Goal: Task Accomplishment & Management: Manage account settings

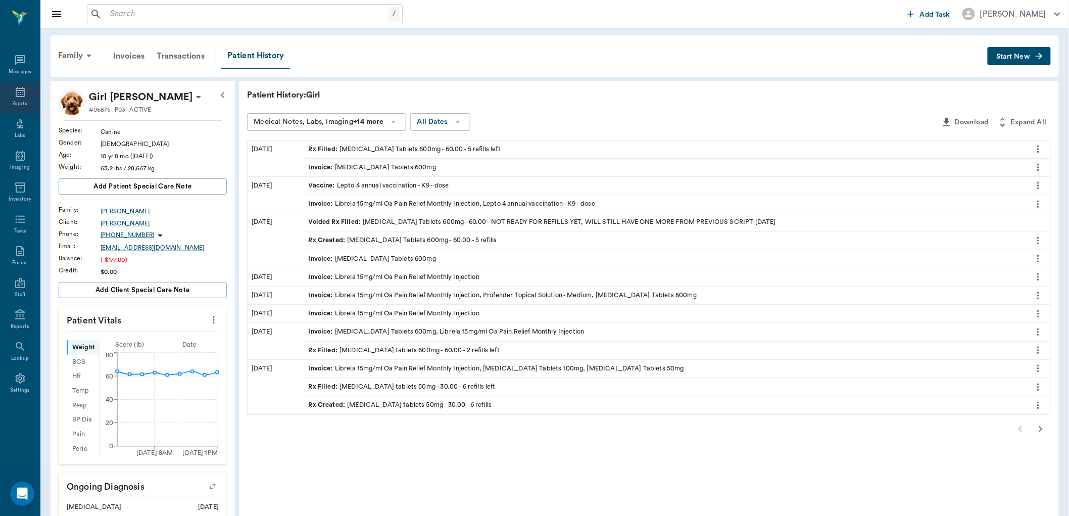
click at [28, 96] on div "Appts" at bounding box center [20, 98] width 40 height 32
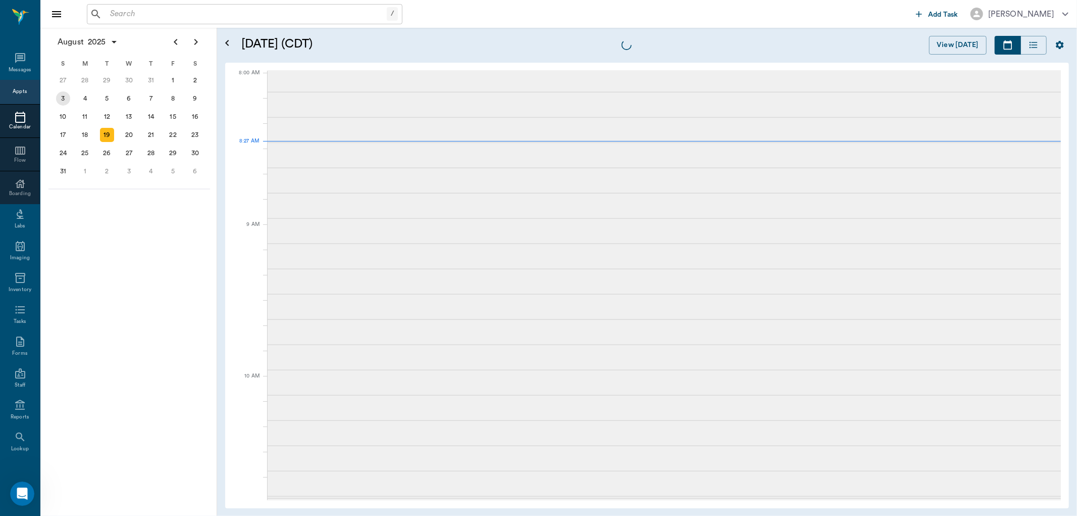
scroll to position [2, 0]
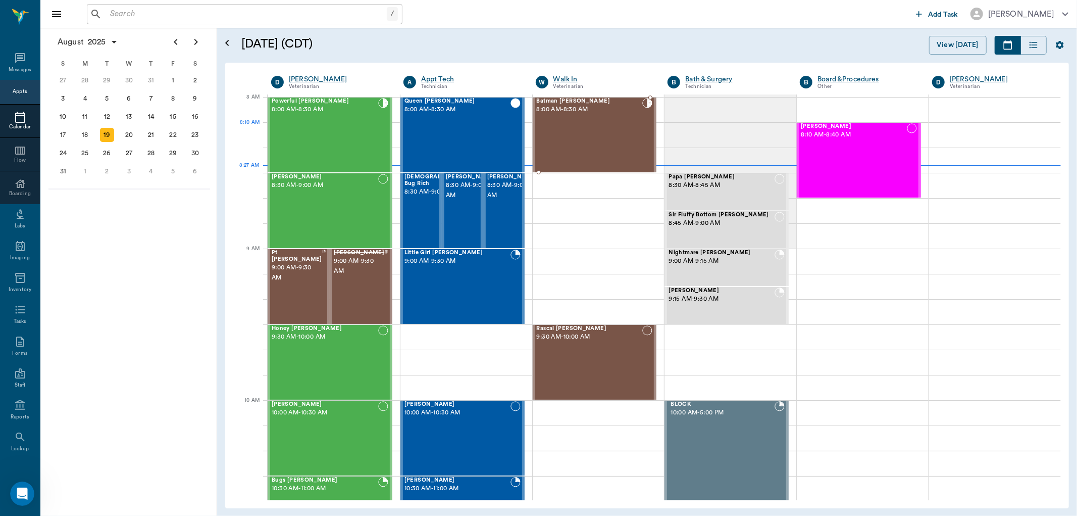
click at [570, 123] on div "Batman Whatley 8:00 AM - 8:30 AM" at bounding box center [590, 135] width 106 height 74
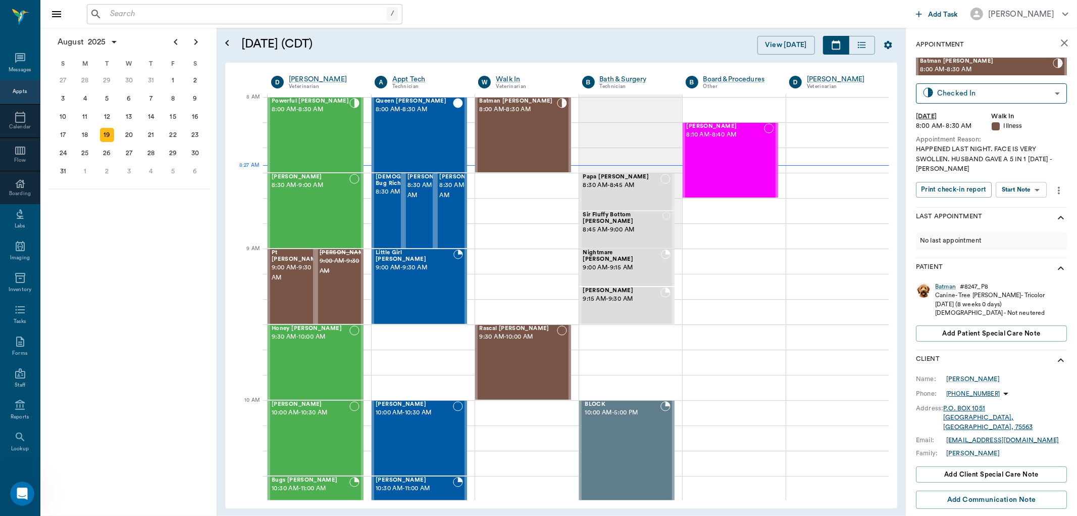
click at [1019, 193] on body "/ ​ Add Task Dr. Bert Ellsworth Nectar Messages Appts Calendar Flow Boarding La…" at bounding box center [538, 258] width 1077 height 516
click at [1024, 209] on button "Start SOAP" at bounding box center [1010, 211] width 34 height 12
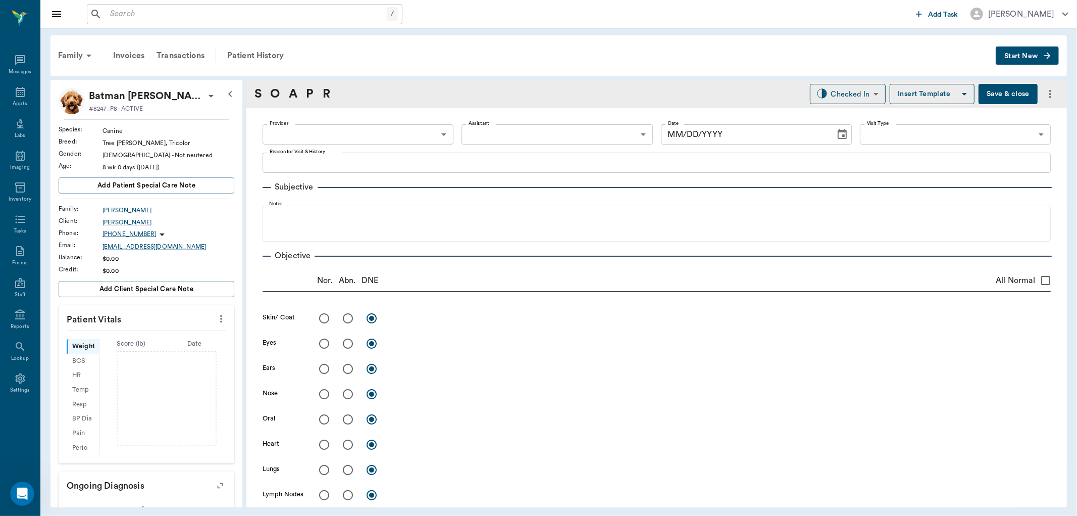
type input "63ee68728bdb516679580557"
type input "65d2be4f46e3a538d89b8c15"
type textarea "HAPPENED LAST NIGHT. FACE IS VERY SWOLLEN. HUSBAND GAVE A 5 IN 1 ON SUNDAY -LORY"
type input "[DATE]"
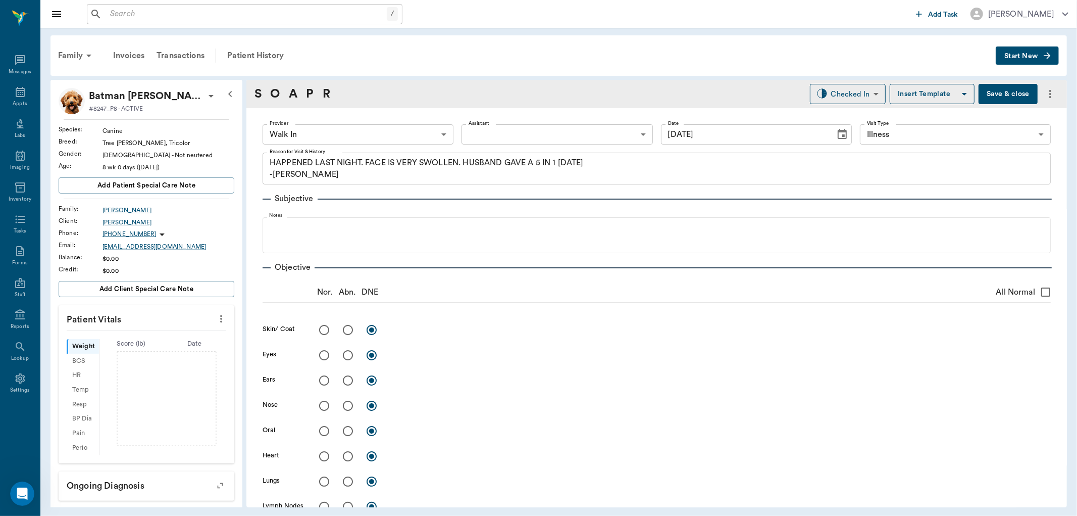
click at [216, 319] on icon "more" at bounding box center [221, 319] width 11 height 12
click at [173, 334] on span "Enter Vitals" at bounding box center [170, 336] width 85 height 11
click at [127, 422] on input "text" at bounding box center [146, 422] width 88 height 20
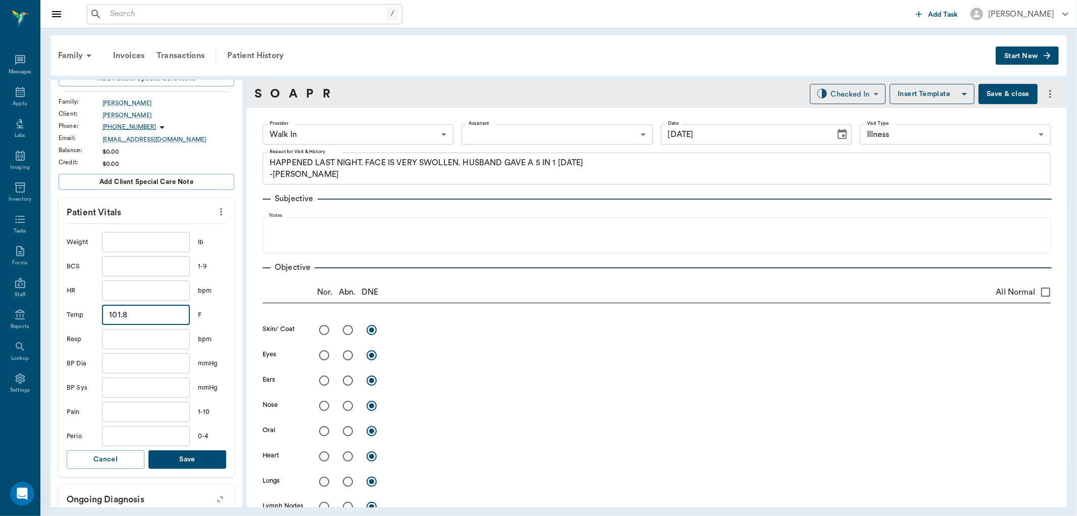
scroll to position [112, 0]
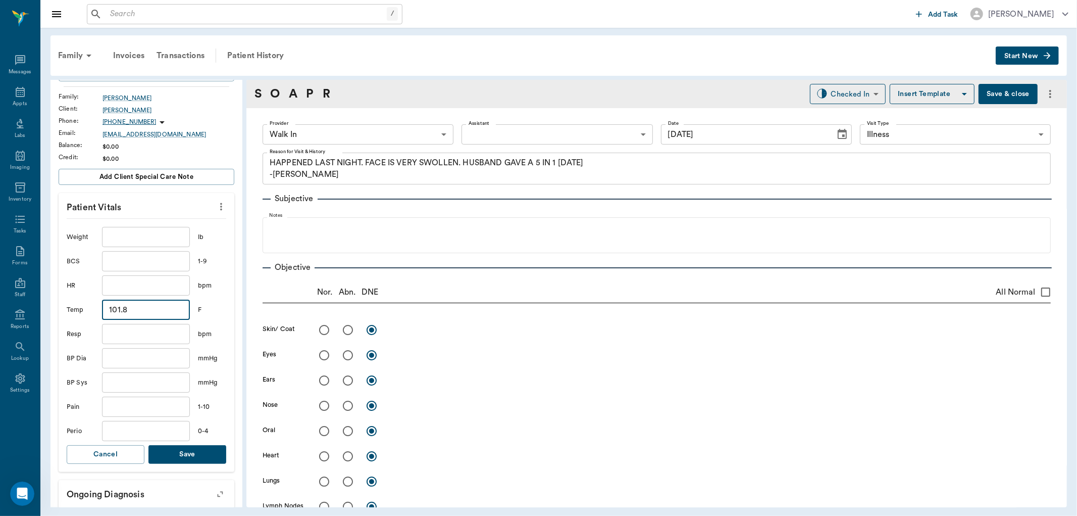
type input "101.8"
click at [201, 446] on button "Save" at bounding box center [187, 454] width 78 height 19
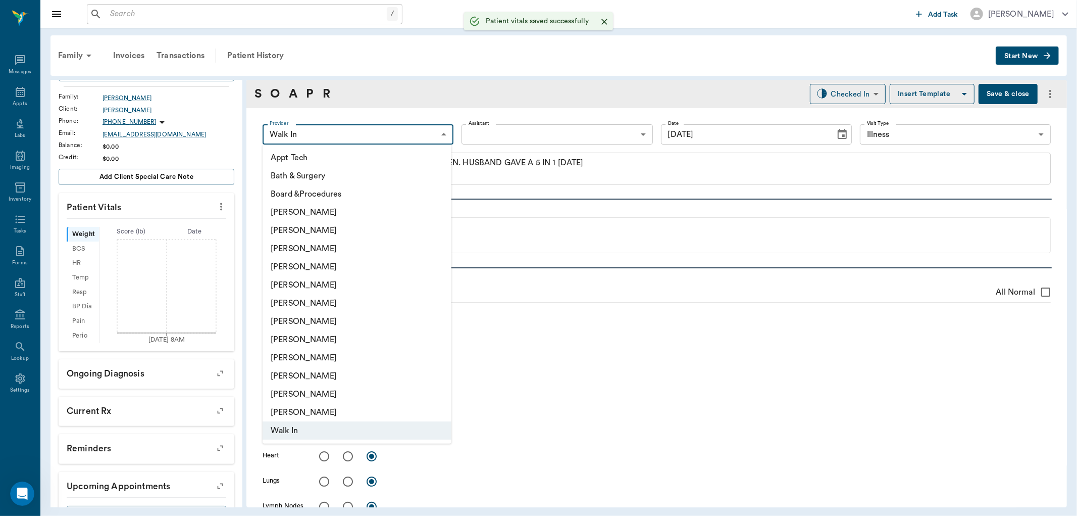
click at [356, 127] on body "/ ​ Add Task Dr. Bert Ellsworth Nectar Messages Appts Labs Imaging Inventory Ta…" at bounding box center [538, 258] width 1077 height 516
drag, startPoint x: 297, startPoint y: 307, endPoint x: 399, endPoint y: 254, distance: 115.0
click at [301, 305] on li "[PERSON_NAME]" at bounding box center [357, 303] width 189 height 18
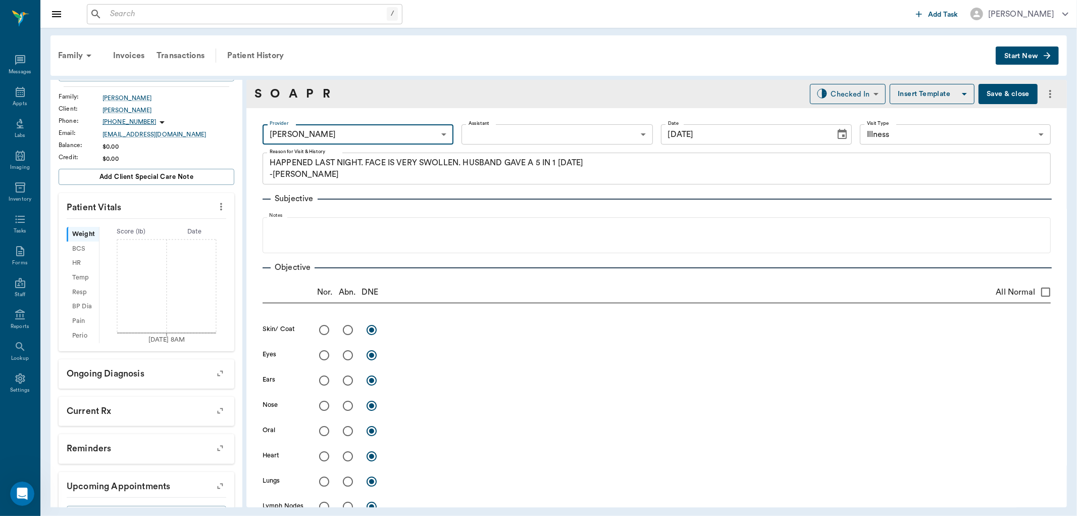
click at [391, 135] on body "/ ​ Add Task Dr. Bert Ellsworth Nectar Messages Appts Labs Imaging Inventory Ta…" at bounding box center [538, 258] width 1077 height 516
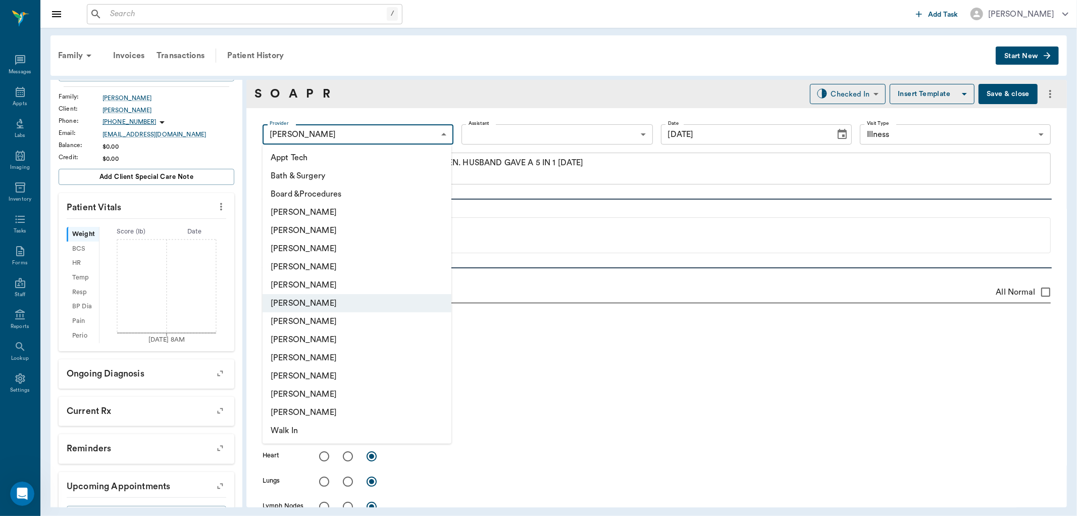
click at [313, 247] on li "[PERSON_NAME]" at bounding box center [357, 248] width 189 height 18
type input "63ec2f075fda476ae8351a4d"
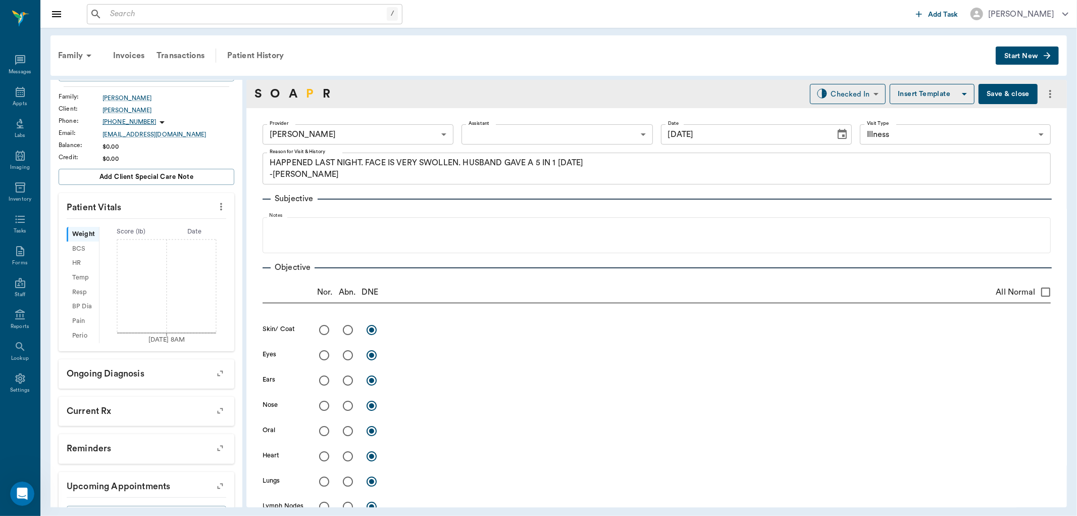
click at [310, 93] on link "P" at bounding box center [310, 94] width 8 height 18
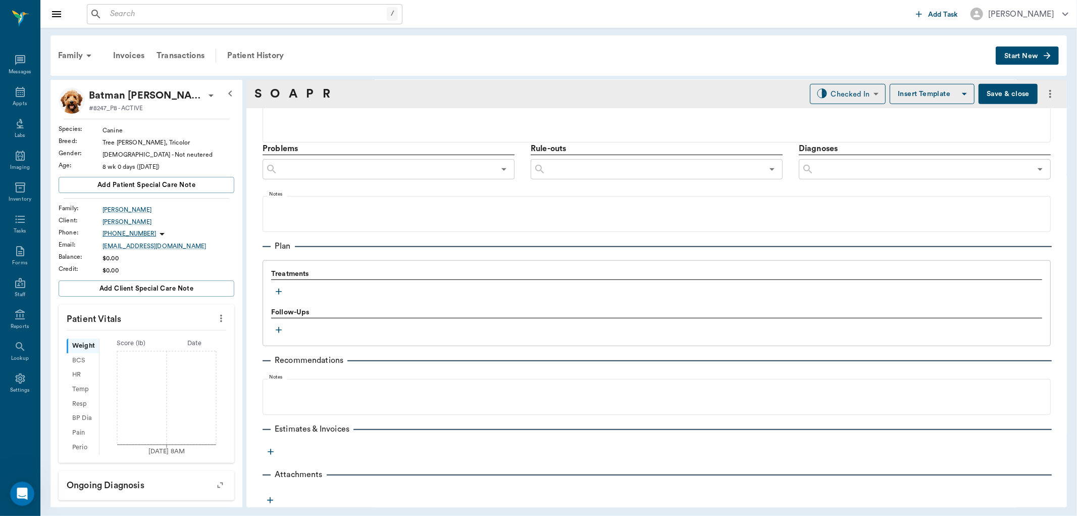
scroll to position [0, 0]
click at [216, 314] on icon "more" at bounding box center [221, 319] width 11 height 12
click at [162, 334] on span "Enter Vitals" at bounding box center [170, 336] width 85 height 11
click at [140, 344] on input "text" at bounding box center [146, 349] width 88 height 20
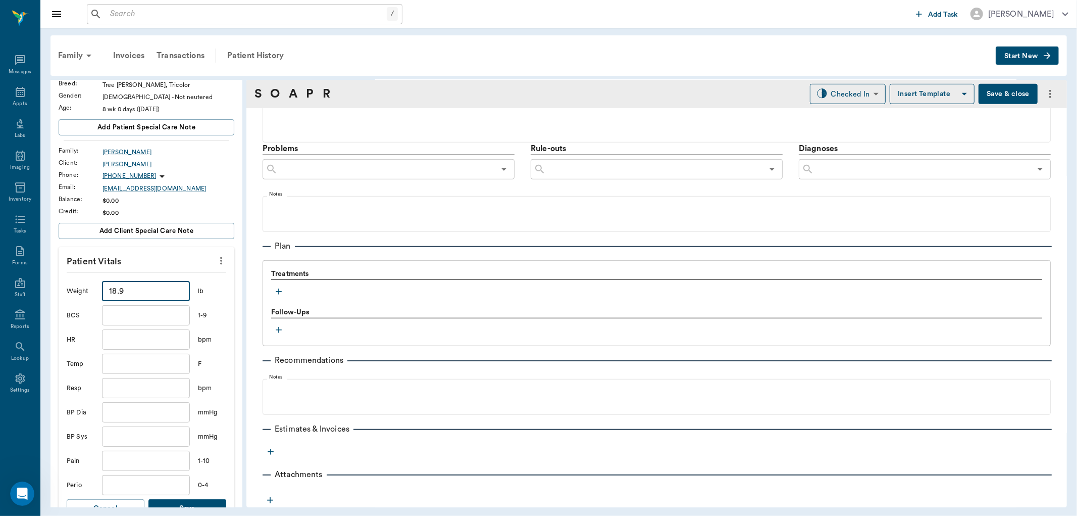
scroll to position [168, 0]
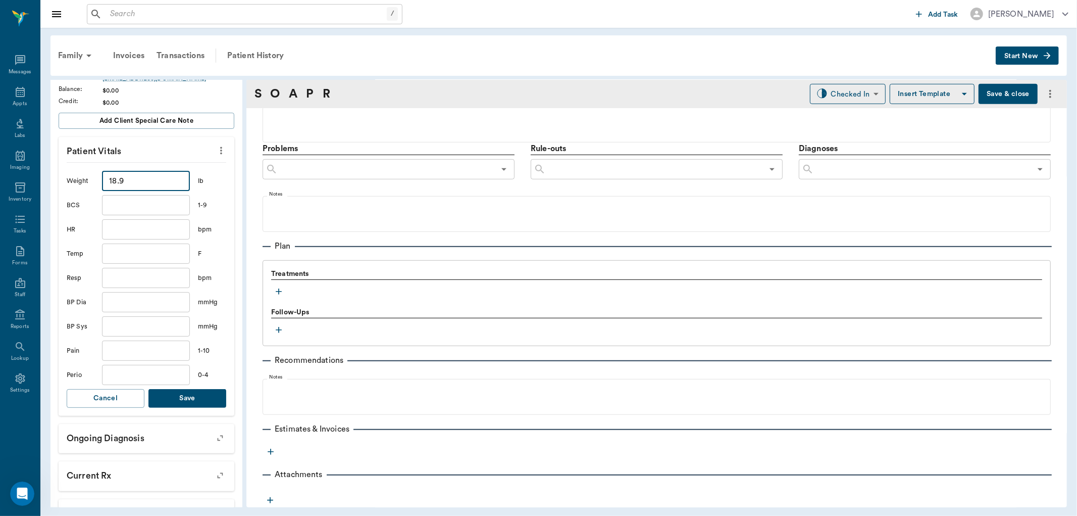
type input "18.9"
click at [182, 391] on button "Save" at bounding box center [187, 398] width 78 height 19
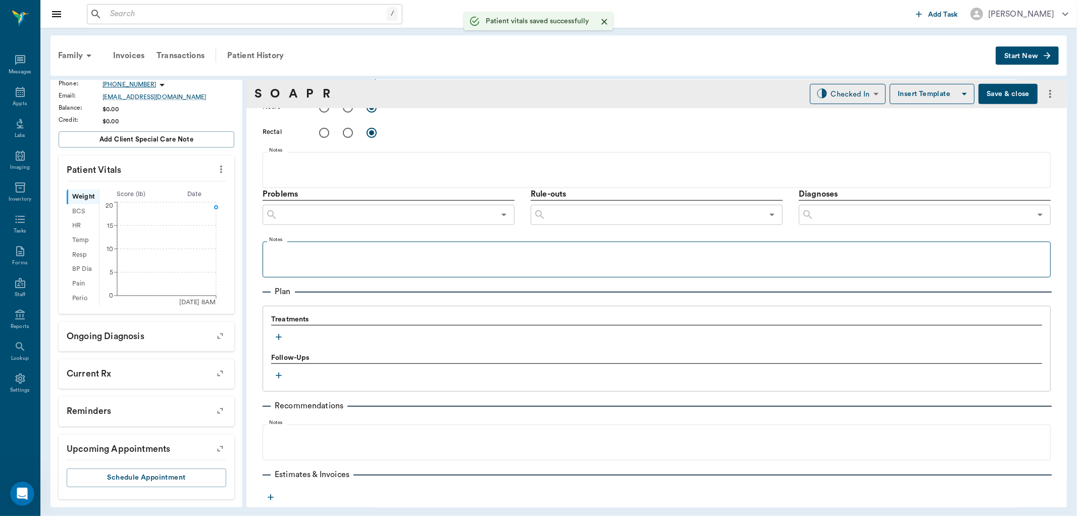
scroll to position [505, 0]
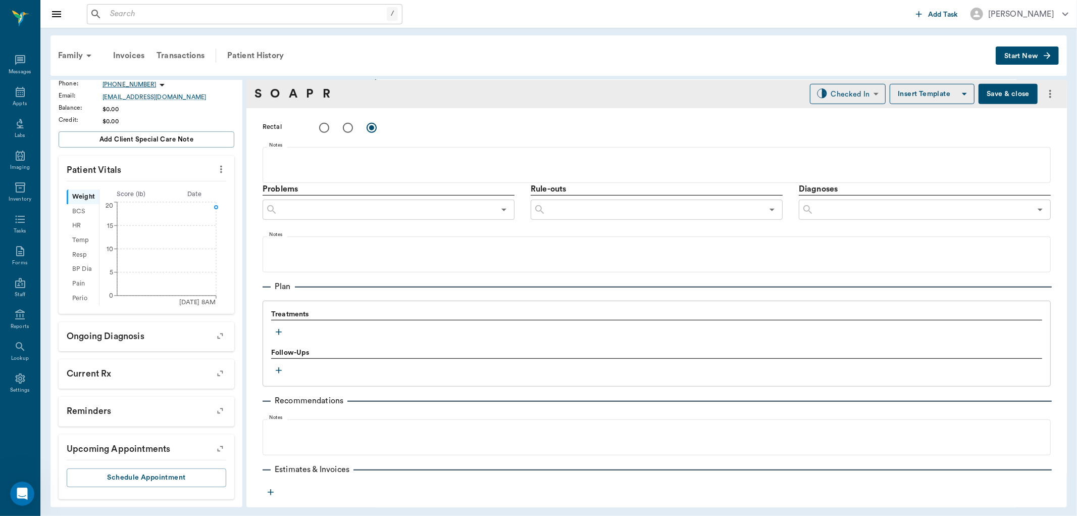
click at [281, 329] on icon "button" at bounding box center [279, 332] width 10 height 10
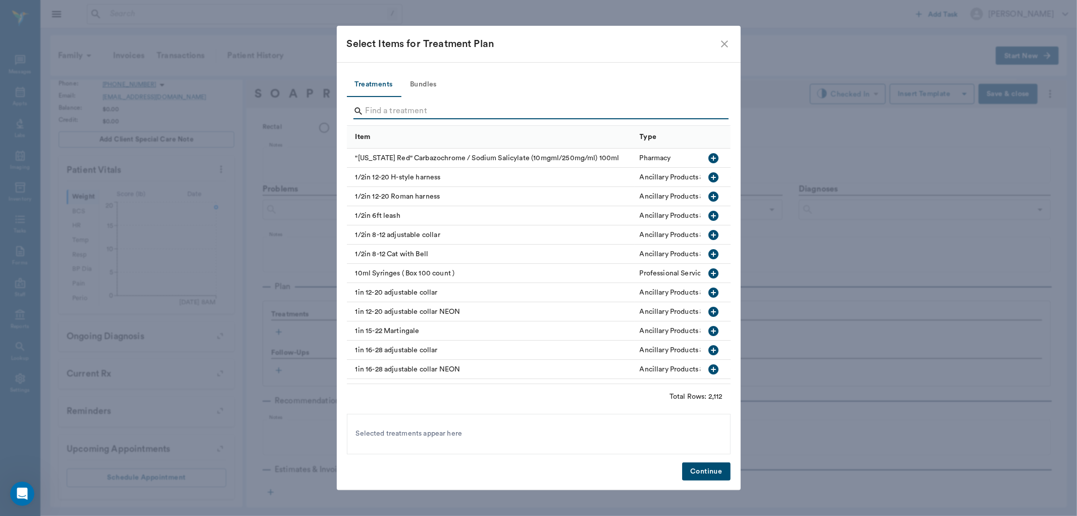
click at [374, 110] on input "Search" at bounding box center [540, 111] width 348 height 16
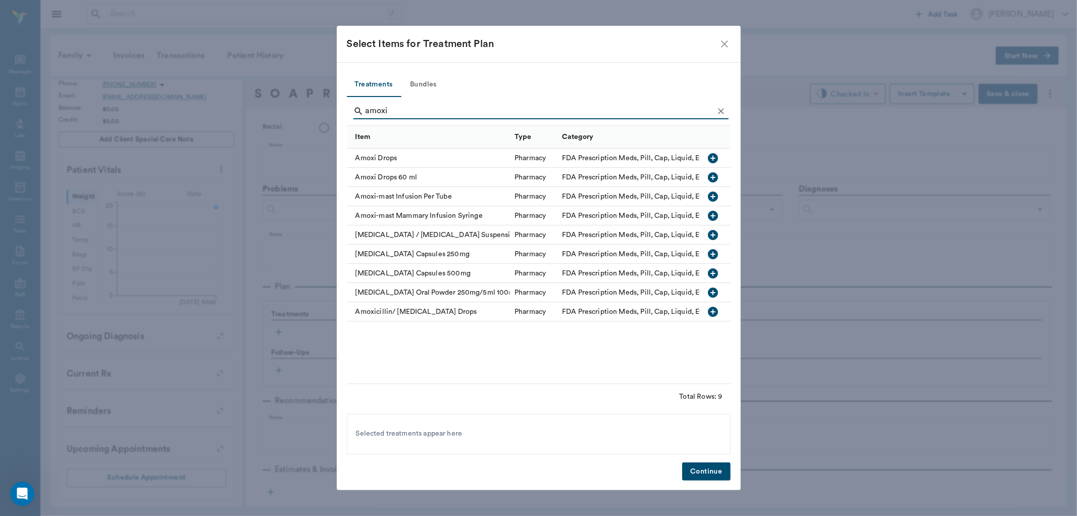
type input "amoxi"
click at [715, 254] on icon "button" at bounding box center [714, 254] width 12 height 12
click at [704, 472] on button "Continue" at bounding box center [706, 471] width 48 height 19
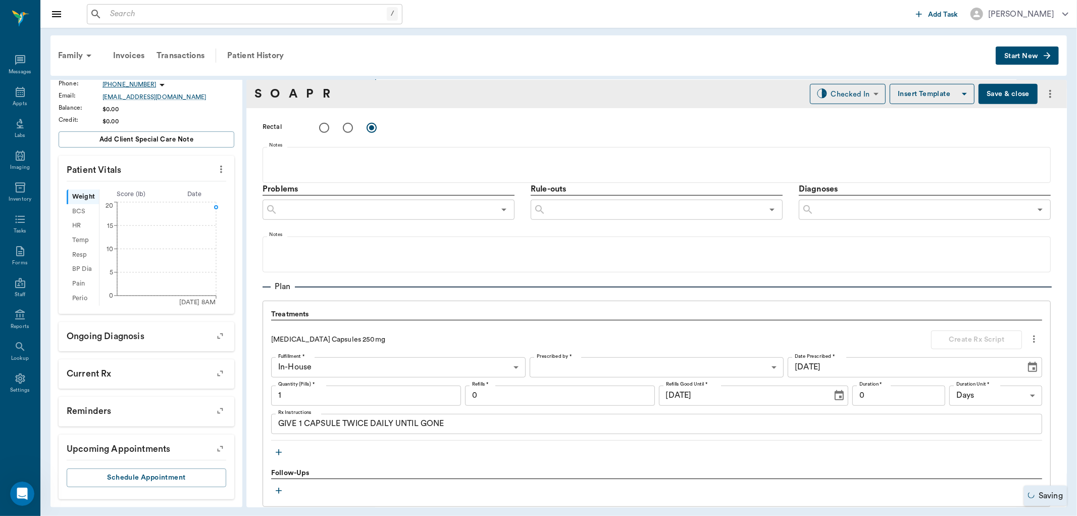
click at [556, 364] on body "/ ​ Add Task Dr. Bert Ellsworth Nectar Messages Appts Labs Imaging Inventory Ta…" at bounding box center [538, 258] width 1077 height 516
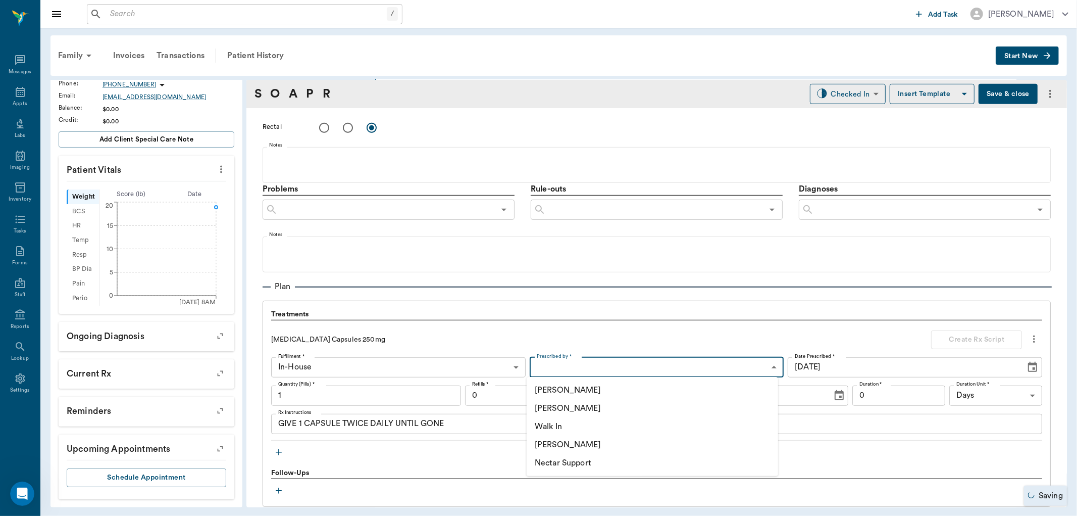
drag, startPoint x: 554, startPoint y: 402, endPoint x: 322, endPoint y: 378, distance: 232.5
click at [553, 402] on li "[PERSON_NAME]" at bounding box center [653, 408] width 252 height 18
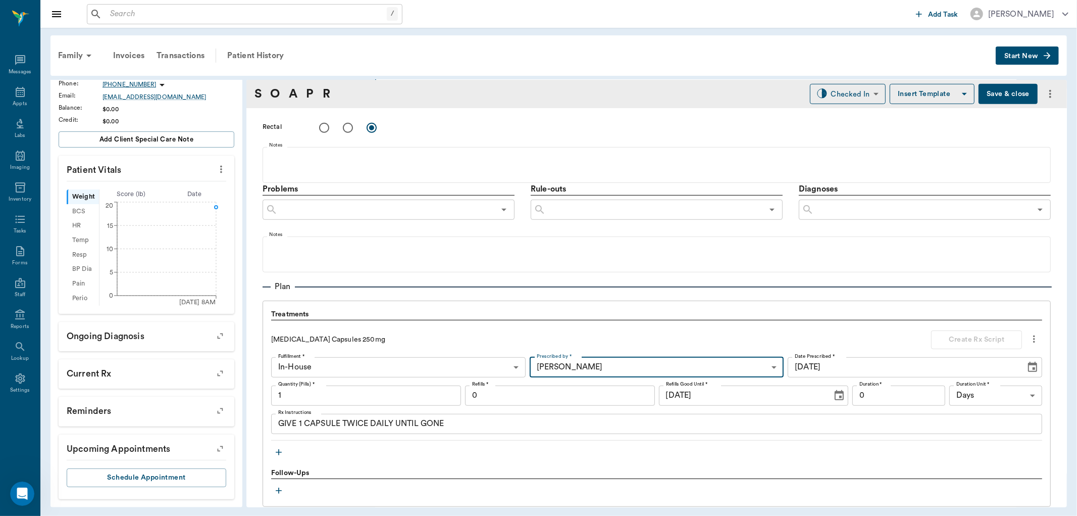
type input "63ec2f075fda476ae8351a4d"
click at [323, 394] on input "1" at bounding box center [366, 395] width 190 height 20
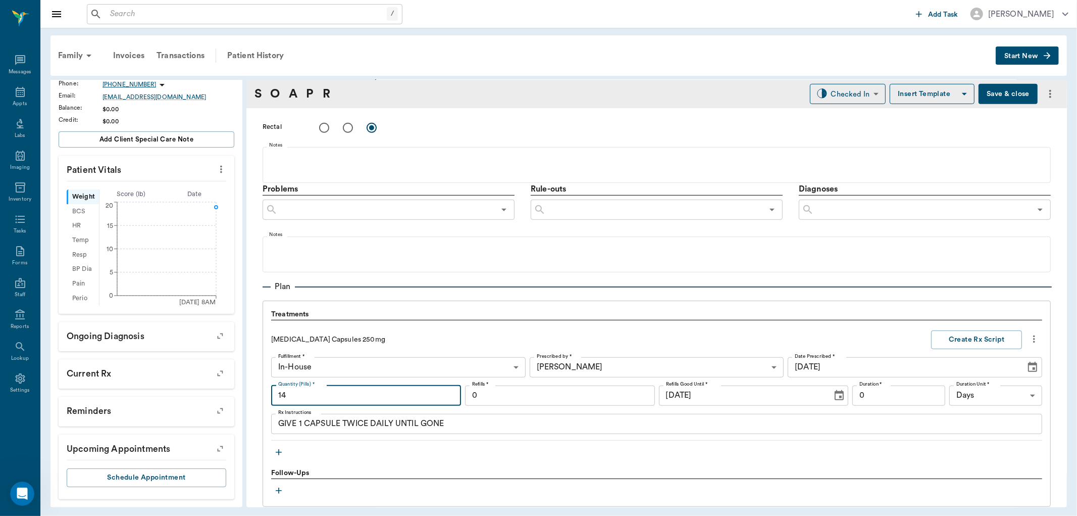
type input "14"
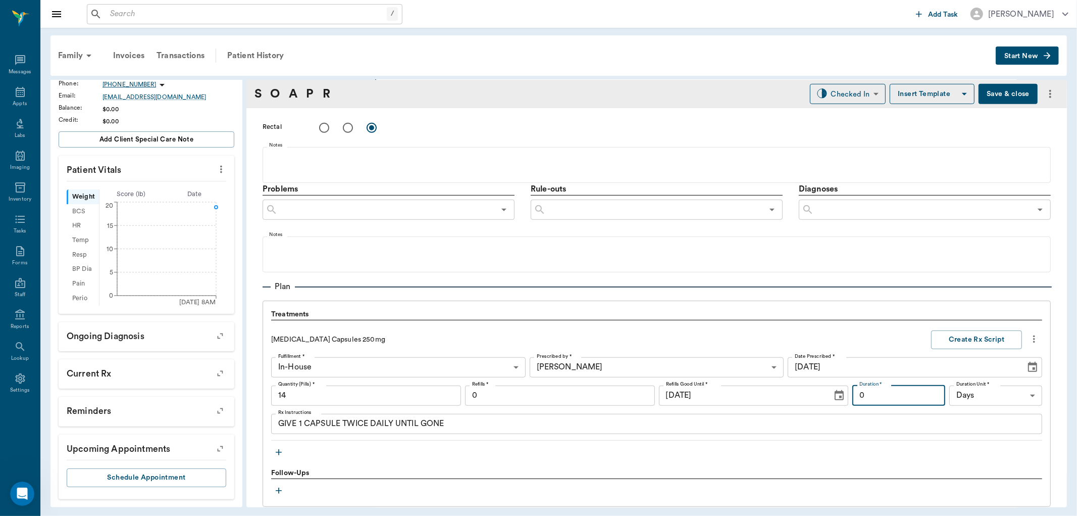
click at [871, 397] on input "0" at bounding box center [899, 395] width 93 height 20
type input "7"
click at [971, 337] on button "Create Rx Script" at bounding box center [976, 339] width 91 height 19
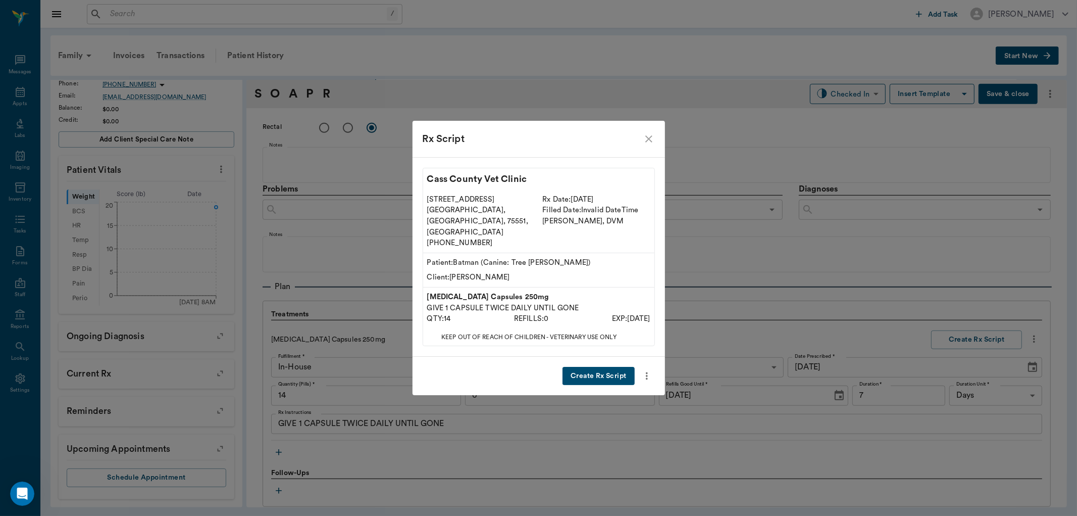
click at [587, 367] on button "Create Rx Script" at bounding box center [599, 376] width 72 height 19
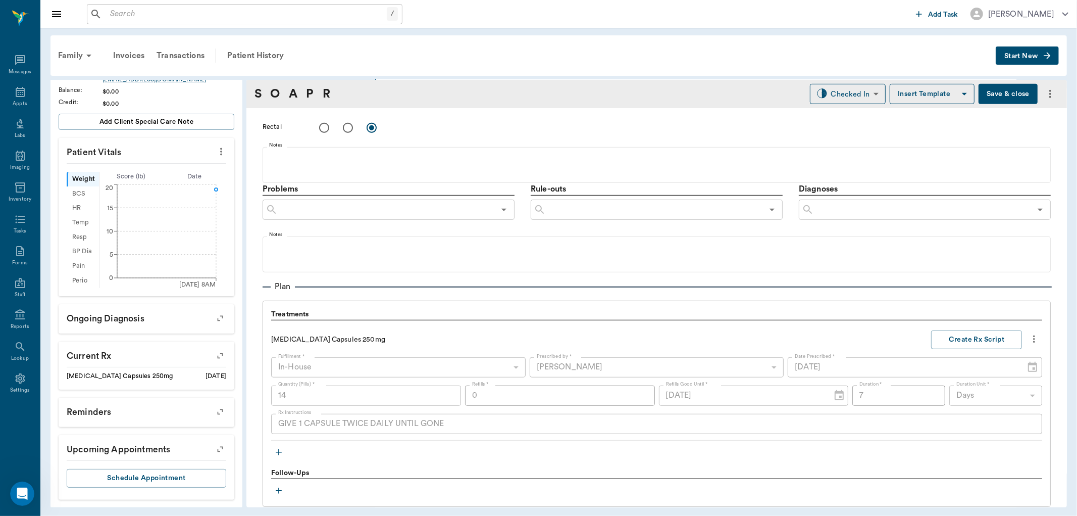
scroll to position [673, 0]
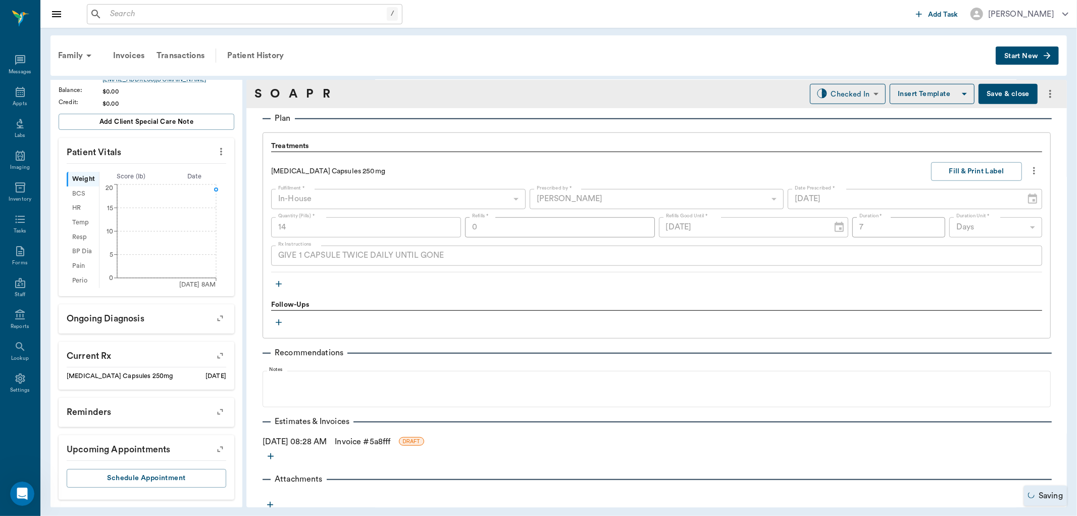
click at [277, 276] on button "button" at bounding box center [278, 283] width 15 height 15
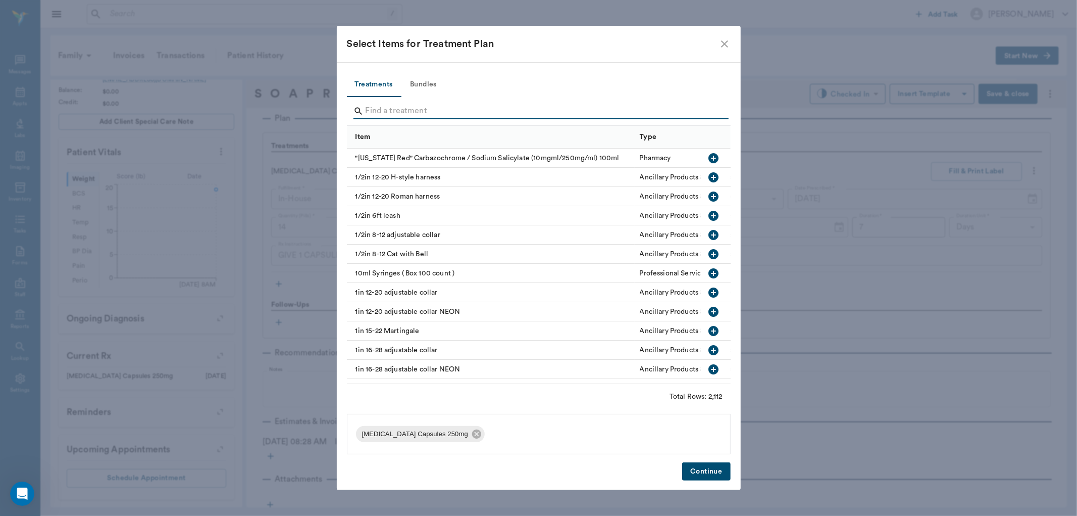
click at [385, 113] on input "Search" at bounding box center [540, 111] width 348 height 16
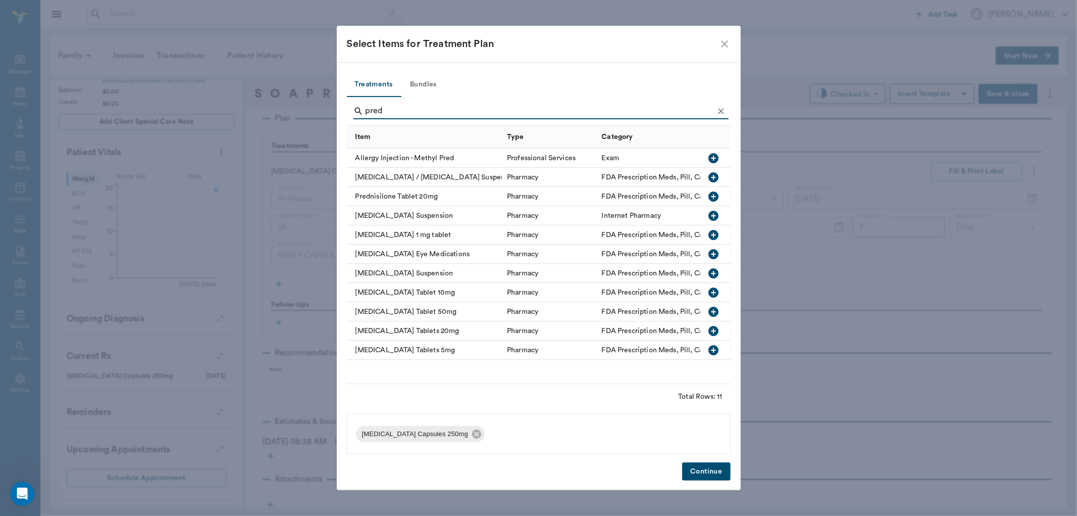
type input "pred"
click at [710, 350] on icon "button" at bounding box center [714, 350] width 10 height 10
click at [704, 472] on button "Continue" at bounding box center [706, 471] width 48 height 19
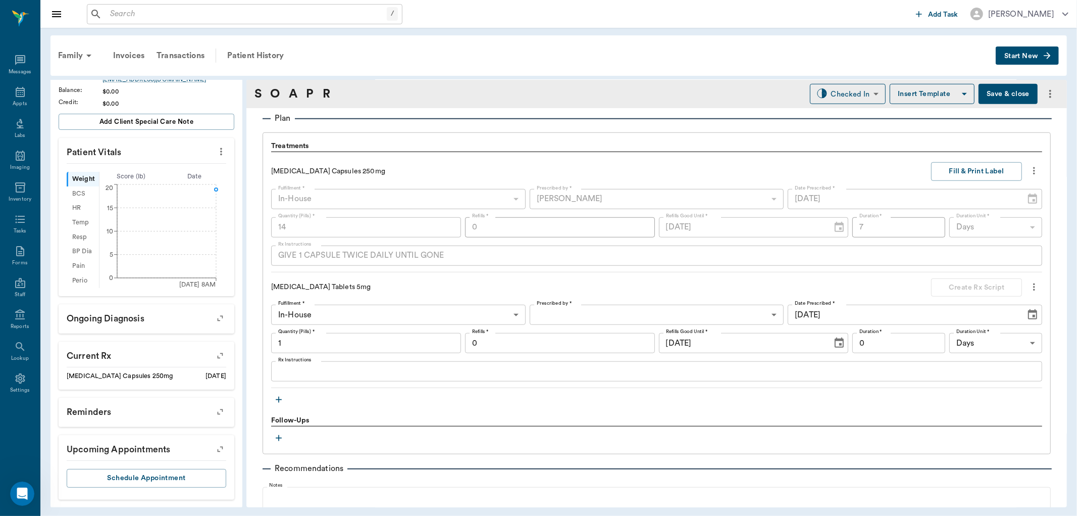
click at [618, 317] on body "/ ​ Add Task Dr. Bert Ellsworth Nectar Messages Appts Labs Imaging Inventory Ta…" at bounding box center [538, 258] width 1077 height 516
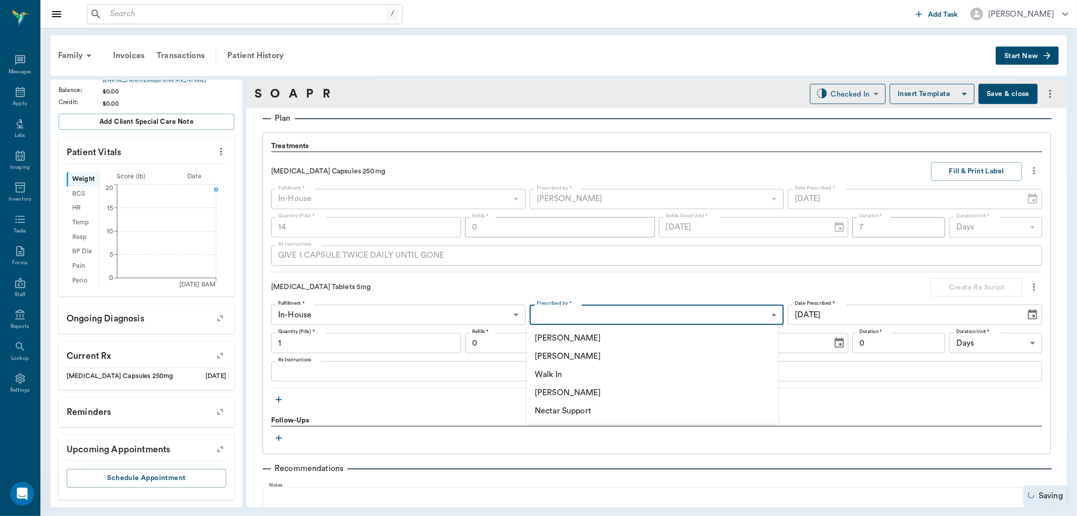
click at [590, 353] on li "[PERSON_NAME]" at bounding box center [653, 356] width 252 height 18
type input "63ec2f075fda476ae8351a4d"
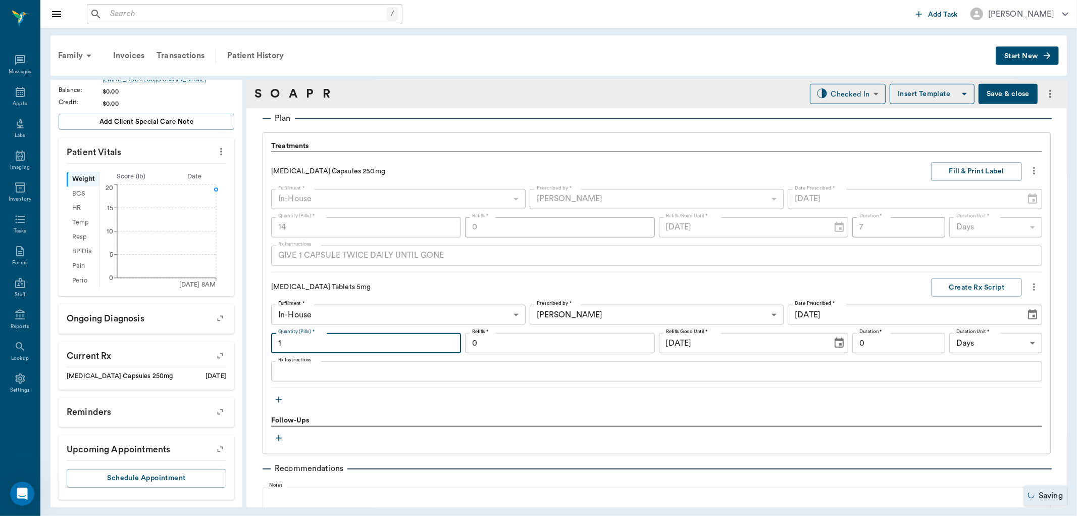
click at [431, 339] on input "1" at bounding box center [366, 343] width 190 height 20
type input "12"
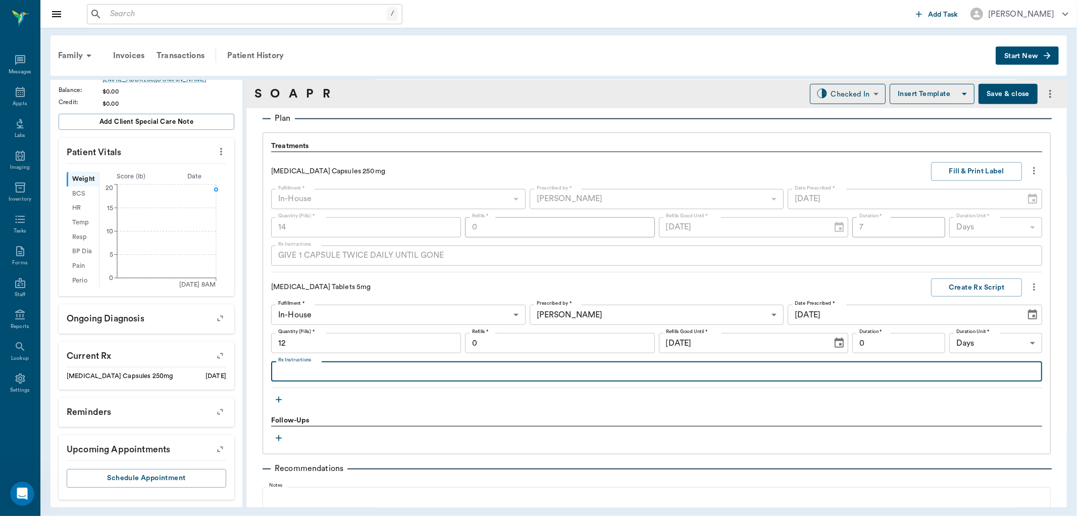
click at [292, 366] on textarea "Rx Instructions" at bounding box center [656, 372] width 757 height 12
click at [415, 368] on textarea "give 1 tablet 2 times a day for 3 days,1 once a day for 3 days, then 1 every ot…" at bounding box center [656, 372] width 757 height 12
type textarea "give 1 tablet 2 times a day for 3 days,1 tablet once a day for 3 days, then 1 e…"
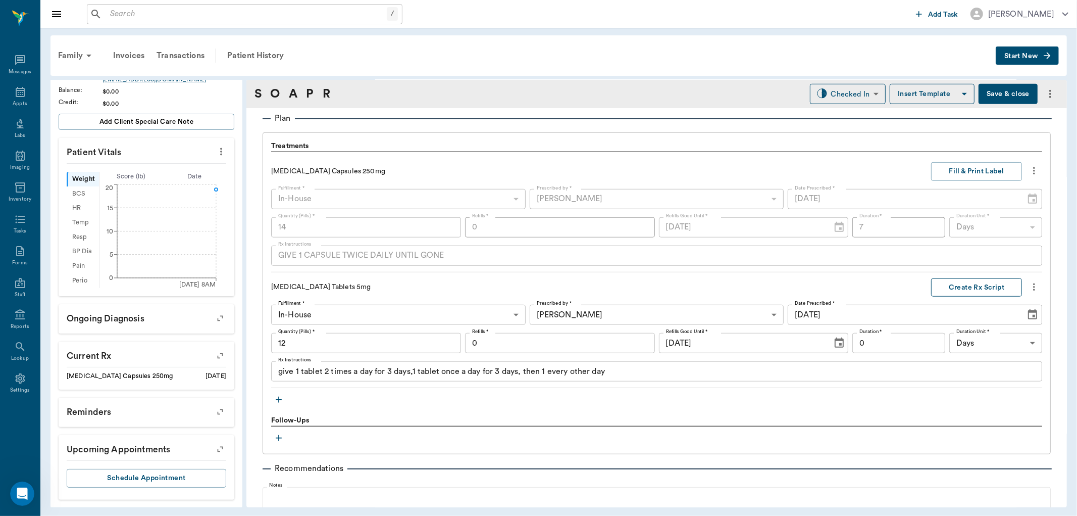
click at [970, 293] on button "Create Rx Script" at bounding box center [976, 287] width 91 height 19
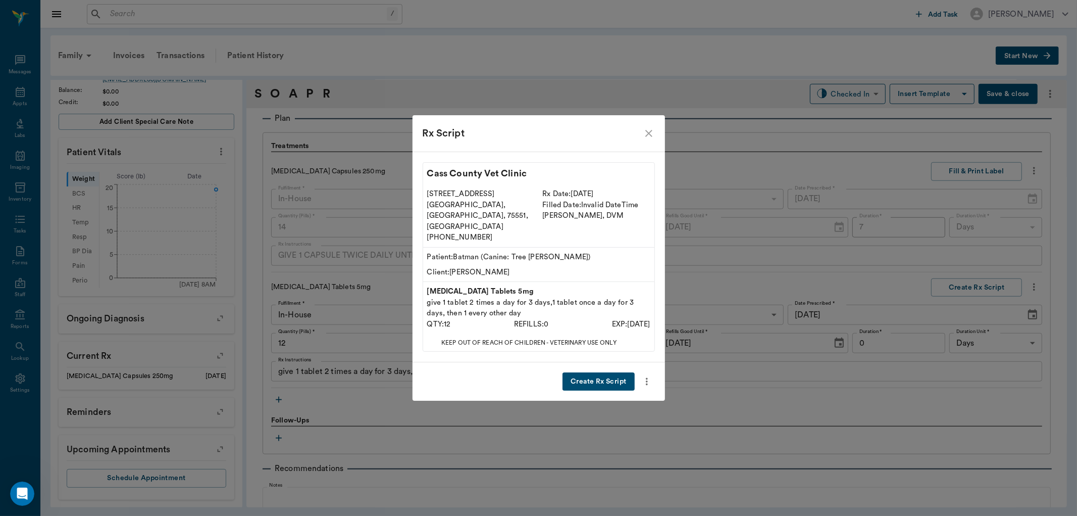
click at [605, 372] on button "Create Rx Script" at bounding box center [599, 381] width 72 height 19
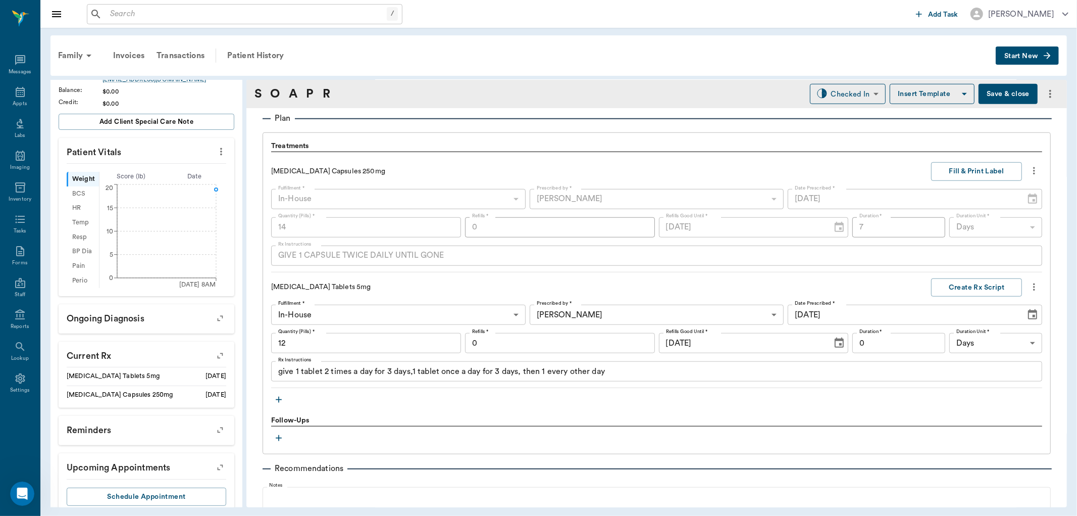
scroll to position [180, 0]
click at [958, 167] on button "Fill & Print Label" at bounding box center [976, 171] width 91 height 19
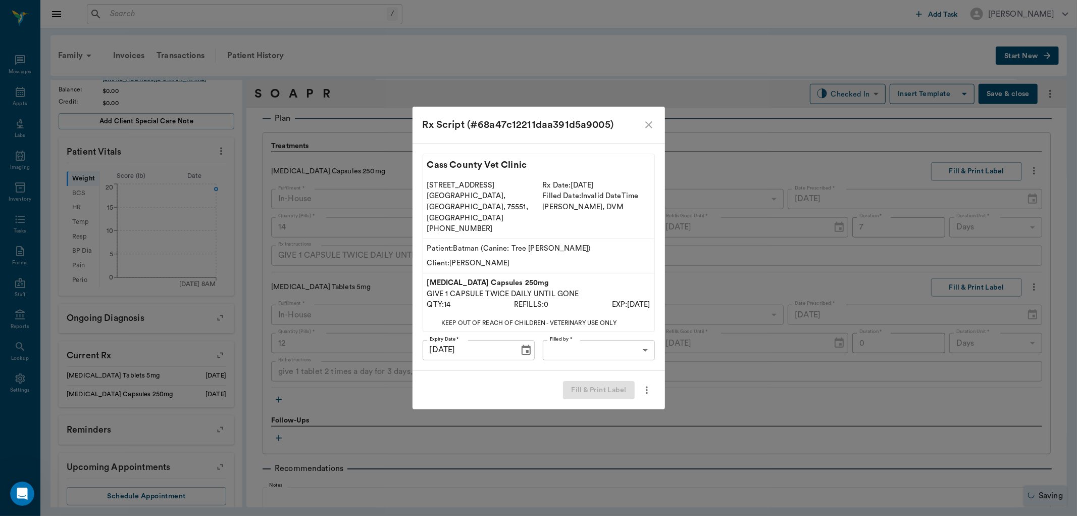
click at [568, 339] on body "/ ​ Add Task Dr. Bert Ellsworth Nectar Messages Appts Labs Imaging Inventory Ta…" at bounding box center [538, 258] width 1077 height 516
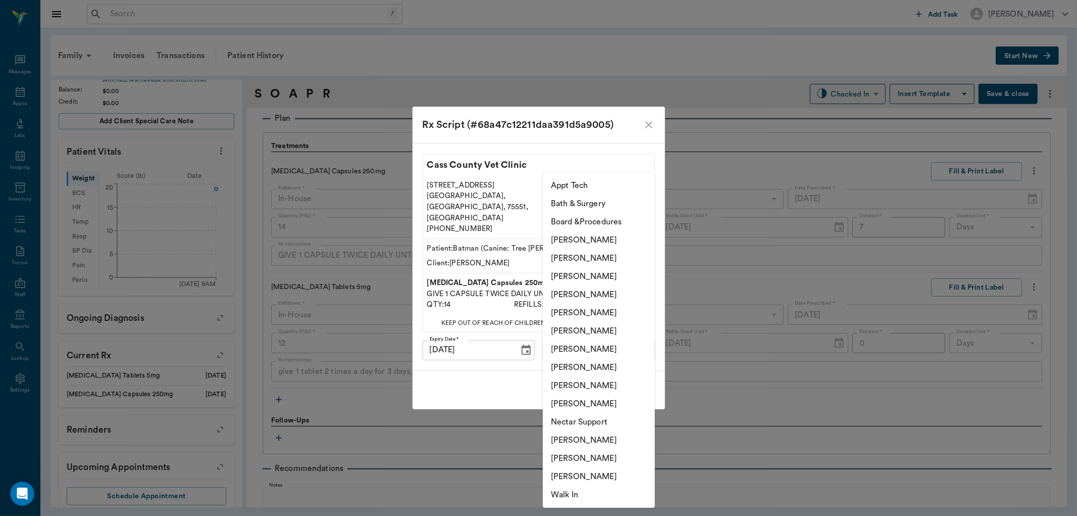
click at [575, 364] on li "[PERSON_NAME]" at bounding box center [599, 367] width 112 height 18
type input "63ec2e7e52e12b0ba117b124"
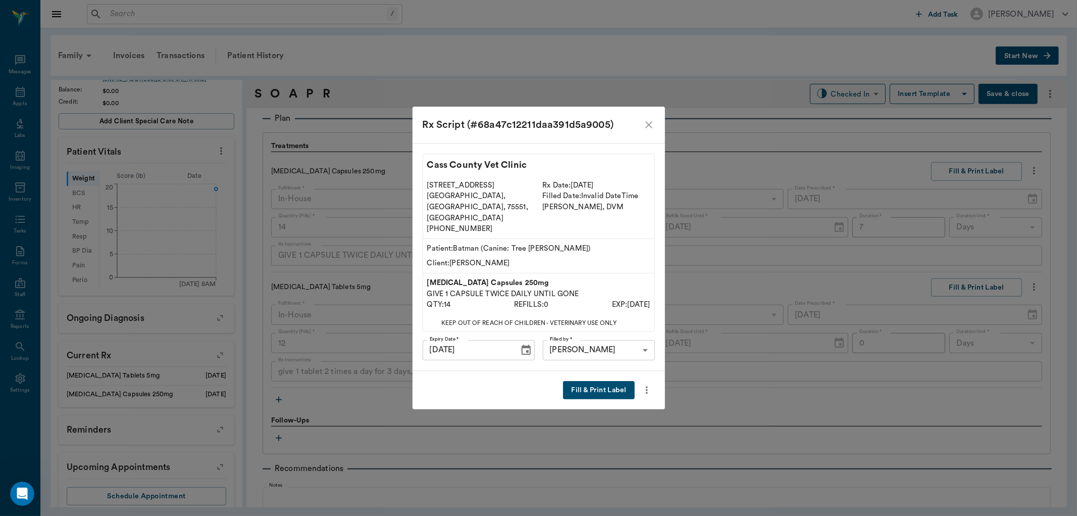
click at [581, 381] on button "Fill & Print Label" at bounding box center [598, 390] width 71 height 19
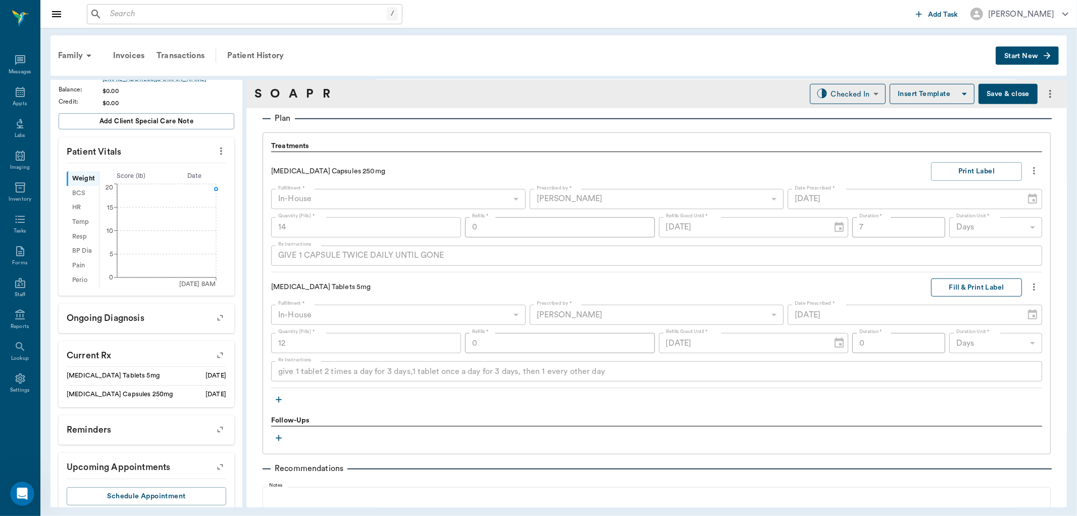
click at [986, 284] on button "Fill & Print Label" at bounding box center [976, 287] width 91 height 19
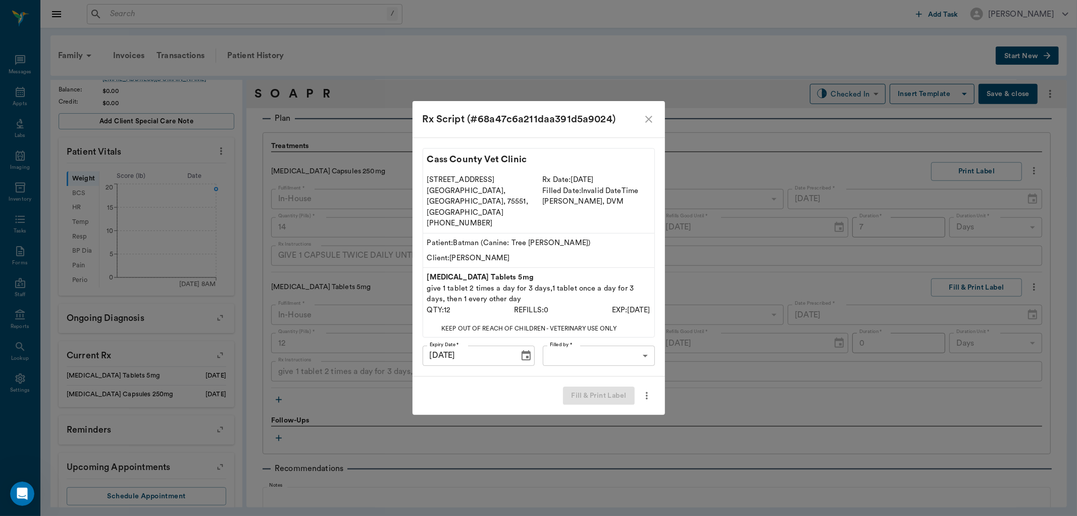
click at [562, 341] on label "Filled by *" at bounding box center [561, 344] width 22 height 7
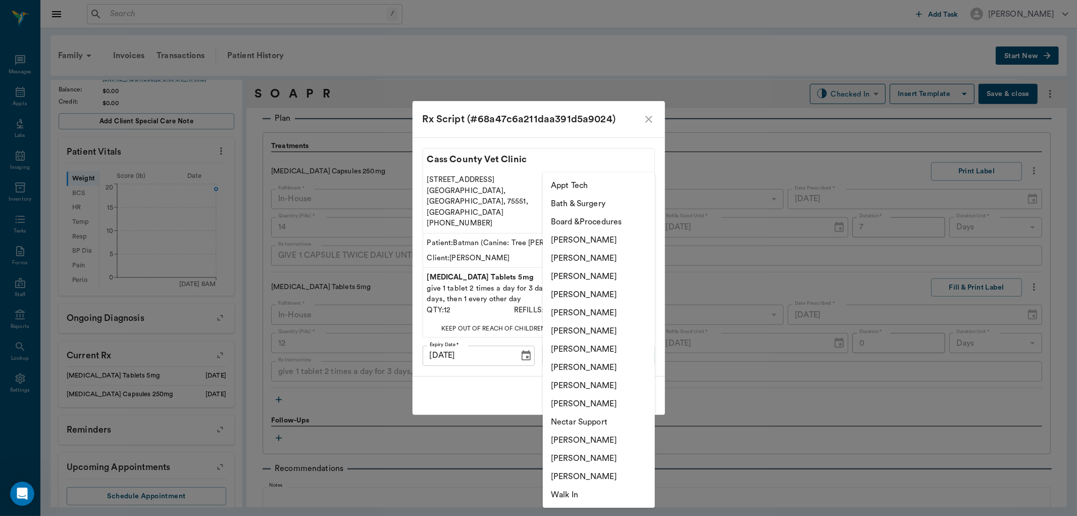
click at [577, 337] on body "/ ​ Add Task Dr. Bert Ellsworth Nectar Messages Appts Labs Imaging Inventory Ta…" at bounding box center [538, 258] width 1077 height 516
click at [593, 363] on li "[PERSON_NAME]" at bounding box center [599, 367] width 112 height 18
type input "63ec2e7e52e12b0ba117b124"
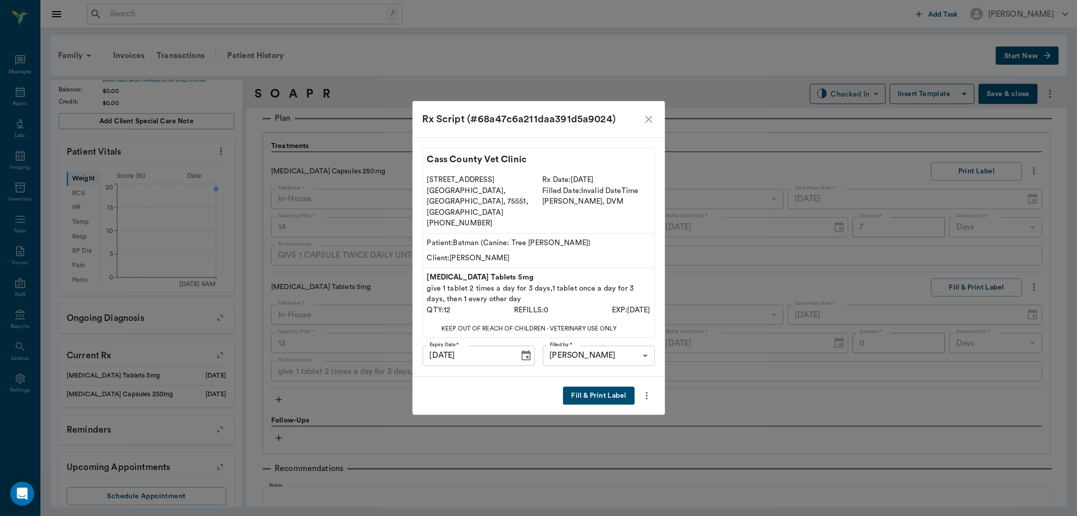
click at [613, 386] on button "Fill & Print Label" at bounding box center [598, 395] width 71 height 19
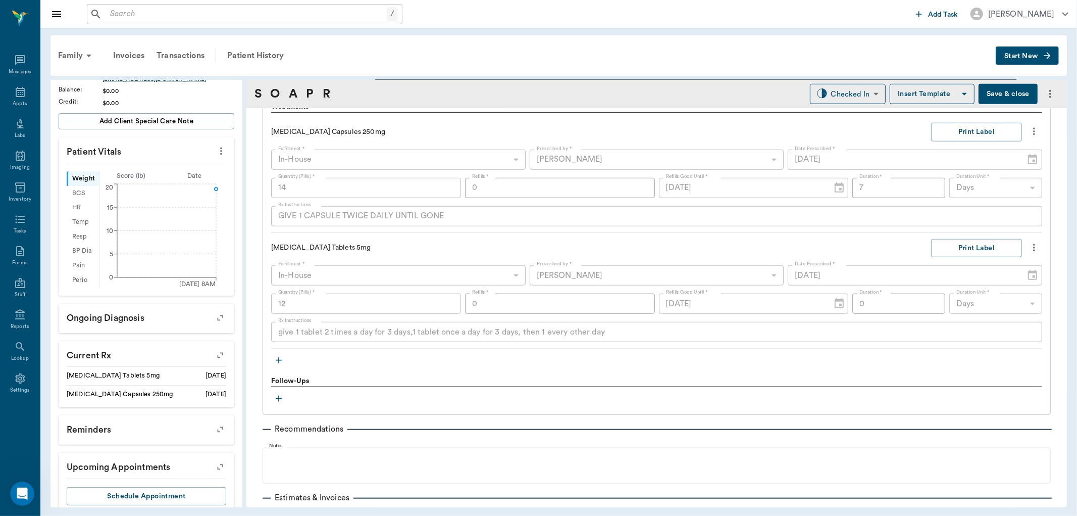
scroll to position [729, 0]
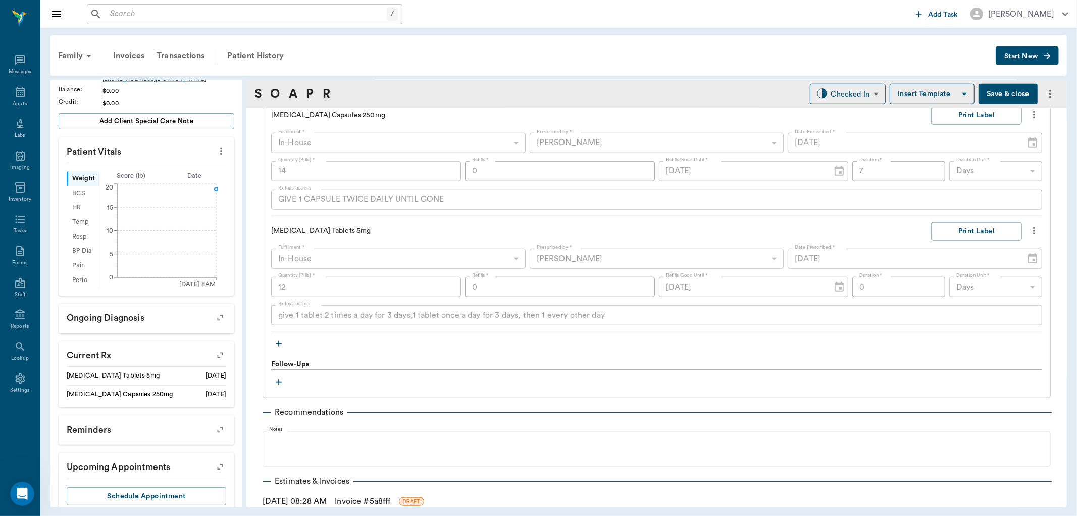
click at [276, 341] on icon "button" at bounding box center [279, 343] width 10 height 10
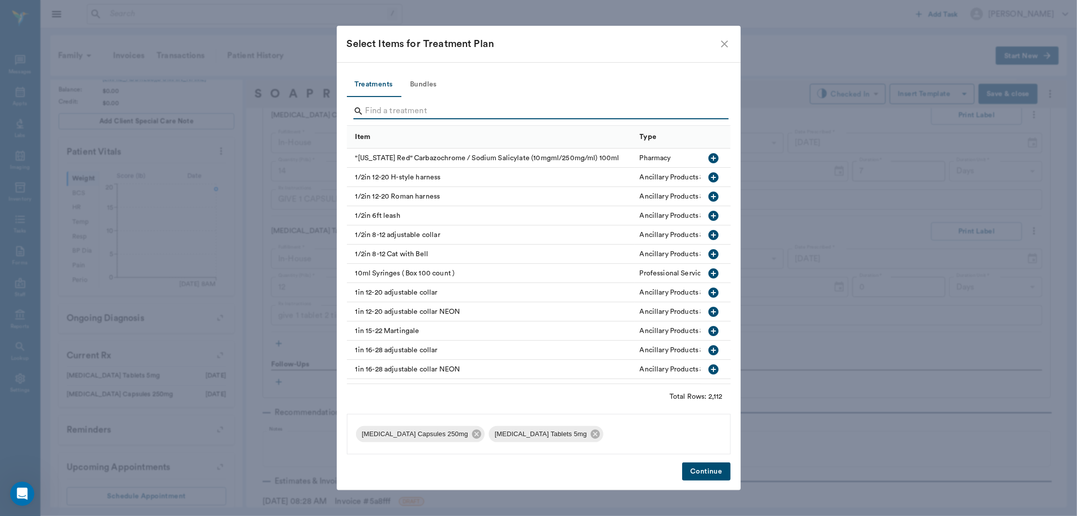
click at [378, 114] on input "Search" at bounding box center [540, 111] width 348 height 16
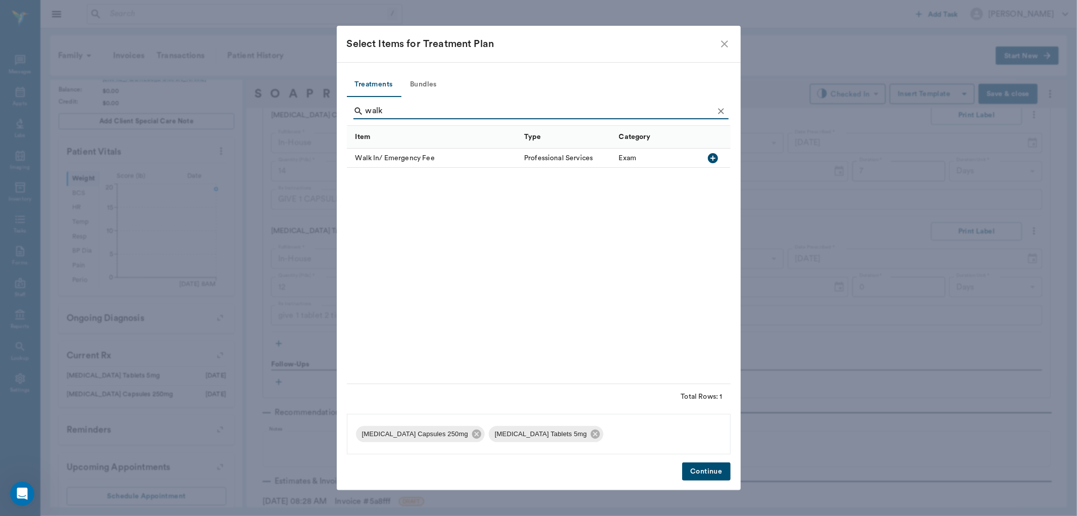
type input "walk"
click at [716, 159] on icon "button" at bounding box center [713, 158] width 10 height 10
click at [719, 467] on button "Continue" at bounding box center [706, 471] width 48 height 19
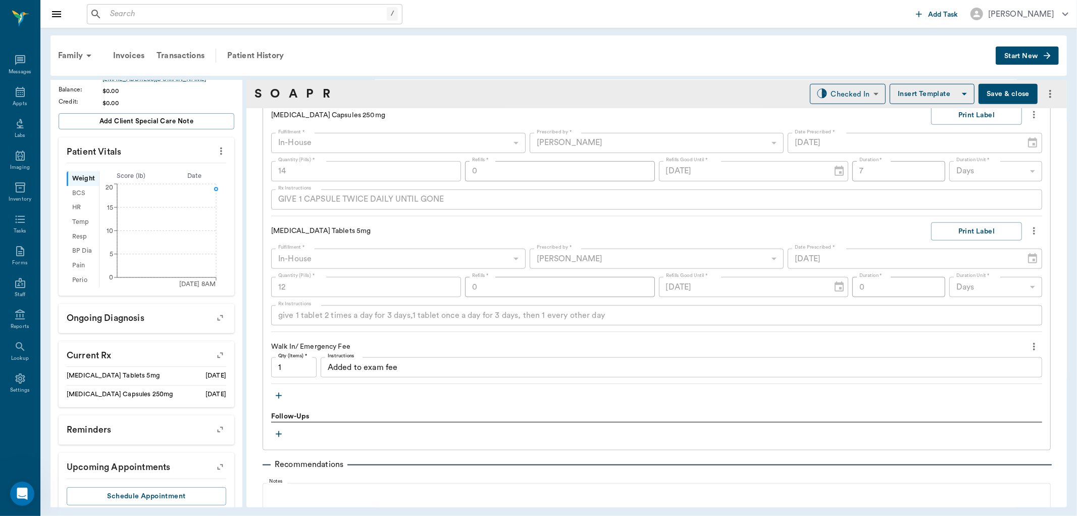
click at [286, 394] on div "Treatments Amoxicillin Capsules 250mg Print Label Fulfillment * In-House In-Hou…" at bounding box center [656, 244] width 771 height 318
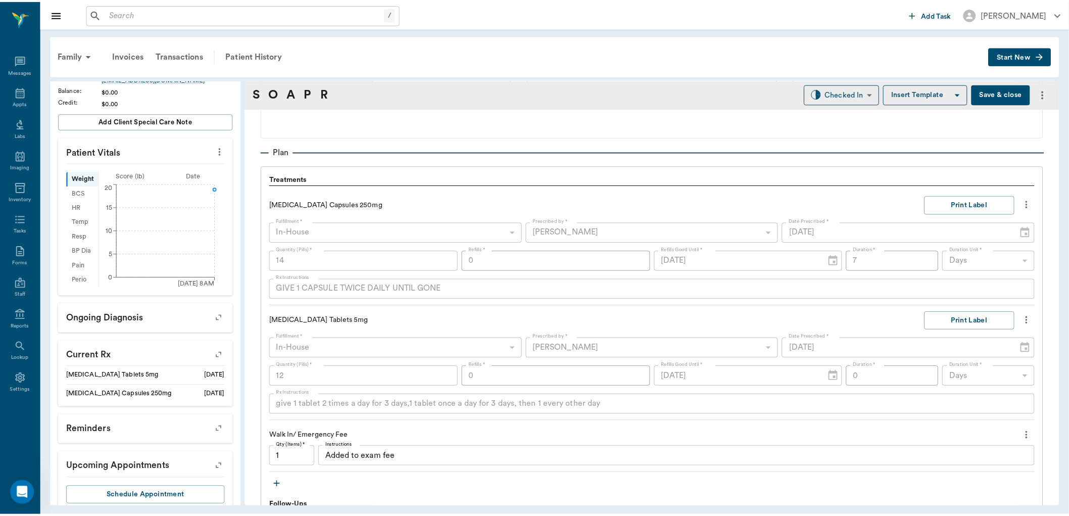
scroll to position [505, 0]
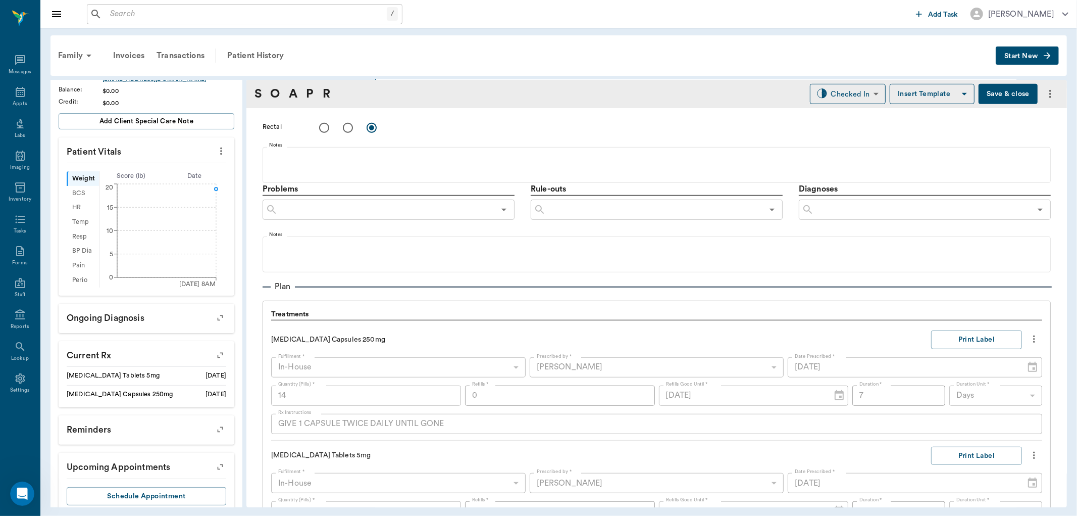
click at [992, 96] on button "Save & close" at bounding box center [1008, 94] width 59 height 20
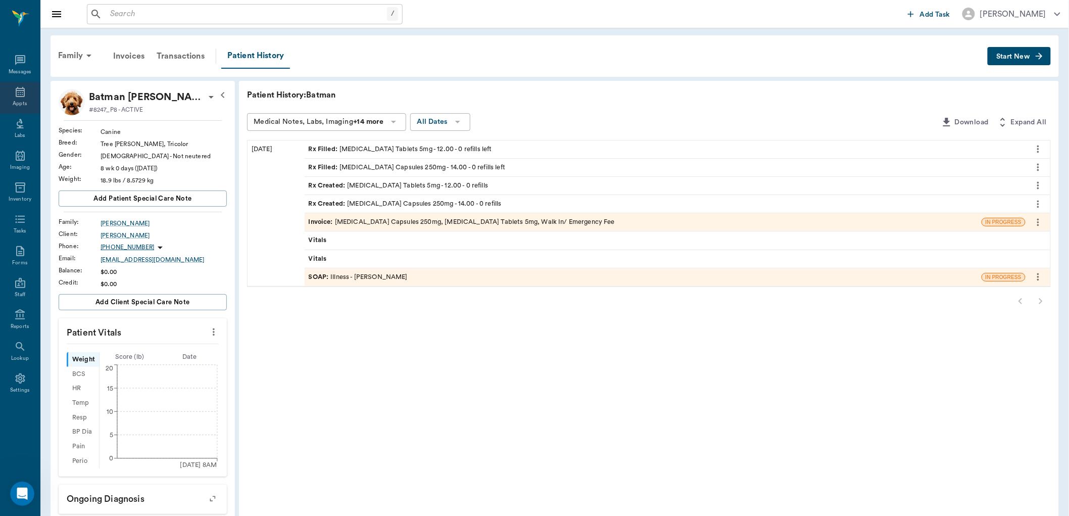
click at [21, 100] on div "Appts" at bounding box center [20, 104] width 14 height 8
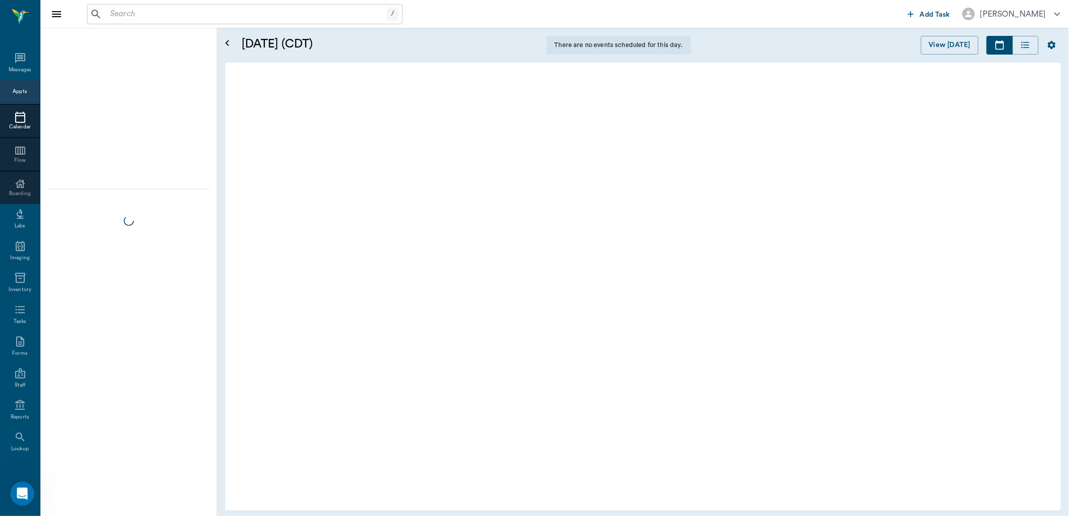
click at [180, 13] on input "text" at bounding box center [246, 14] width 281 height 14
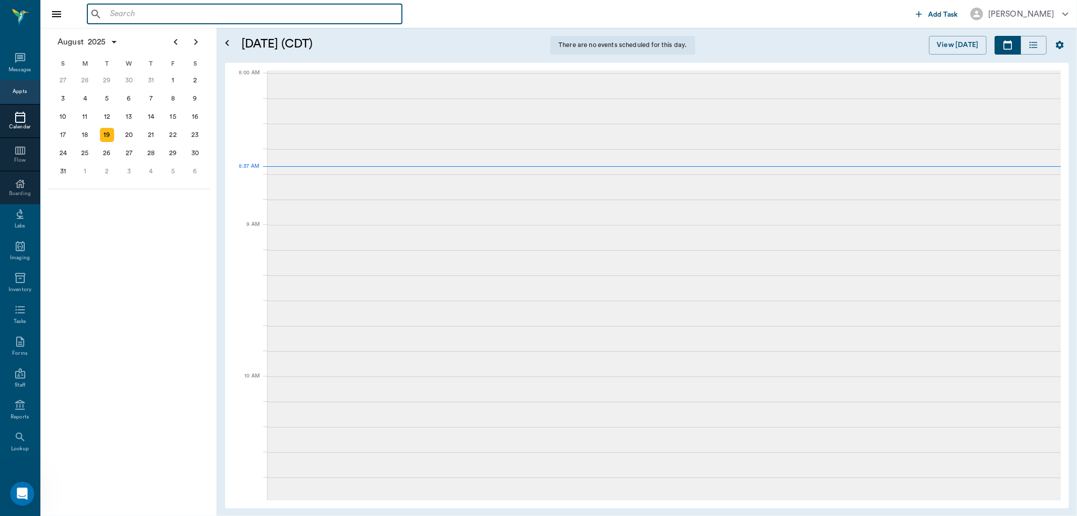
click at [154, 14] on input "text" at bounding box center [252, 14] width 292 height 14
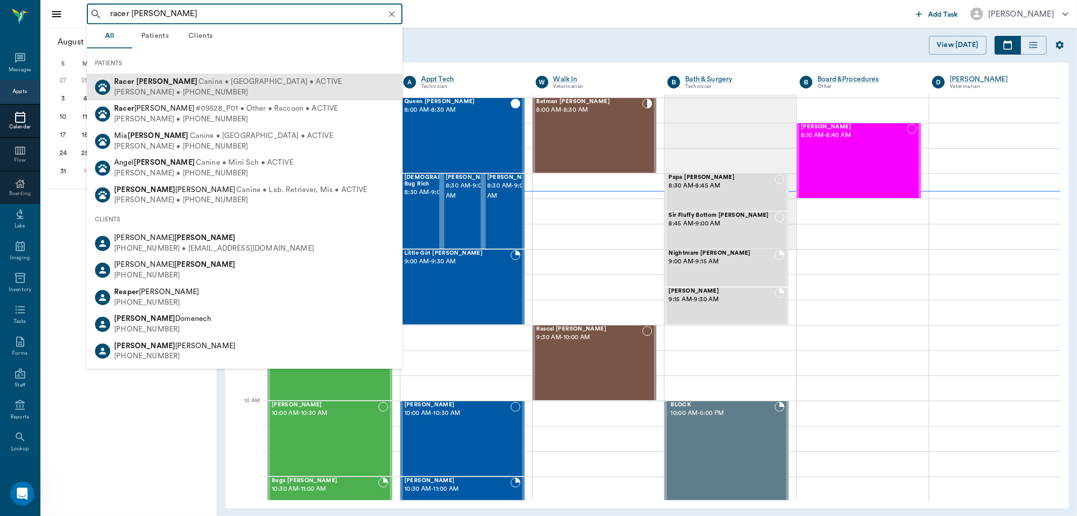
click at [275, 97] on div "Racer Ream Canine • Dachshund • ACTIVE Robert Ream • (903) 748-0082" at bounding box center [245, 87] width 316 height 27
type input "racer ream"
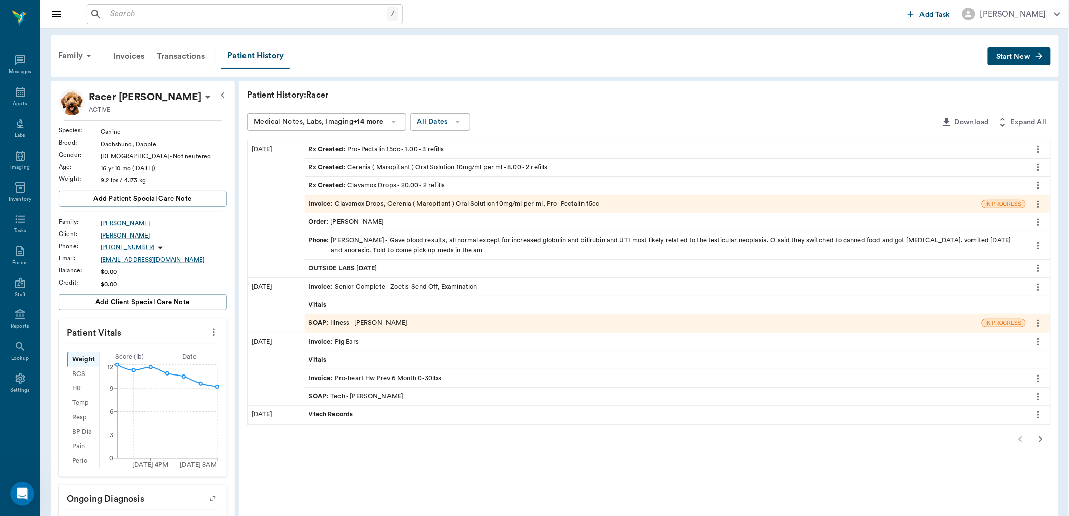
click at [360, 189] on div "Rx Created : Clavamox Drops - 20.00 - 2 refills" at bounding box center [377, 186] width 136 height 10
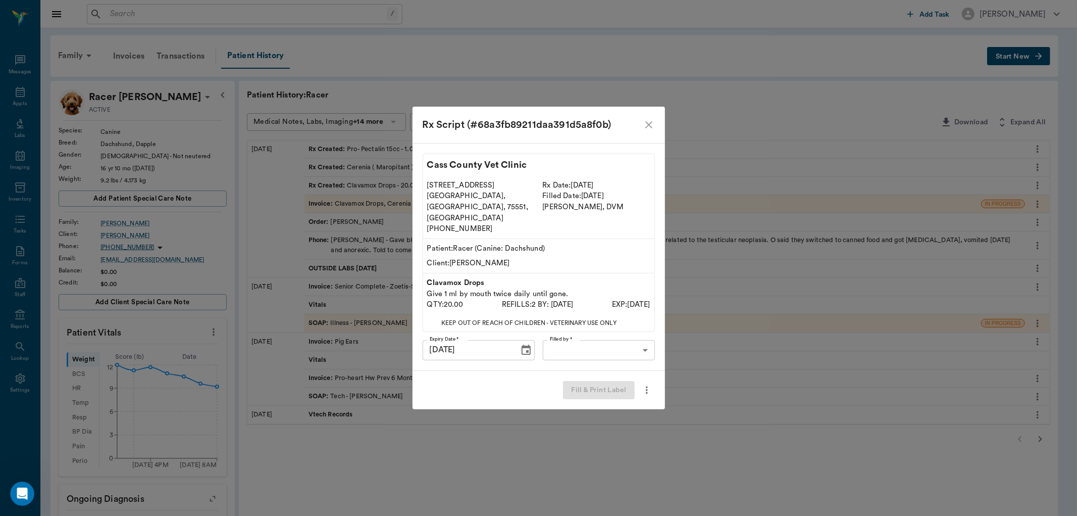
click at [598, 342] on body "/ ​ Add Task Dr. Bert Ellsworth Nectar Messages Appts Labs Imaging Inventory Ta…" at bounding box center [538, 413] width 1077 height 827
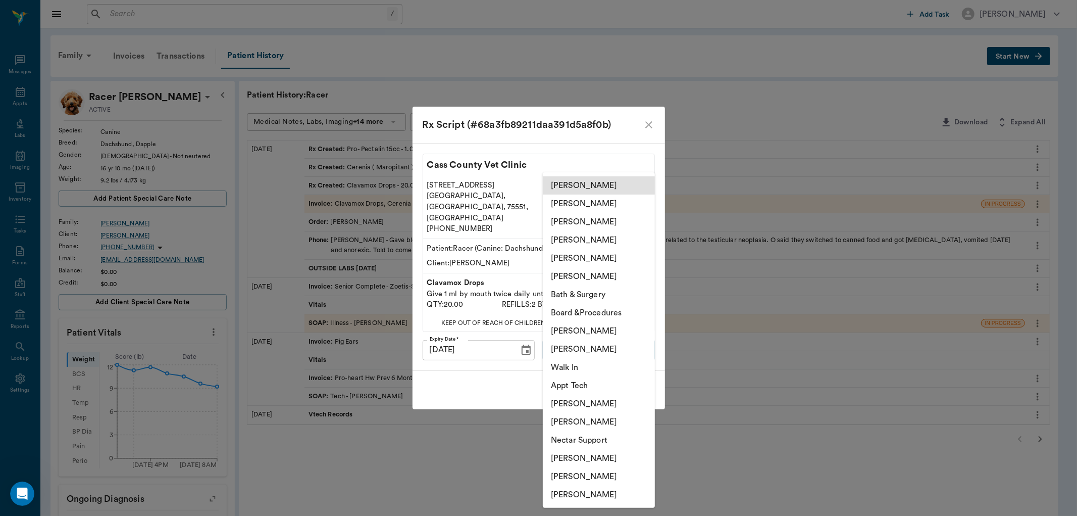
click at [572, 206] on li "[PERSON_NAME]" at bounding box center [599, 203] width 112 height 18
type input "63ec2e7e52e12b0ba117b124"
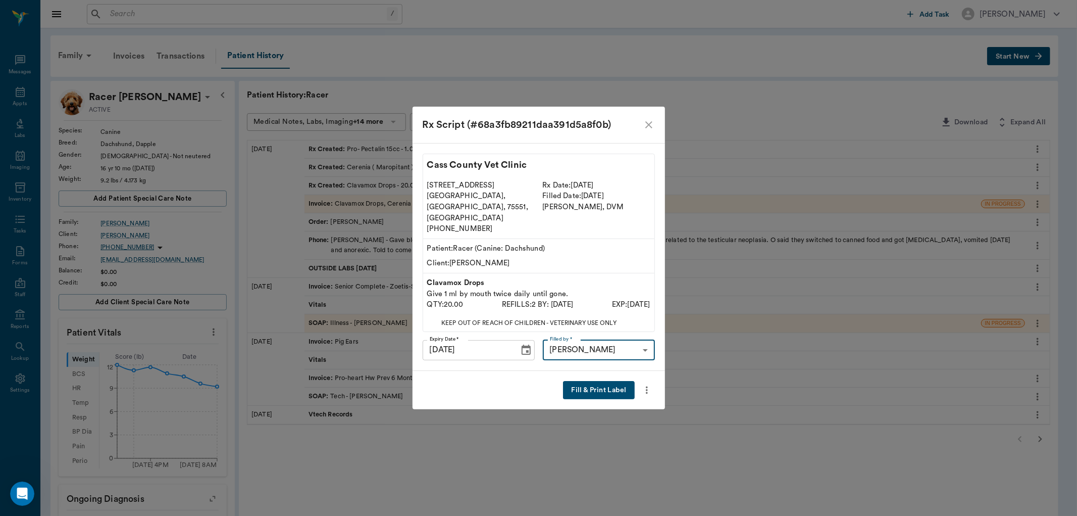
click at [586, 381] on button "Fill & Print Label" at bounding box center [598, 390] width 71 height 19
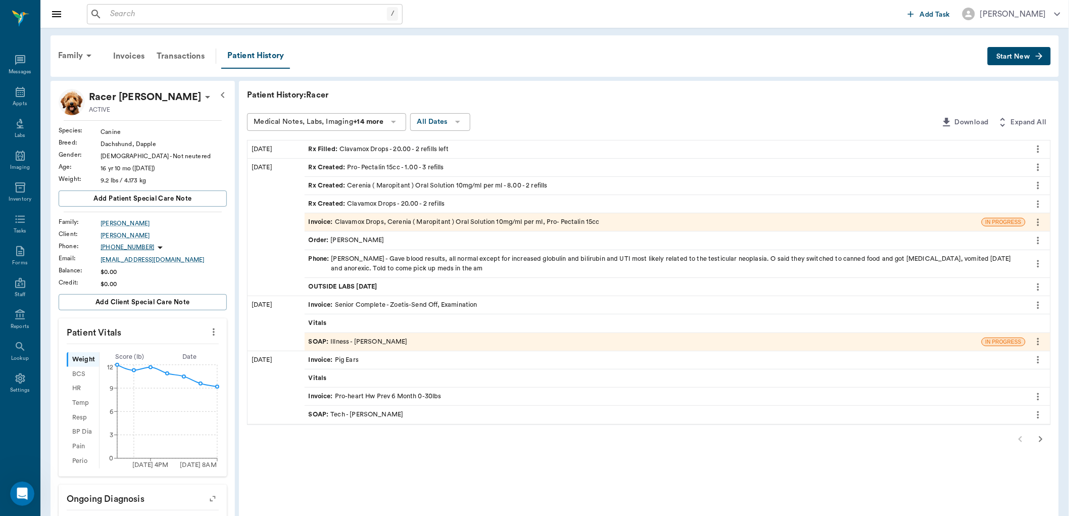
click at [362, 183] on div "Rx Created : Cerenia ( Maropitant ) Oral Solution 10mg/ml per ml - 8.00 - 2 ref…" at bounding box center [428, 186] width 239 height 10
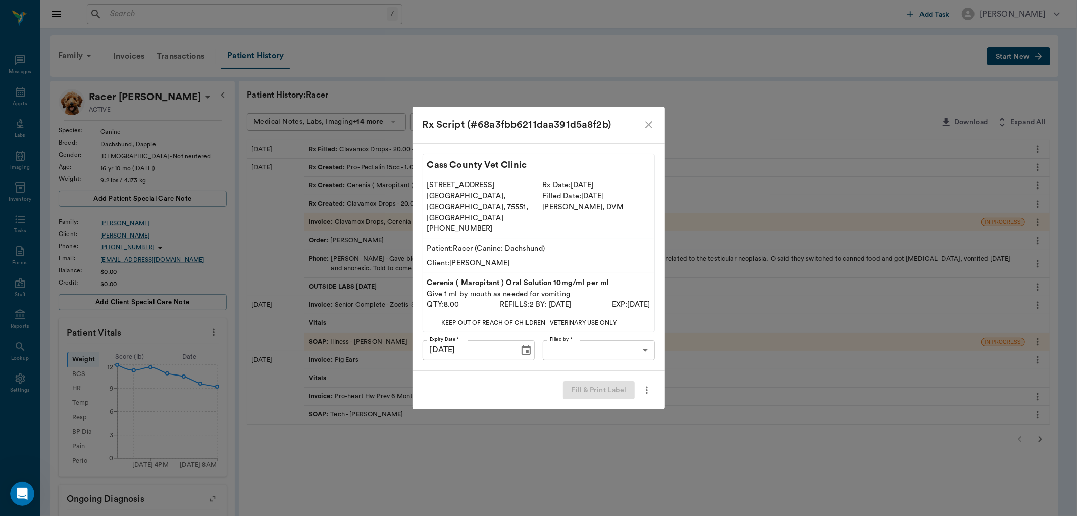
click at [593, 346] on body "/ ​ Add Task Dr. Bert Ellsworth Nectar Messages Appts Labs Imaging Inventory Ta…" at bounding box center [538, 413] width 1077 height 827
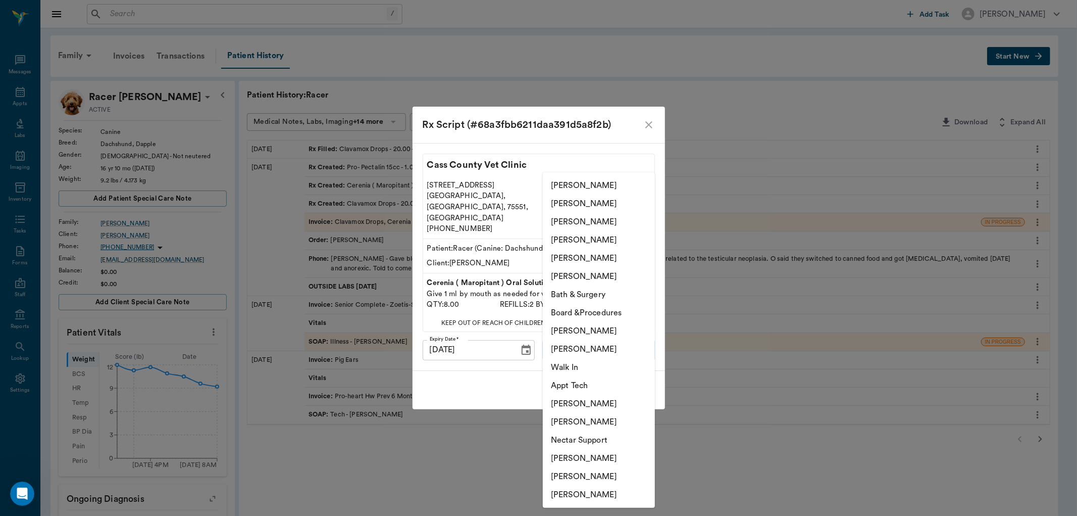
click at [568, 203] on li "[PERSON_NAME]" at bounding box center [599, 203] width 112 height 18
type input "63ec2e7e52e12b0ba117b124"
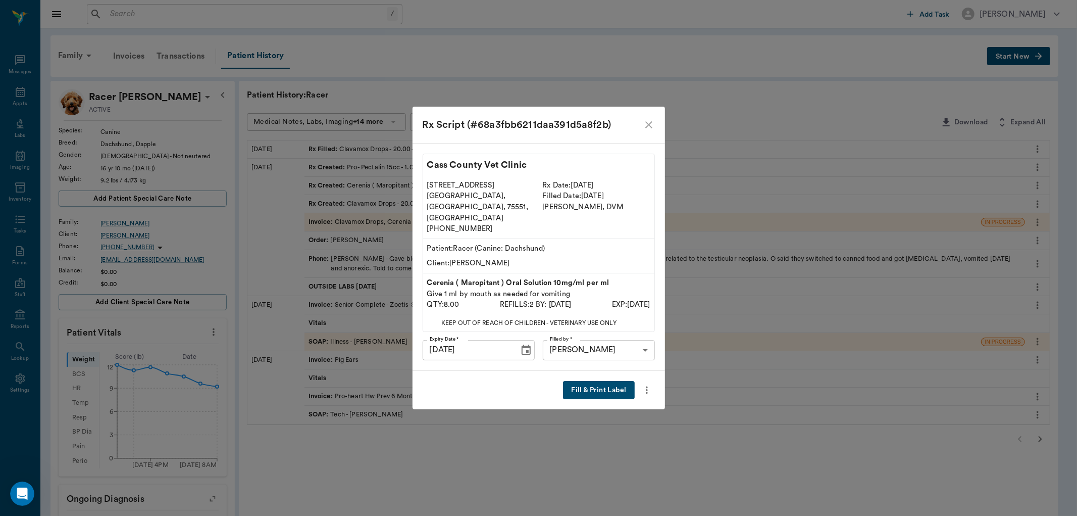
click at [598, 381] on button "Fill & Print Label" at bounding box center [598, 390] width 71 height 19
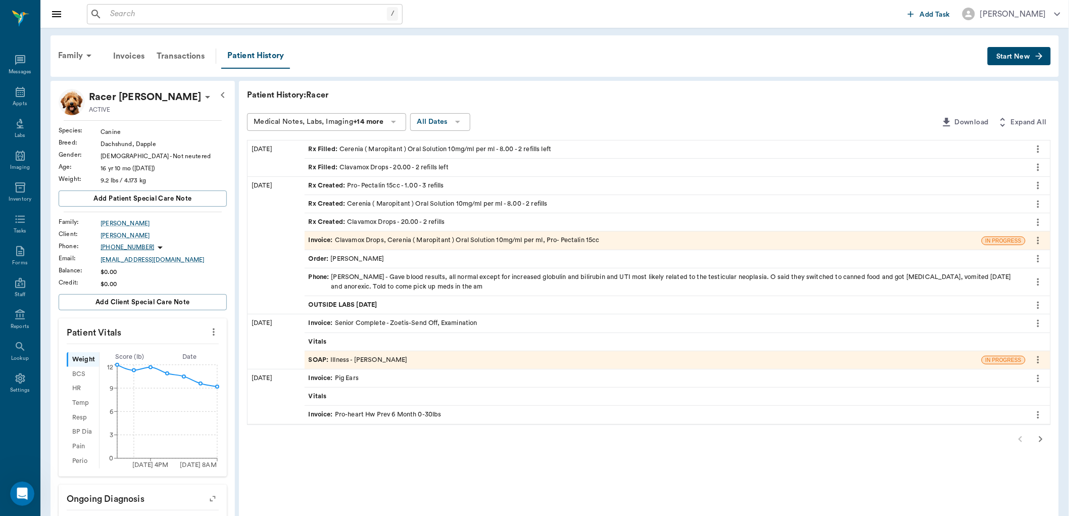
click at [354, 186] on div "Rx Created : Pro- Pectalin 15cc - 1.00 - 3 refills" at bounding box center [376, 186] width 135 height 10
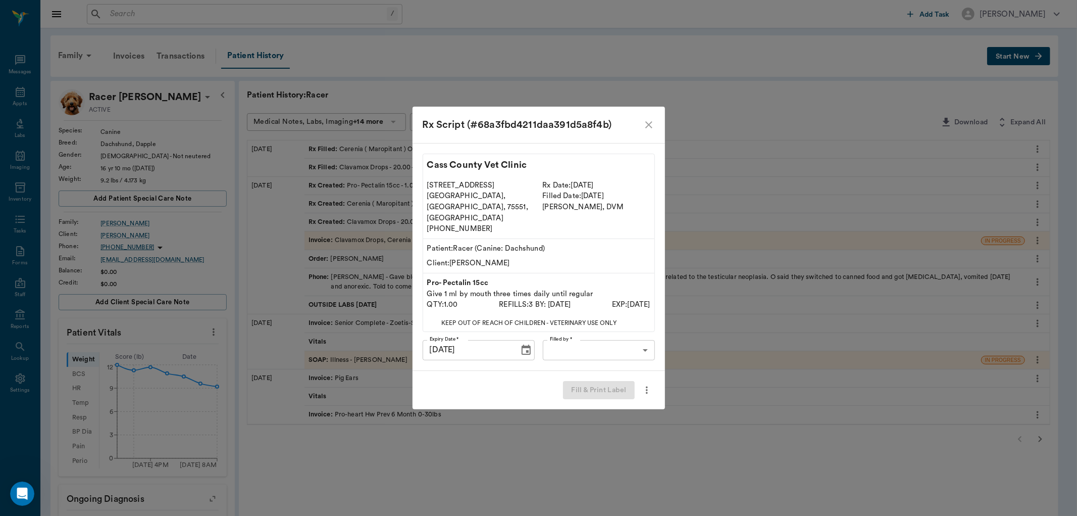
click at [566, 333] on body "/ ​ Add Task Dr. Bert Ellsworth Nectar Messages Appts Labs Imaging Inventory Ta…" at bounding box center [538, 413] width 1077 height 827
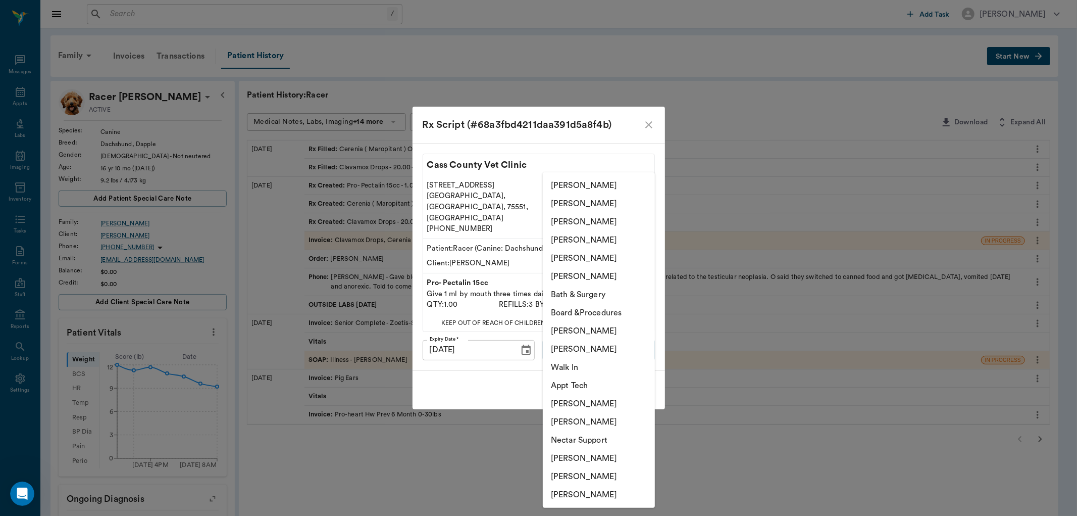
click at [577, 197] on li "[PERSON_NAME]" at bounding box center [599, 203] width 112 height 18
type input "63ec2e7e52e12b0ba117b124"
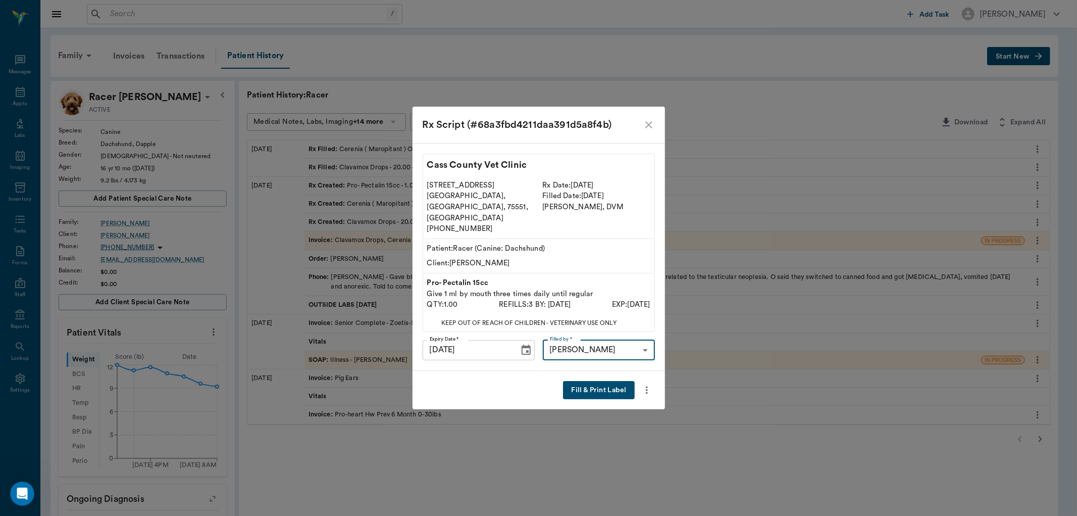
click at [607, 381] on button "Fill & Print Label" at bounding box center [598, 390] width 71 height 19
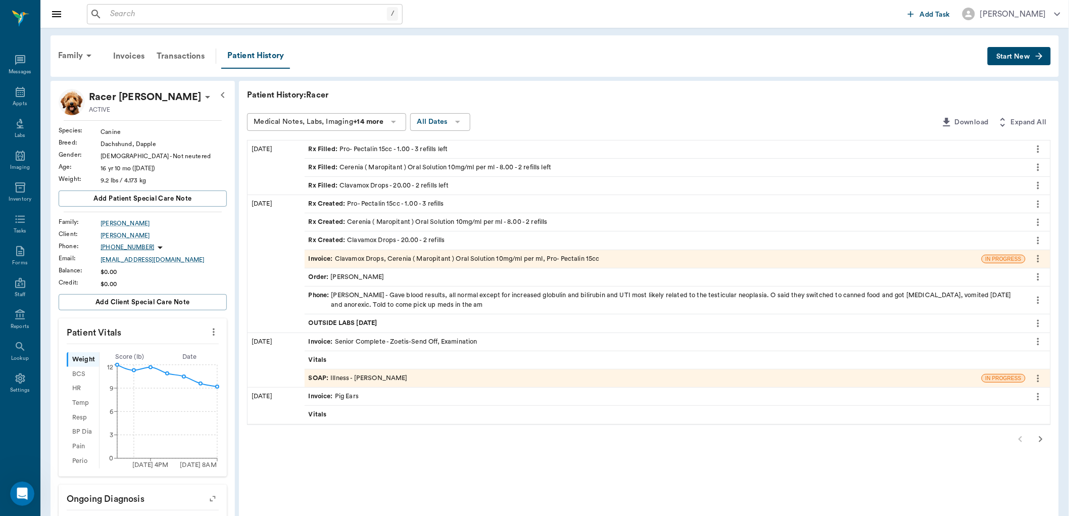
click at [103, 15] on div "/ ​" at bounding box center [245, 14] width 316 height 20
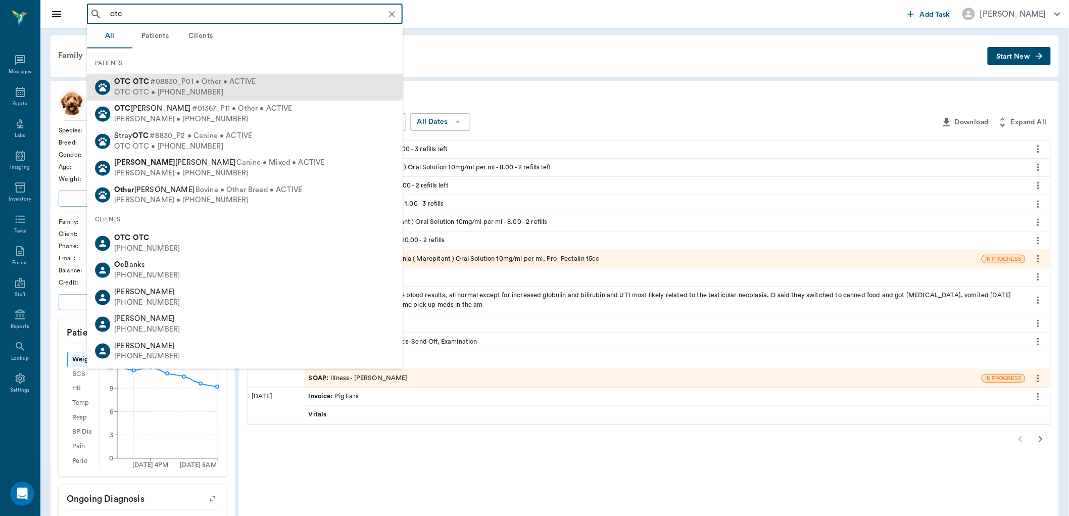
click at [193, 87] on div "OTC OTC • (555) 555-5555" at bounding box center [184, 92] width 141 height 11
type input "otc"
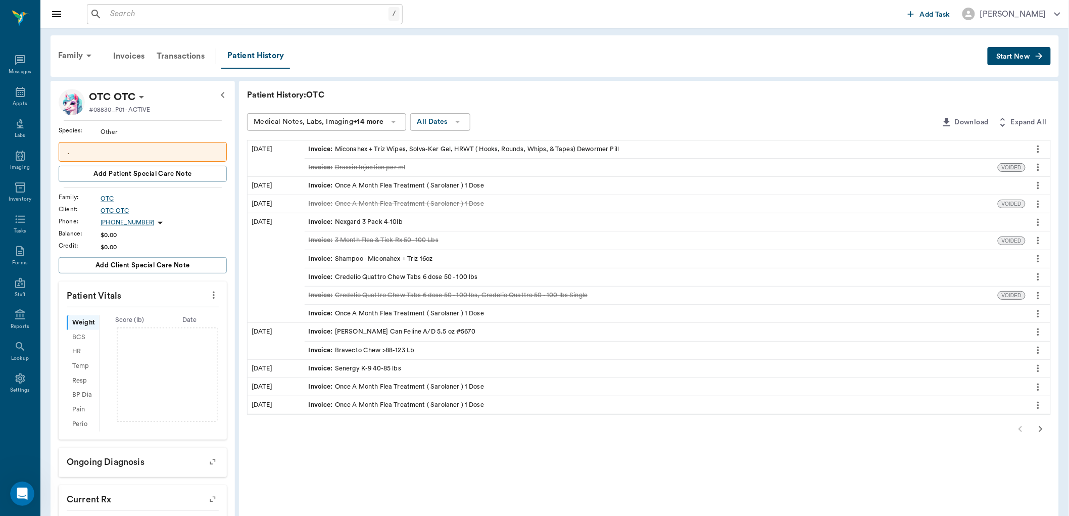
click at [1018, 57] on span "Start New" at bounding box center [1013, 57] width 34 height 0
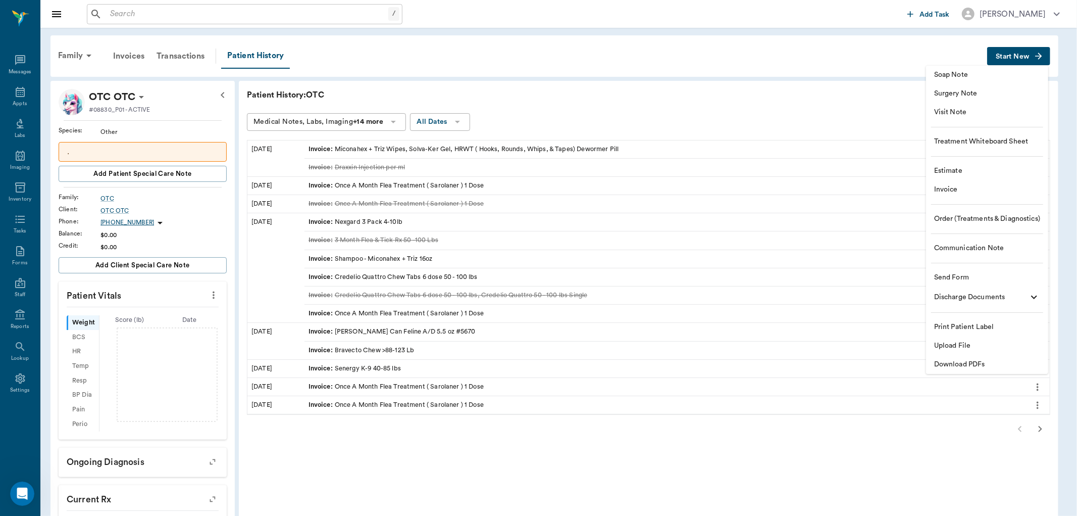
click at [952, 174] on span "Estimate" at bounding box center [987, 171] width 106 height 11
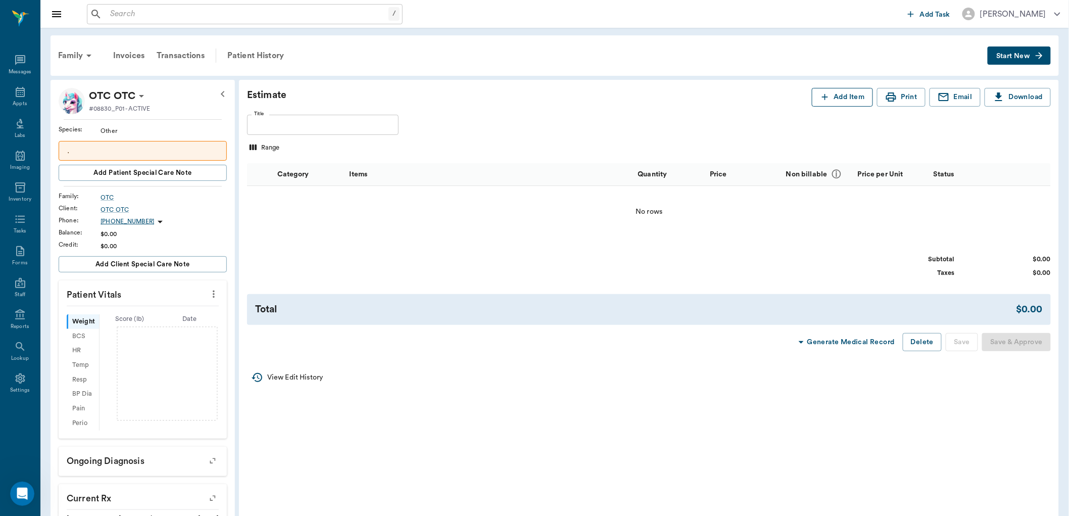
click at [825, 96] on icon "button" at bounding box center [825, 97] width 10 height 10
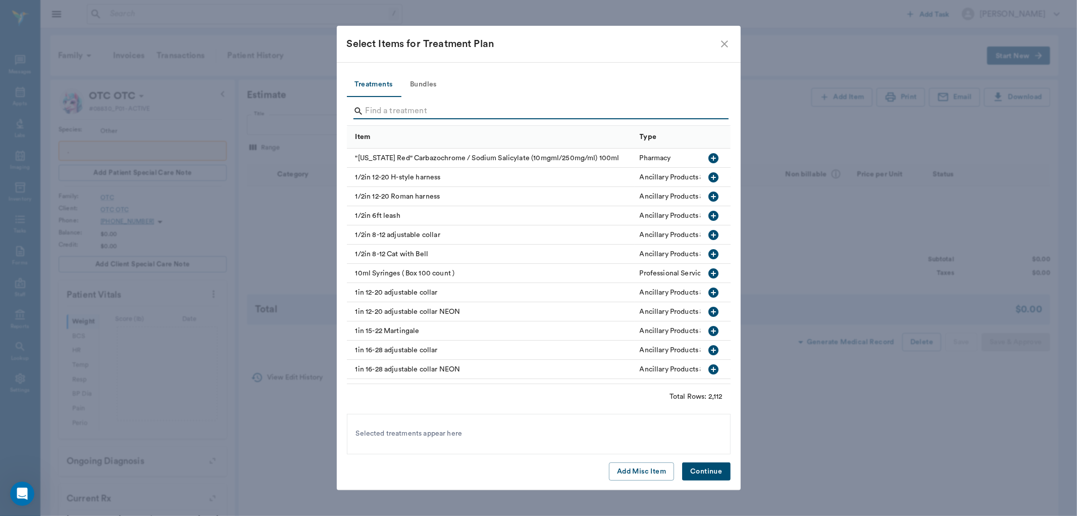
click at [406, 107] on input "Search" at bounding box center [540, 111] width 348 height 16
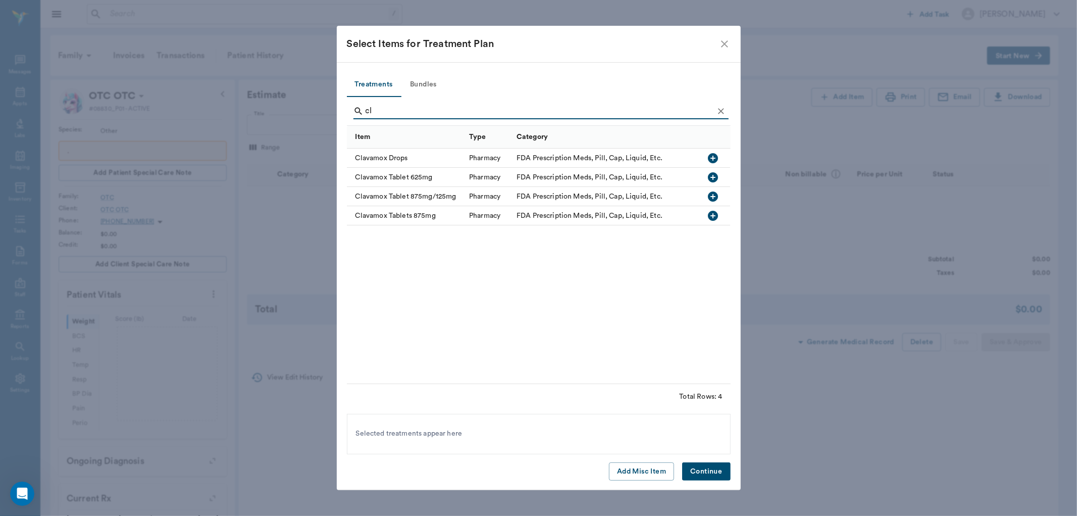
type input "c"
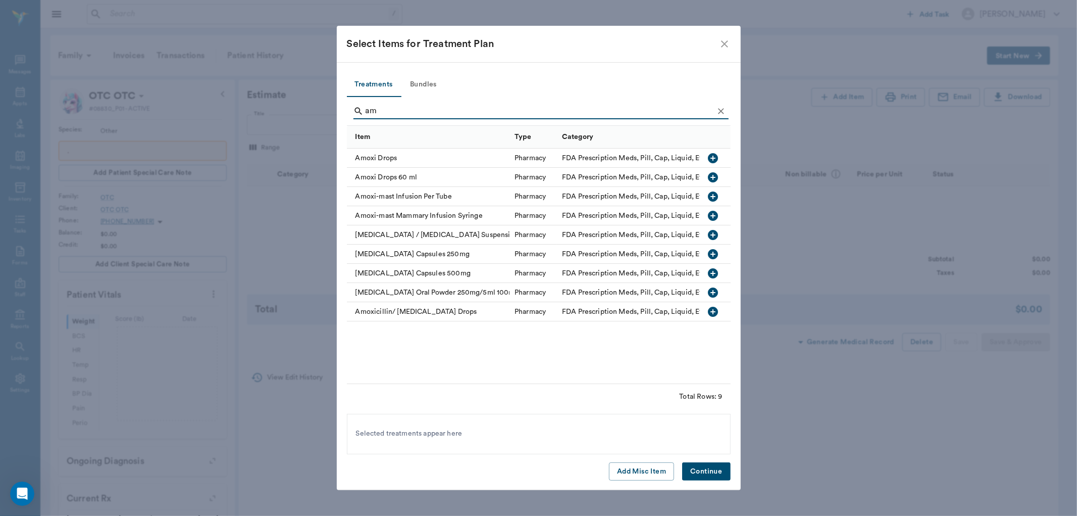
type input "a"
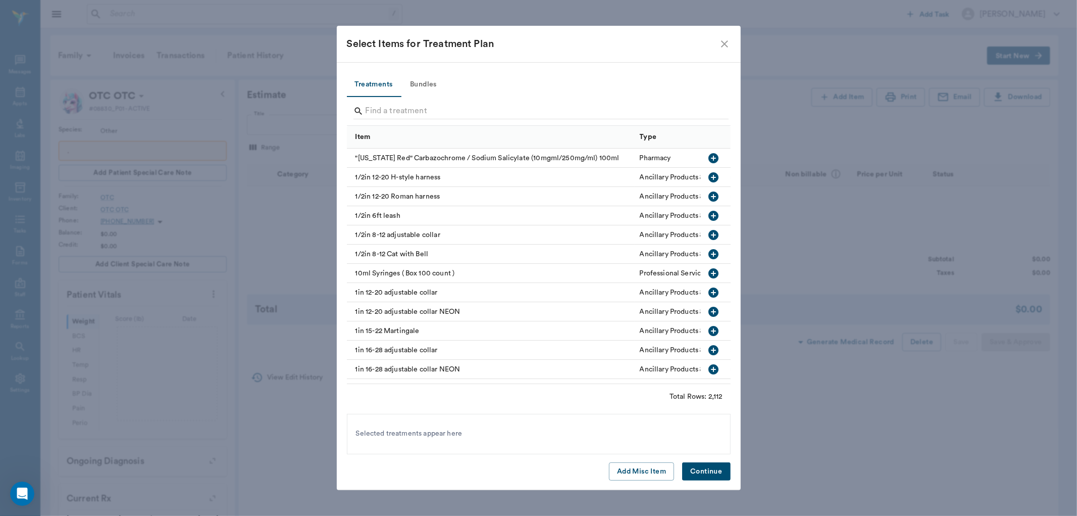
click at [719, 47] on icon "close" at bounding box center [725, 44] width 12 height 12
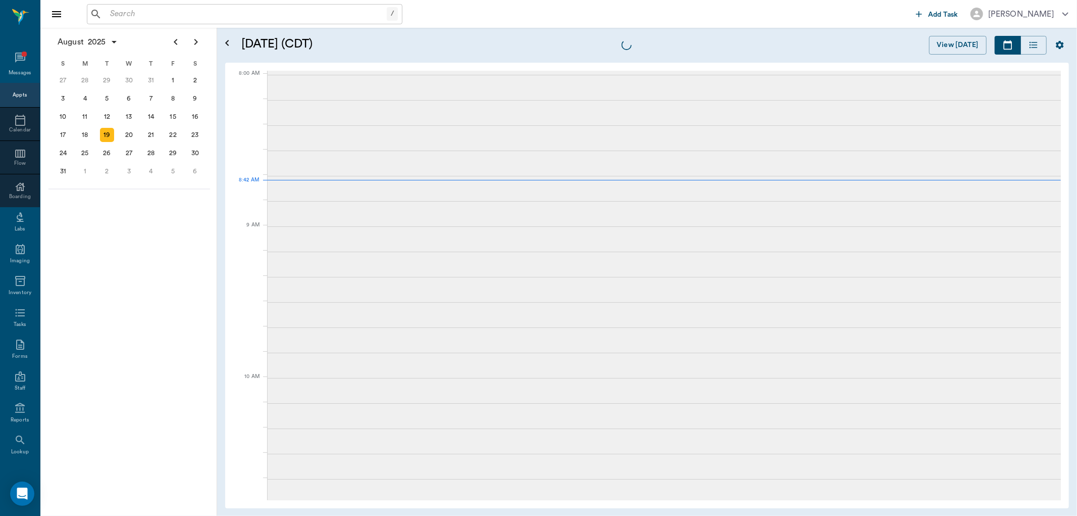
scroll to position [1, 0]
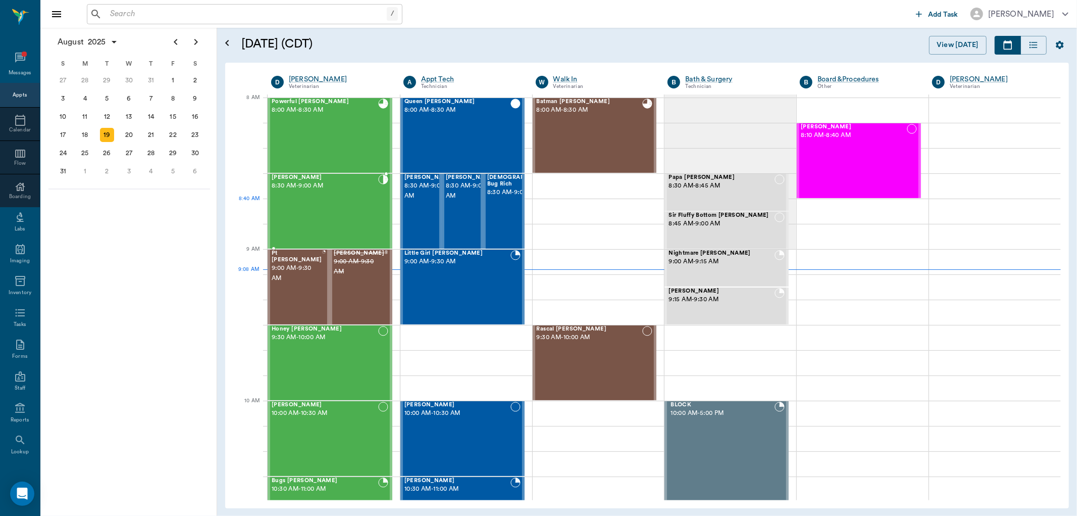
click at [315, 203] on div "[PERSON_NAME] 8:30 AM - 9:00 AM" at bounding box center [325, 211] width 107 height 74
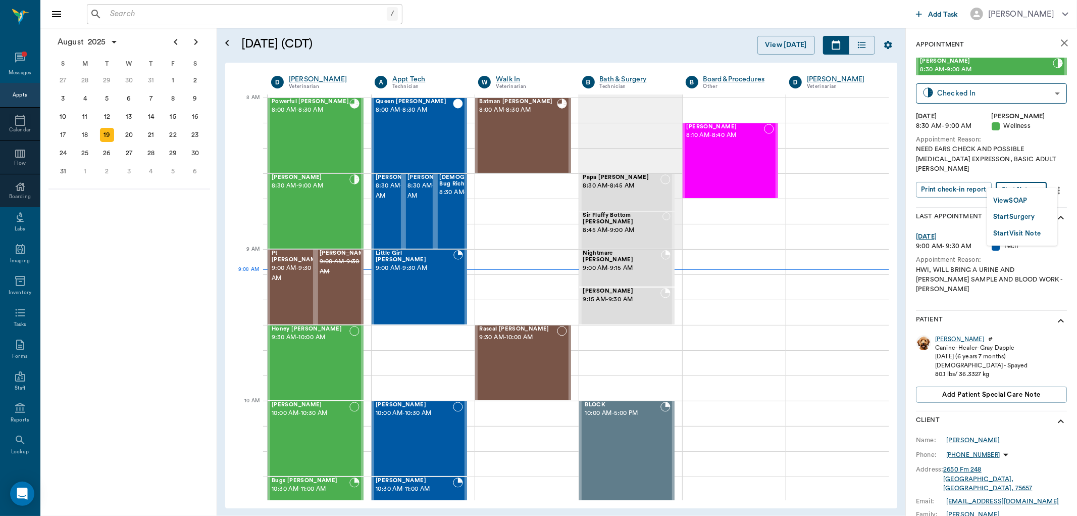
click at [1030, 178] on body "/ ​ Add Task [PERSON_NAME] Nectar Messages Appts Calendar Flow Boarding Labs Im…" at bounding box center [538, 258] width 1077 height 516
click at [1017, 195] on button "View SOAP" at bounding box center [1010, 201] width 34 height 12
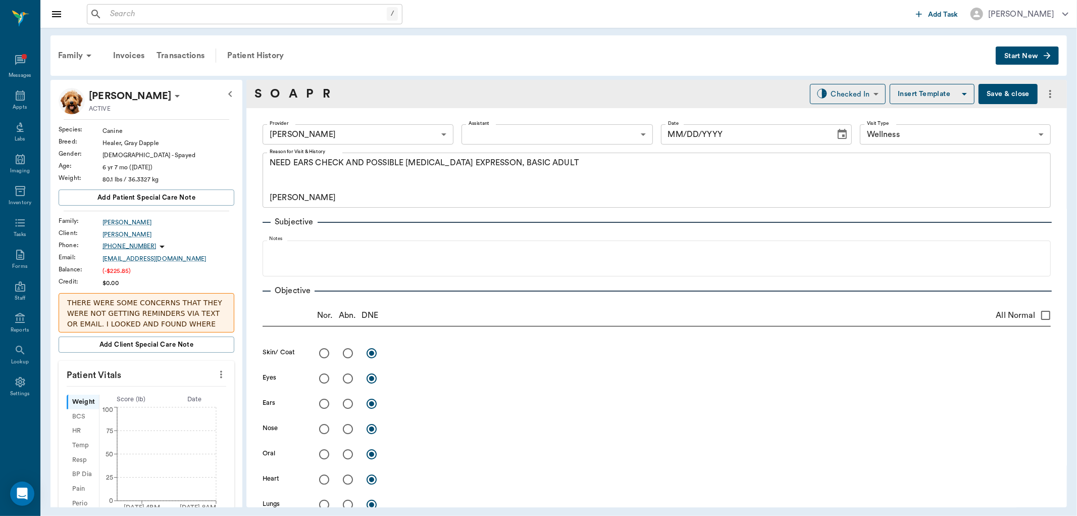
type input "63ec2f075fda476ae8351a4d"
type input "65d2be4f46e3a538d89b8c14"
type textarea "NEED EARS CHECK AND POSSIBLE [MEDICAL_DATA] EXPRESSON, BASIC ADULT [PERSON_NAME]"
type input "[DATE]"
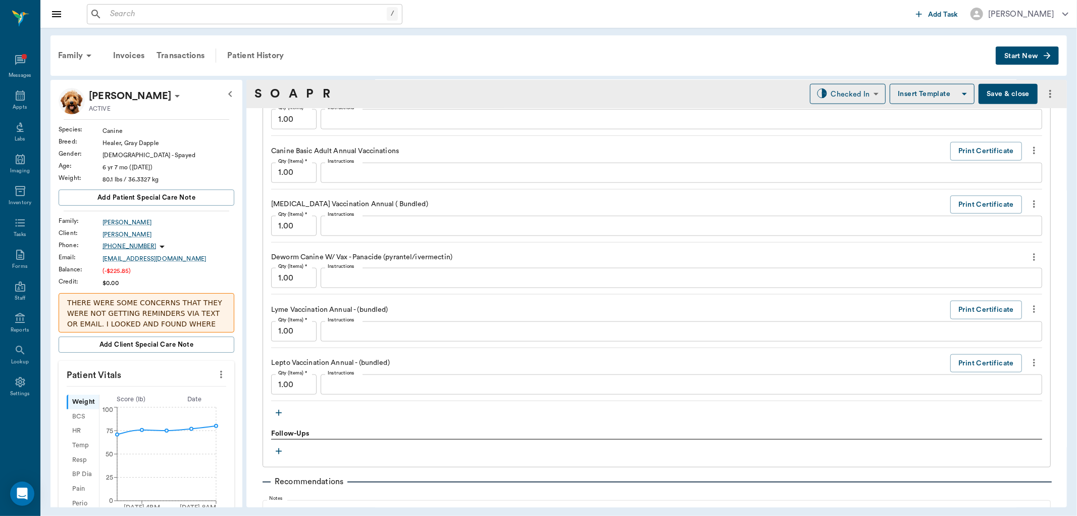
scroll to position [1066, 0]
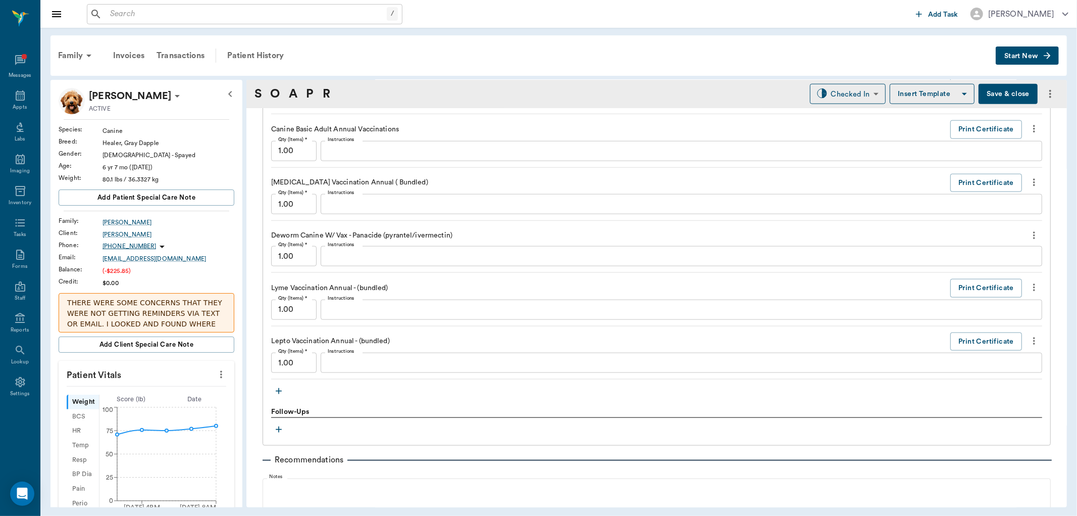
click at [280, 389] on icon "button" at bounding box center [279, 391] width 10 height 10
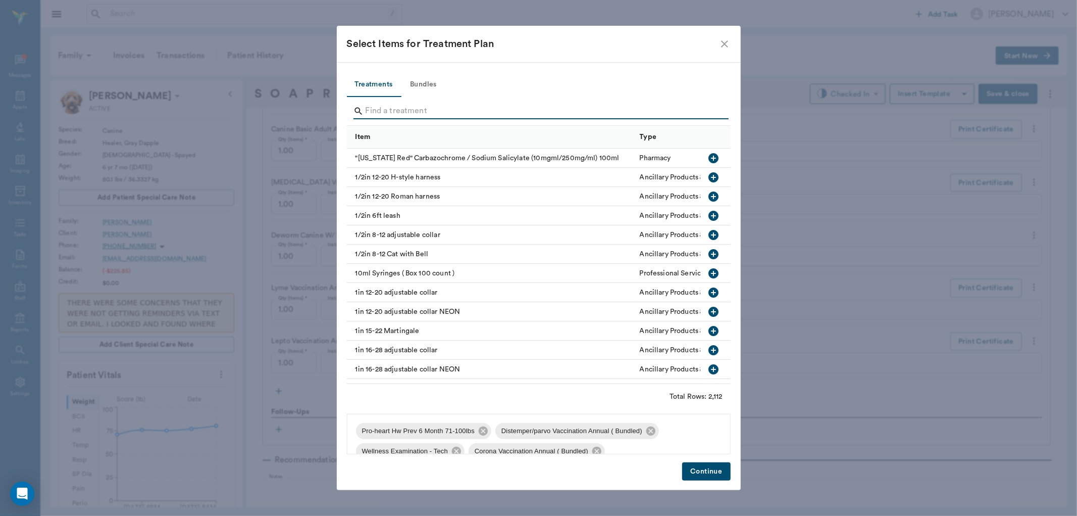
click at [379, 109] on input "Search" at bounding box center [540, 111] width 348 height 16
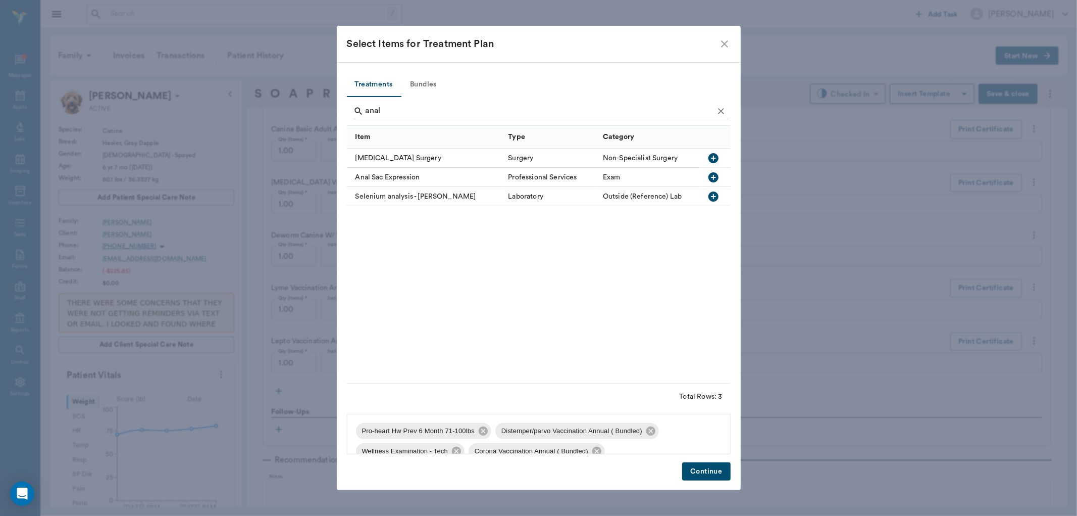
click at [715, 177] on icon "button" at bounding box center [714, 177] width 12 height 12
type input "a"
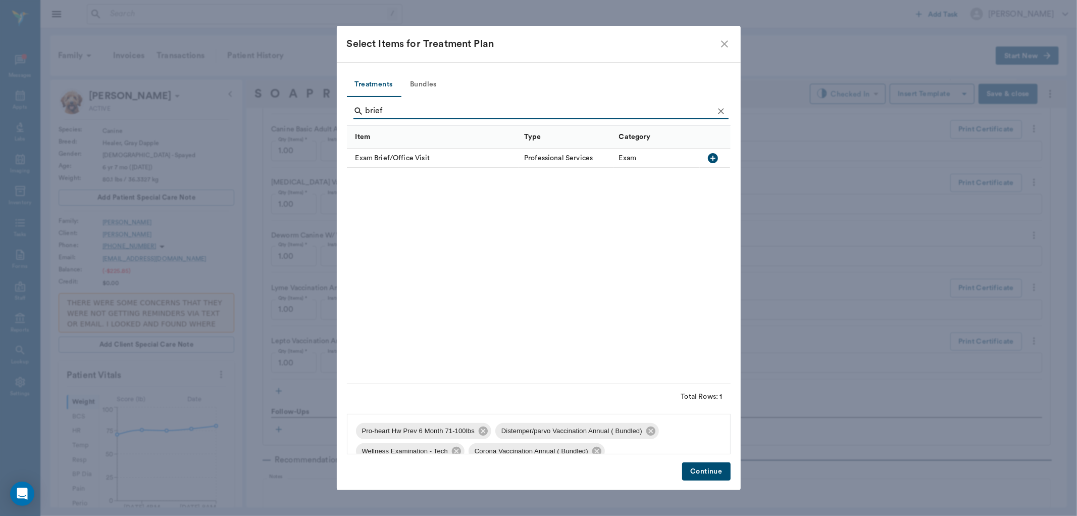
type input "brief"
click at [714, 157] on icon "button" at bounding box center [713, 158] width 10 height 10
click at [708, 474] on button "Continue" at bounding box center [706, 471] width 48 height 19
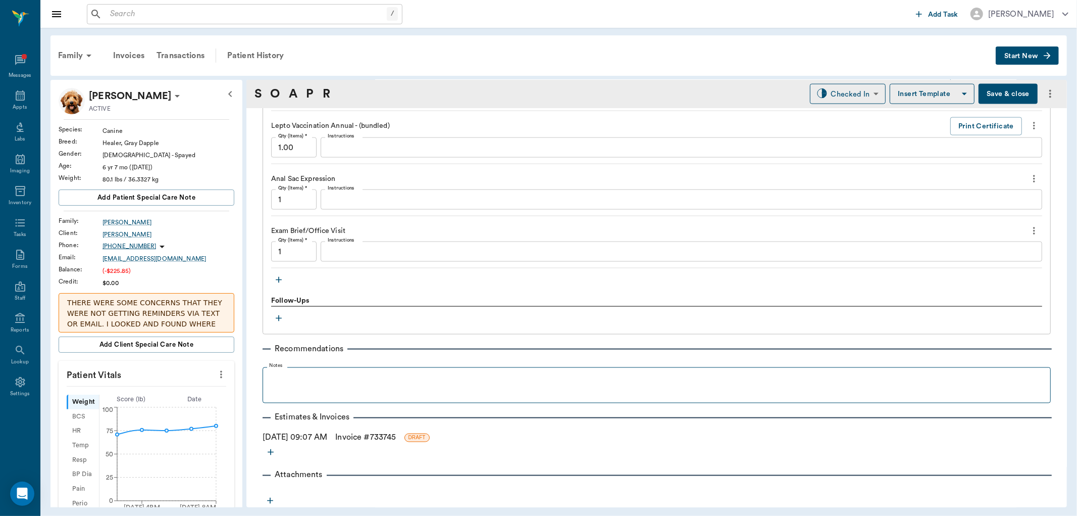
scroll to position [1283, 0]
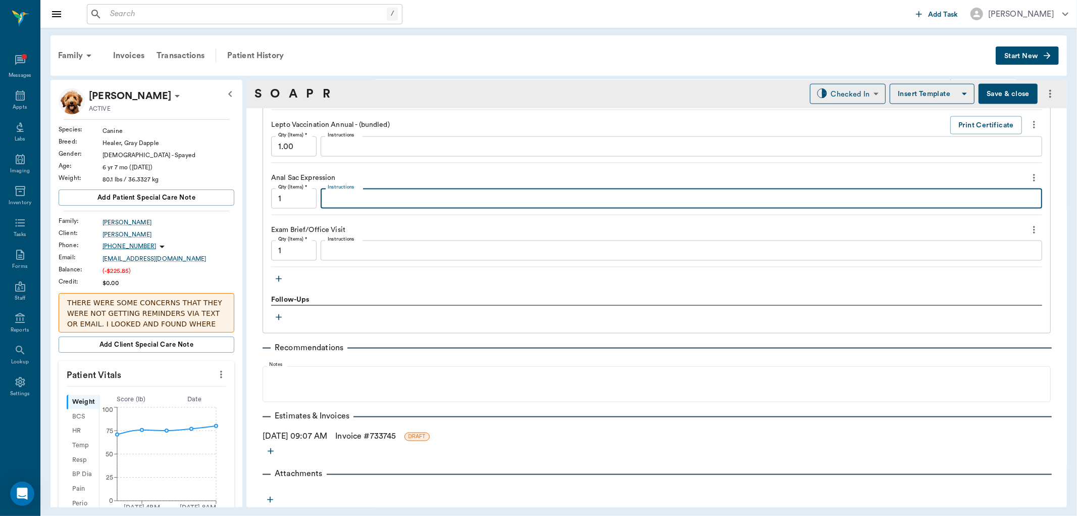
click at [365, 194] on textarea "Instructions" at bounding box center [682, 199] width 708 height 12
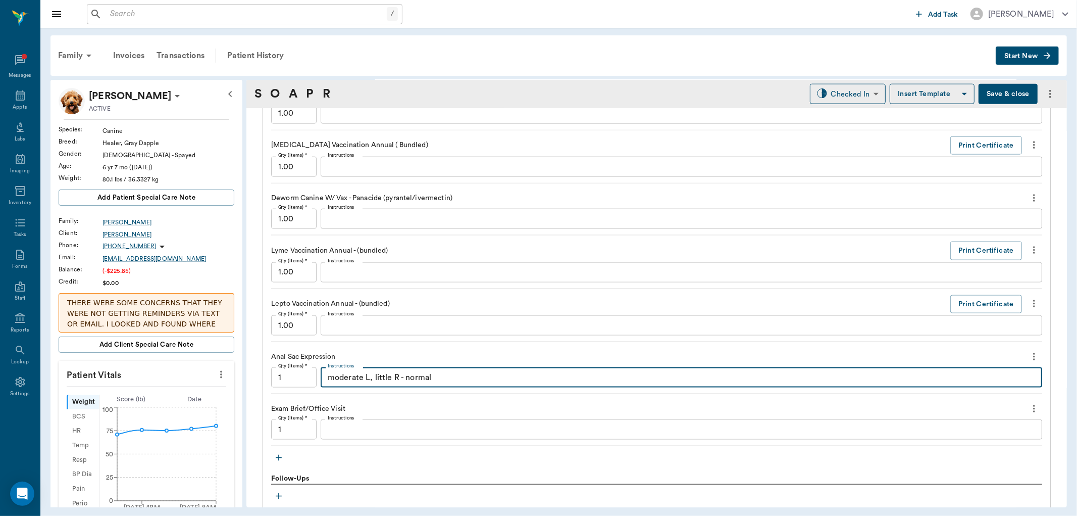
scroll to position [1122, 0]
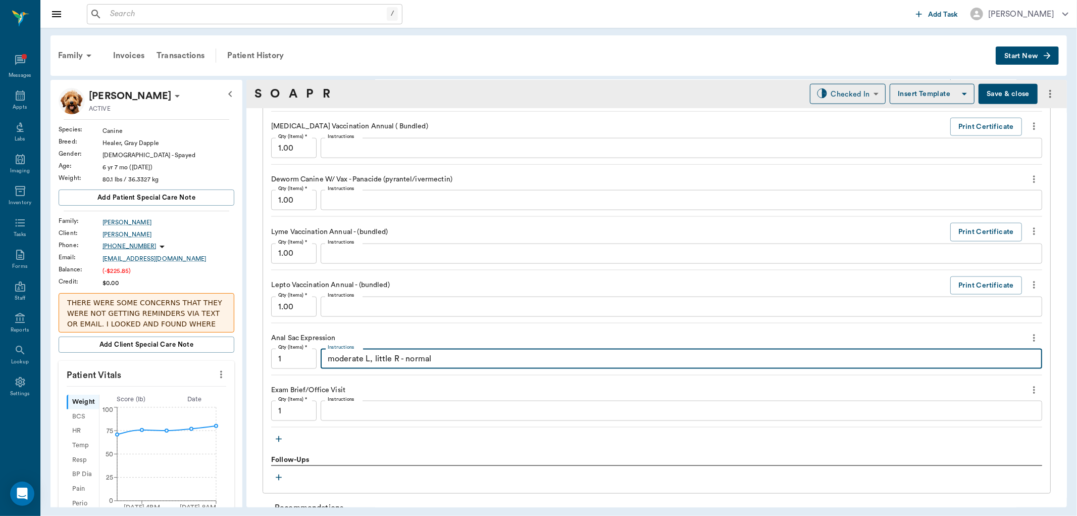
type textarea "moderate L, little R - normal"
click at [281, 436] on icon "button" at bounding box center [279, 439] width 10 height 10
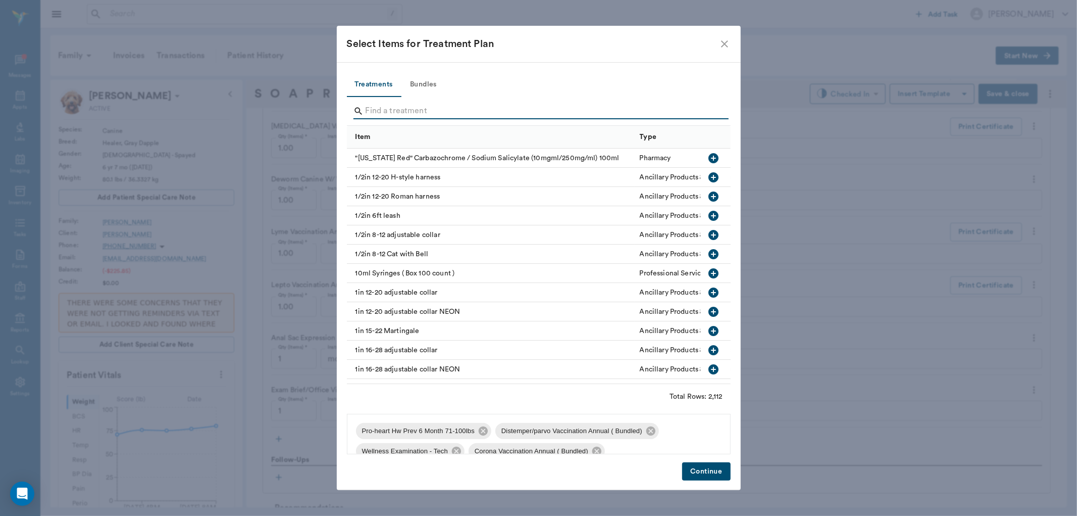
click at [388, 113] on input "Search" at bounding box center [540, 111] width 348 height 16
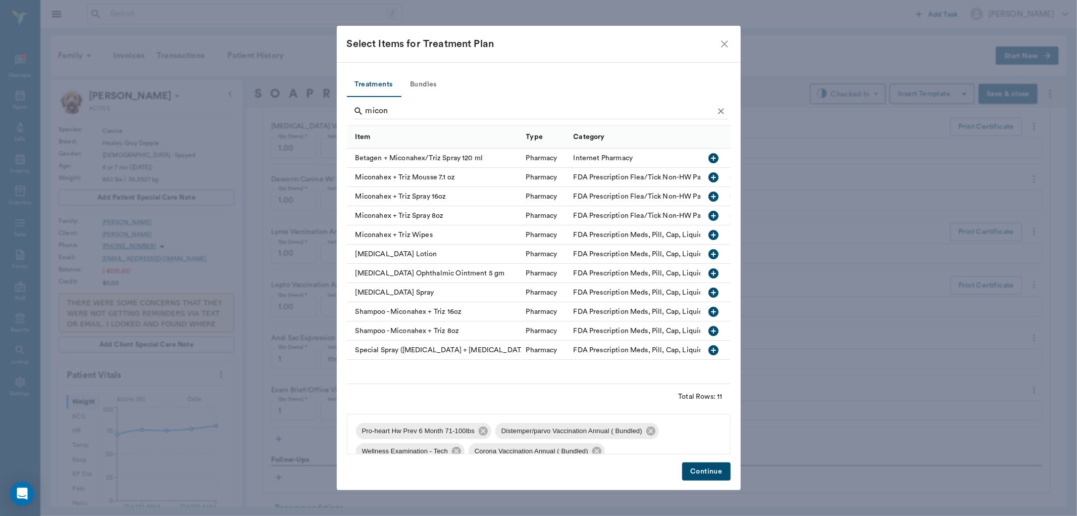
click at [715, 234] on icon "button" at bounding box center [714, 235] width 12 height 12
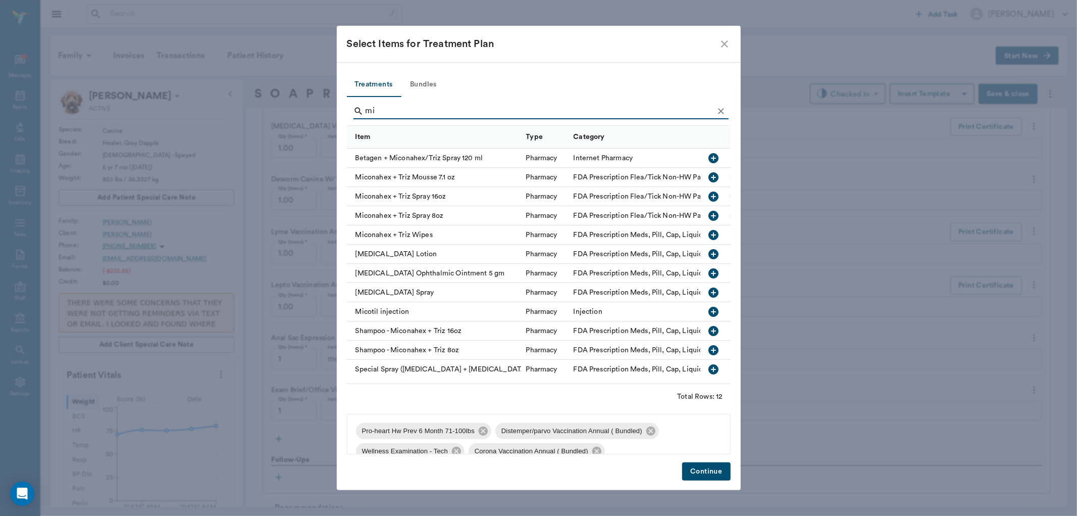
type input "m"
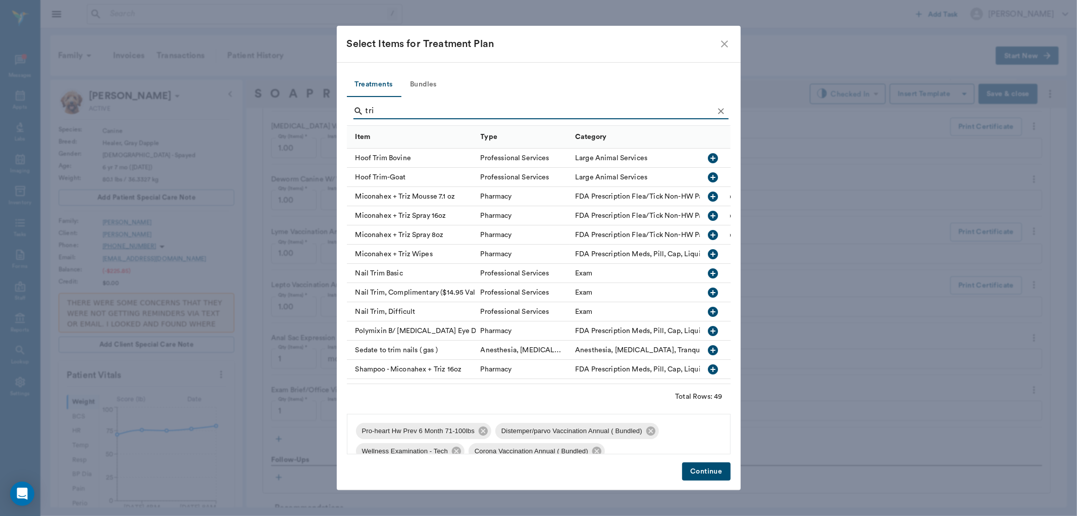
type input "tri"
click at [697, 473] on button "Continue" at bounding box center [706, 471] width 48 height 19
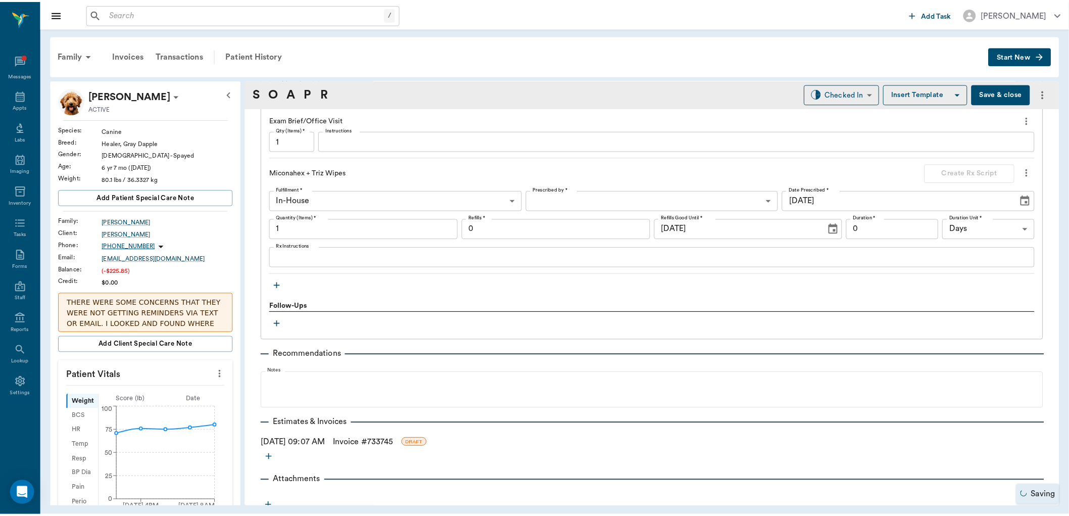
scroll to position [1399, 0]
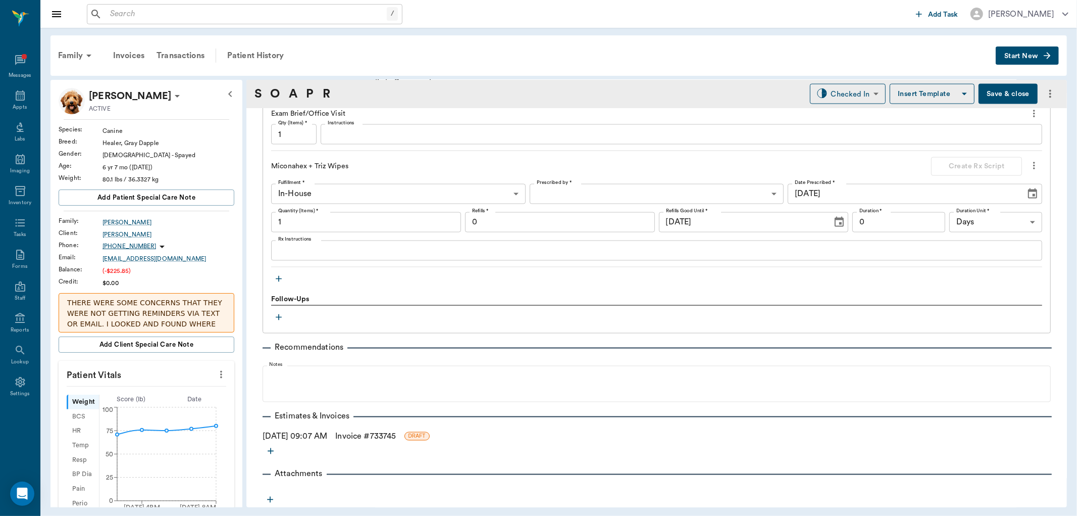
click at [364, 436] on link "Invoice # 733745" at bounding box center [365, 436] width 61 height 12
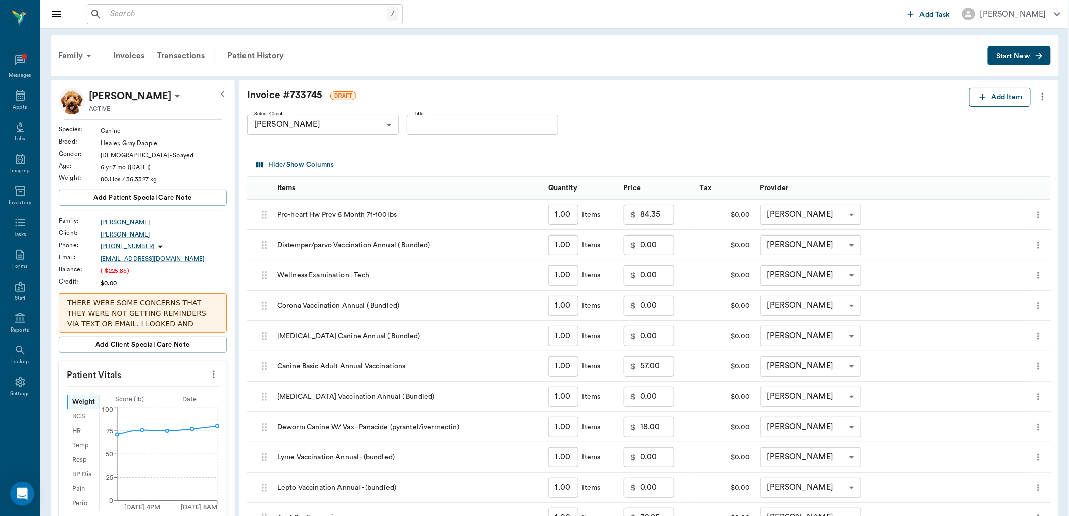
click at [986, 97] on icon "button" at bounding box center [982, 97] width 10 height 10
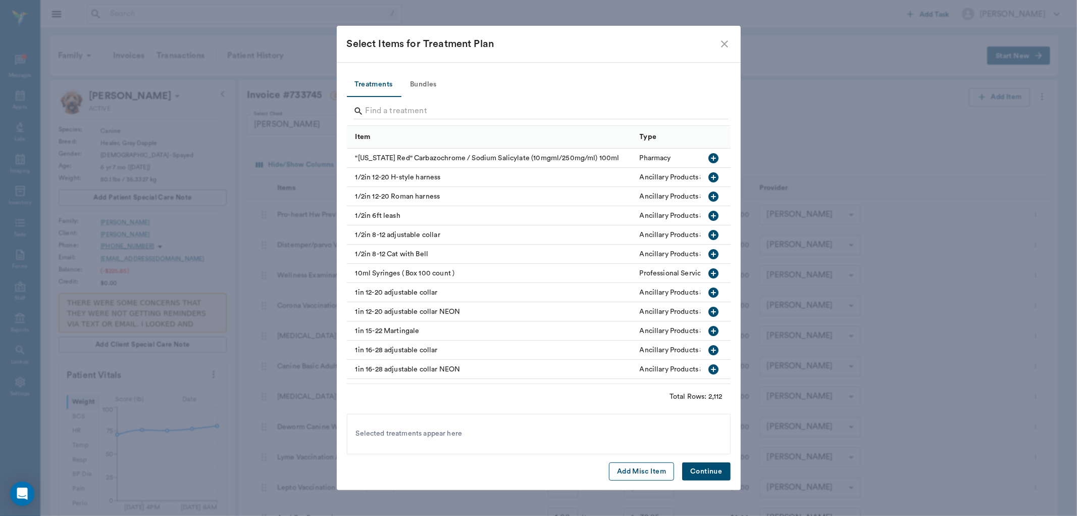
click at [642, 472] on button "Add Misc Item" at bounding box center [641, 471] width 65 height 19
click at [705, 472] on button "Continue" at bounding box center [706, 471] width 48 height 19
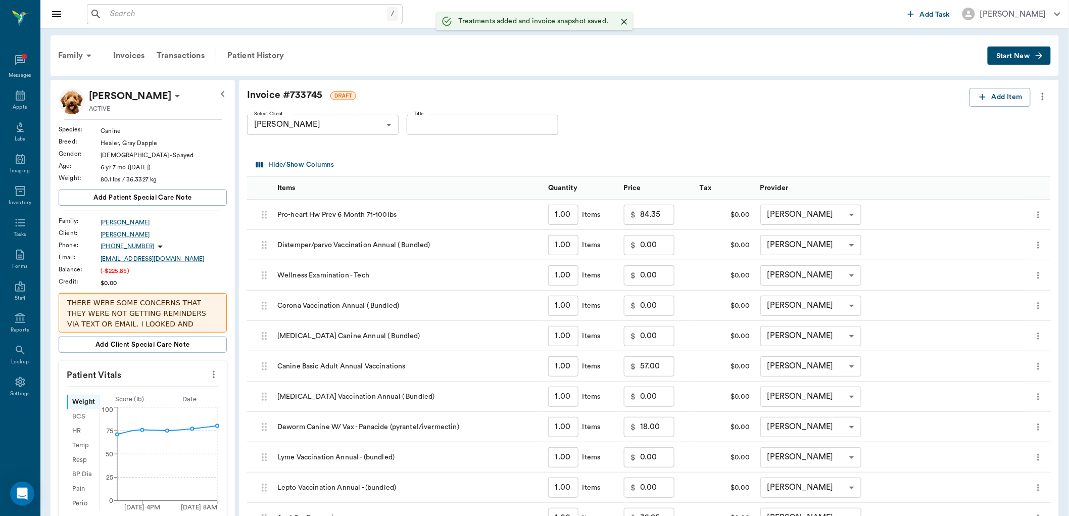
scroll to position [280, 0]
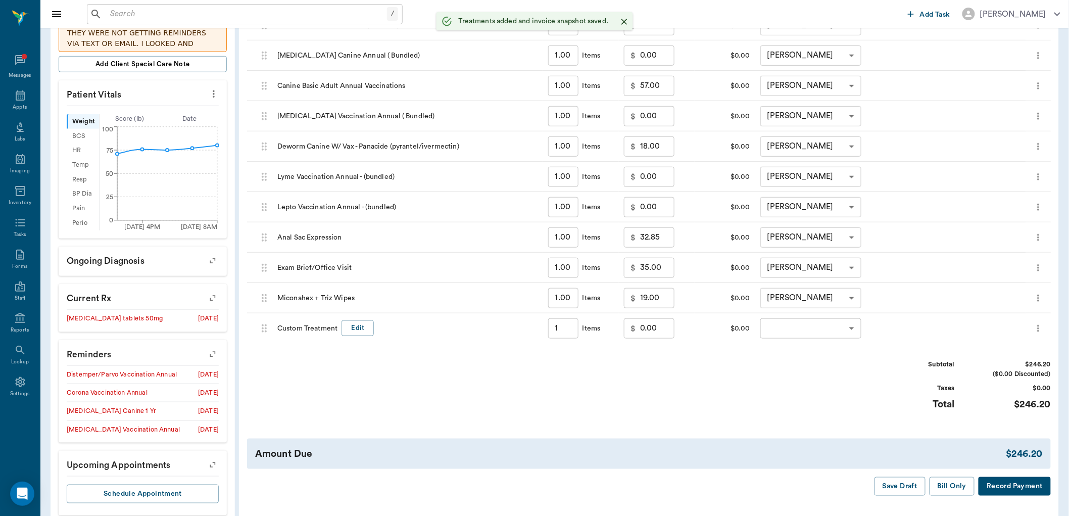
type input "1.00"
click at [361, 324] on button "Edit" at bounding box center [357, 328] width 32 height 16
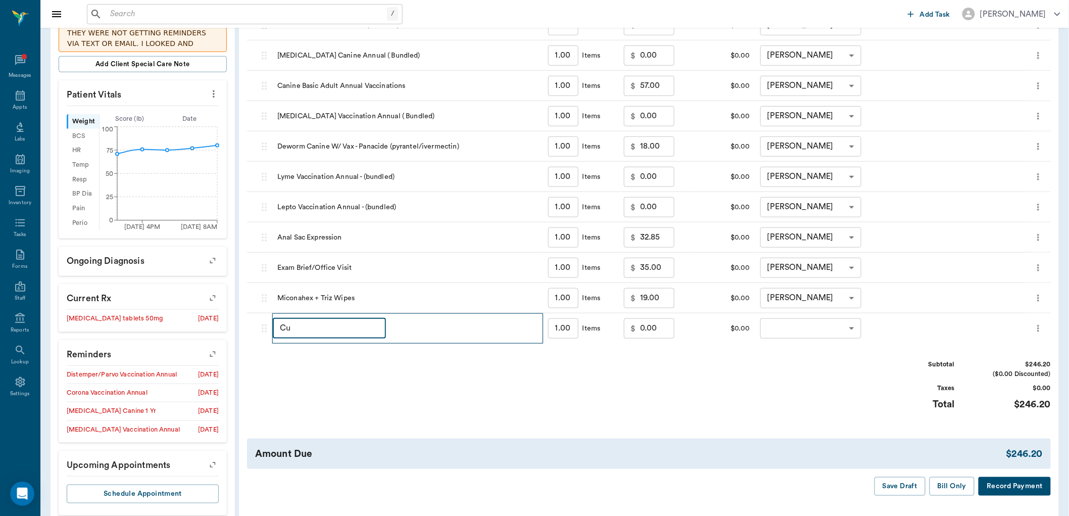
type input "C"
click at [366, 331] on input "[MEDICAL_DATA] cream" at bounding box center [329, 328] width 113 height 20
type input "[MEDICAL_DATA] cream 1oz"
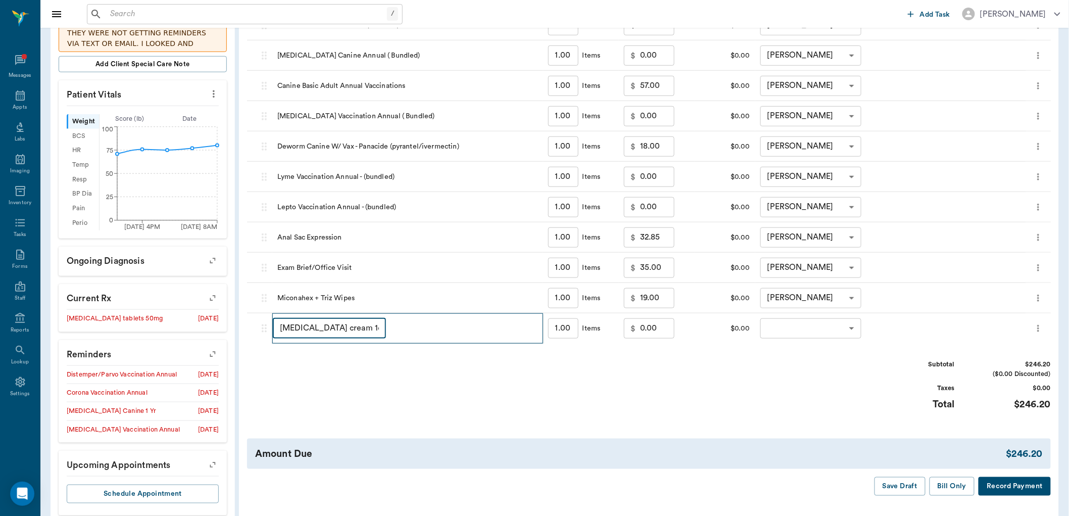
click at [655, 322] on input "0.00" at bounding box center [657, 328] width 34 height 20
type input "5.00"
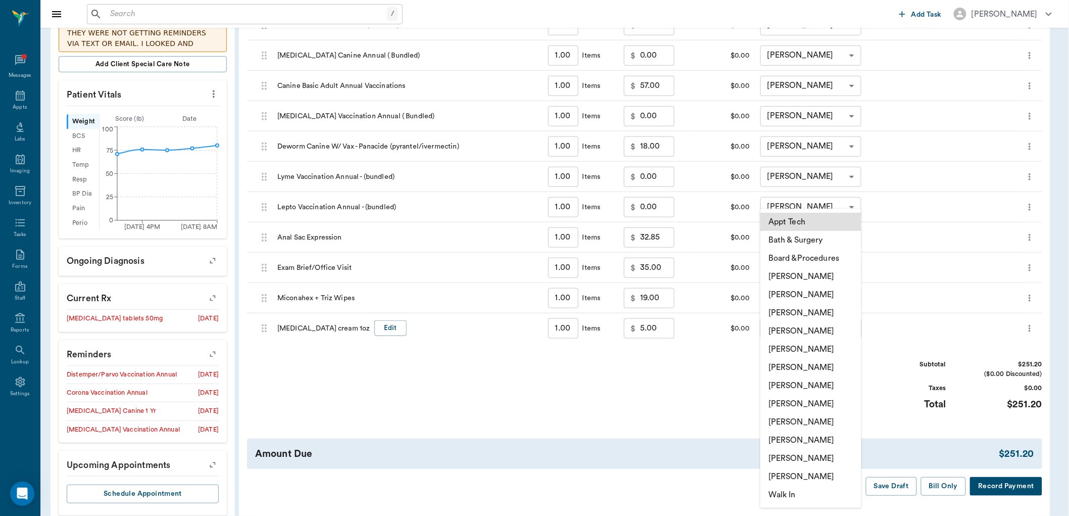
click at [812, 330] on body "/ ​ Add Task [PERSON_NAME] Nectar Messages Appts Labs Imaging Inventory Tasks F…" at bounding box center [534, 136] width 1069 height 832
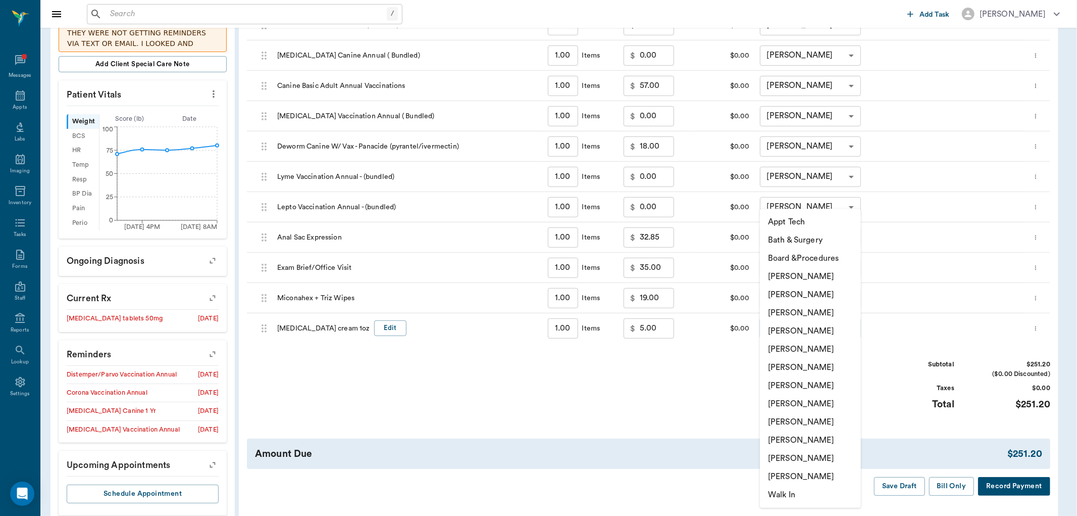
click at [817, 206] on div at bounding box center [538, 258] width 1077 height 516
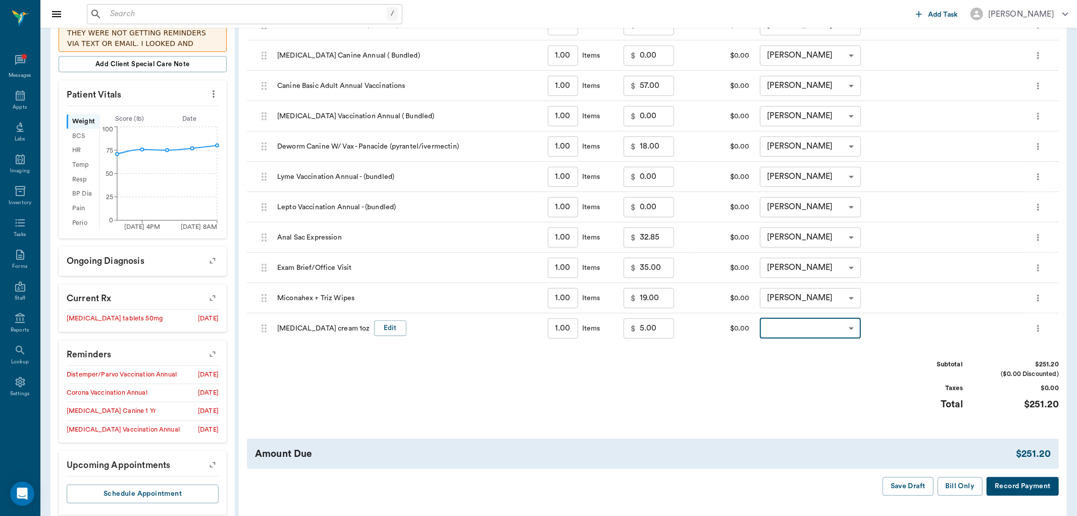
click at [849, 322] on body "/ ​ Add Task [PERSON_NAME] Nectar Messages Appts Labs Imaging Inventory Tasks F…" at bounding box center [538, 136] width 1077 height 832
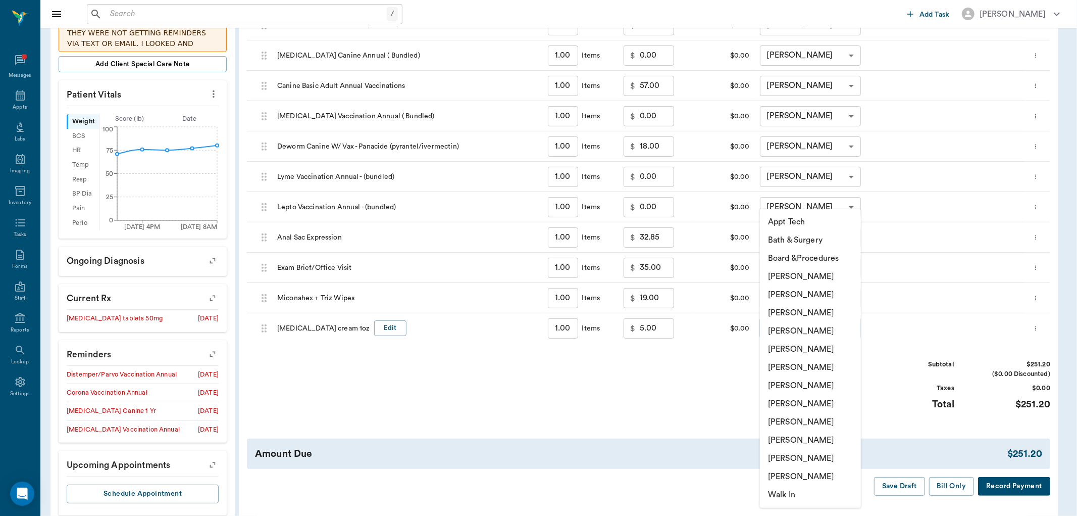
click at [829, 311] on li "[PERSON_NAME]" at bounding box center [810, 313] width 101 height 18
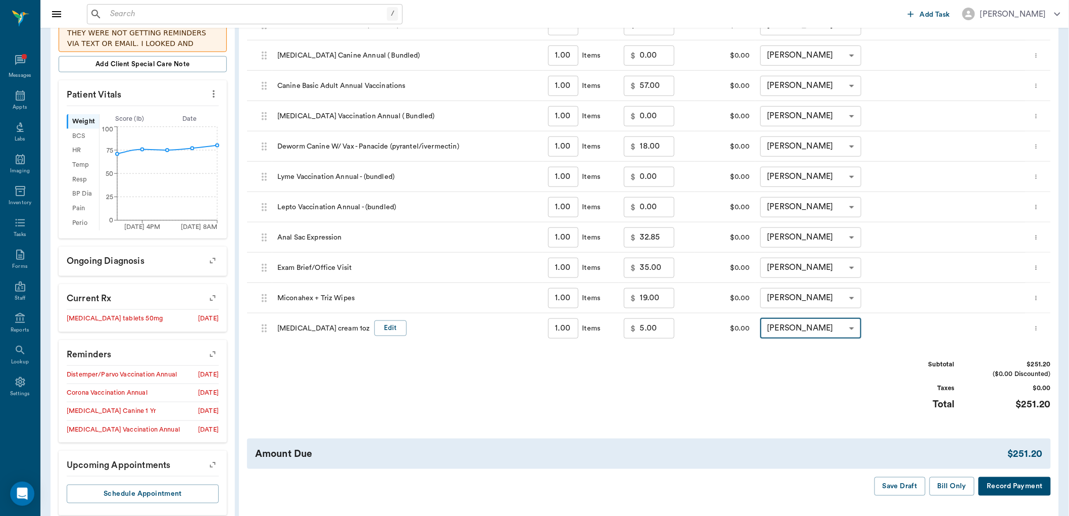
click at [833, 360] on li "[PERSON_NAME]" at bounding box center [811, 365] width 76 height 10
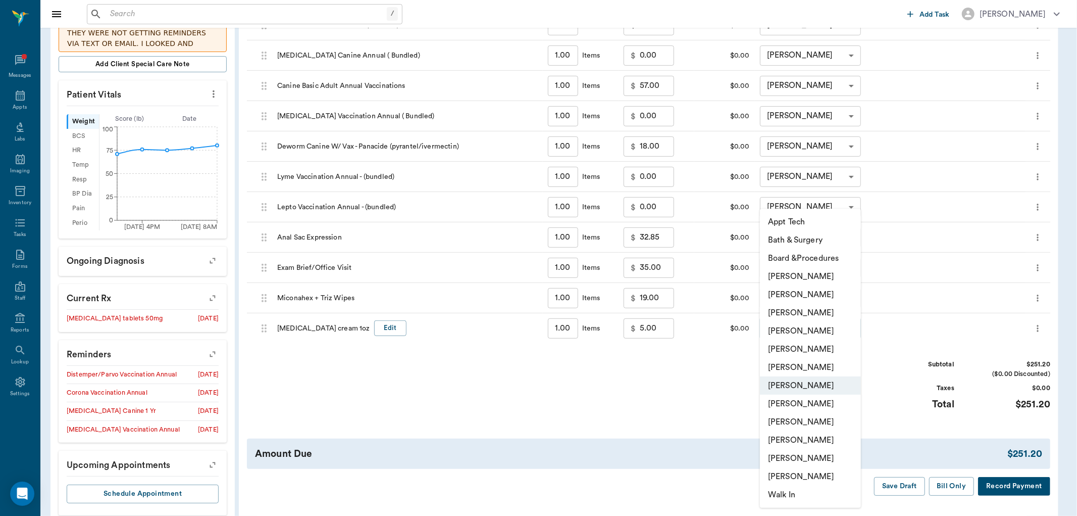
click at [855, 329] on body "/ ​ Add Task [PERSON_NAME] Nectar Messages Appts Labs Imaging Inventory Tasks F…" at bounding box center [538, 136] width 1077 height 832
click at [839, 309] on li "[PERSON_NAME]" at bounding box center [810, 313] width 101 height 18
type input "none-63ec2f075fda476ae8351a4d"
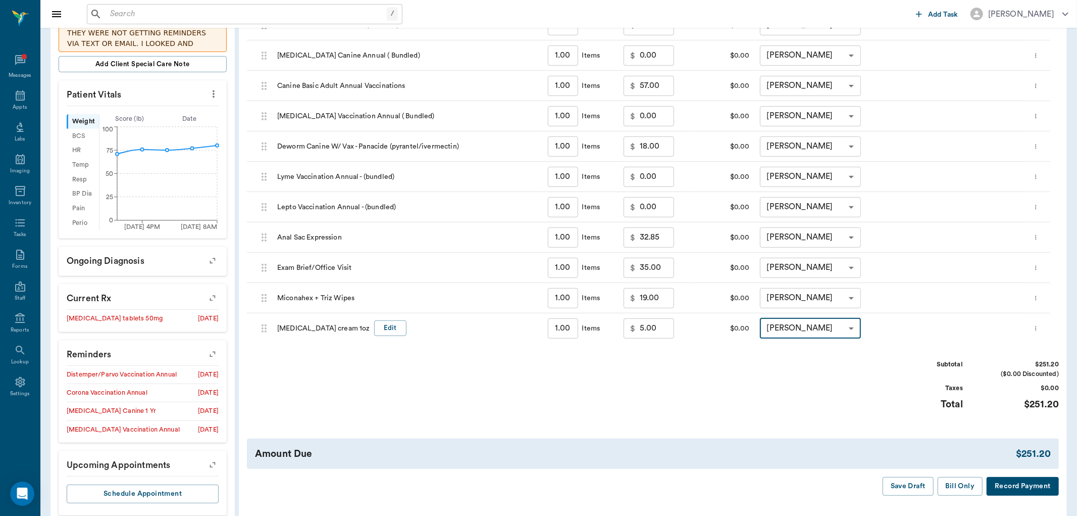
click at [871, 337] on div "Appt Tech Bath & Surgery Board &Procedures [PERSON_NAME] [PERSON_NAME] [PERSON_…" at bounding box center [538, 258] width 1077 height 516
click at [951, 483] on button "Bill Only" at bounding box center [951, 486] width 45 height 19
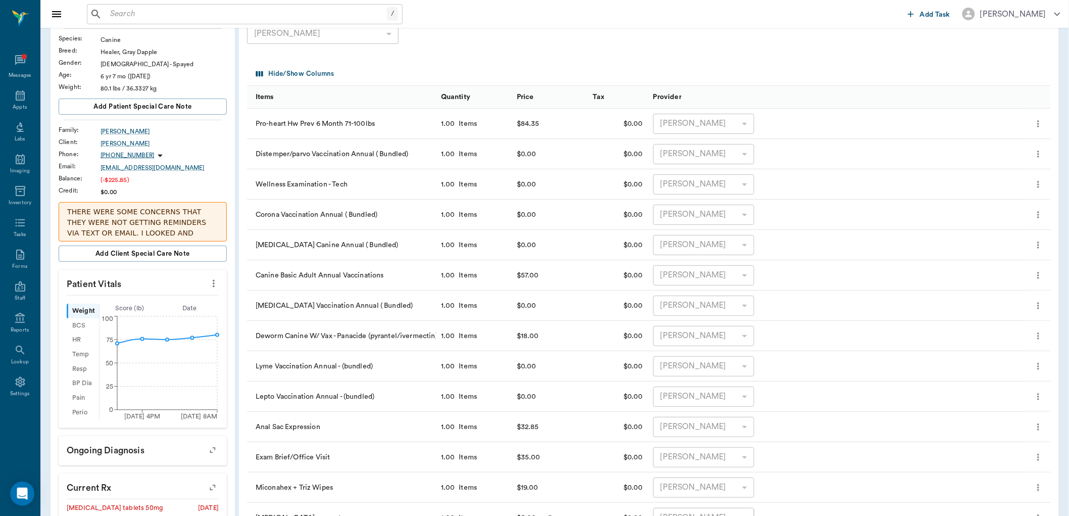
scroll to position [280, 0]
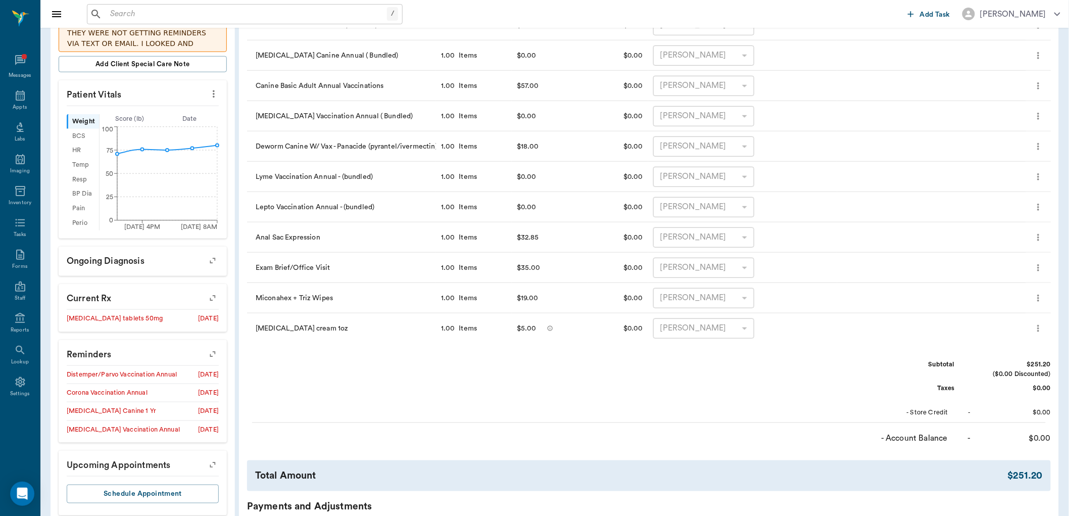
drag, startPoint x: 587, startPoint y: 173, endPoint x: 588, endPoint y: 186, distance: 13.2
drag, startPoint x: 588, startPoint y: 186, endPoint x: 556, endPoint y: 374, distance: 190.6
click at [556, 374] on div "Subtotal $251.20 ($0.00 Discounted) Taxes $0.00 - Store Credit - $0.00" at bounding box center [649, 389] width 804 height 58
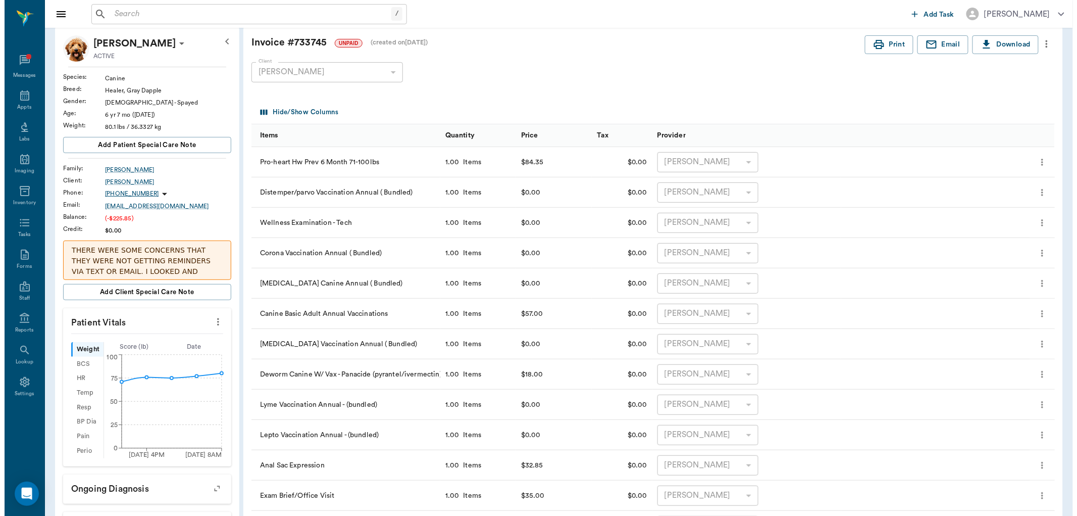
scroll to position [0, 0]
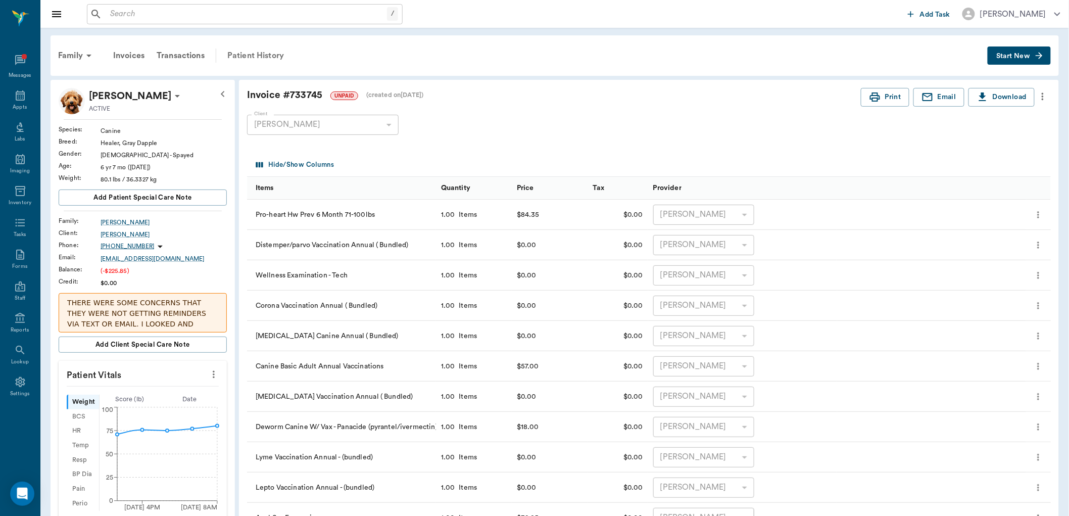
click at [259, 53] on div "Patient History" at bounding box center [255, 55] width 69 height 24
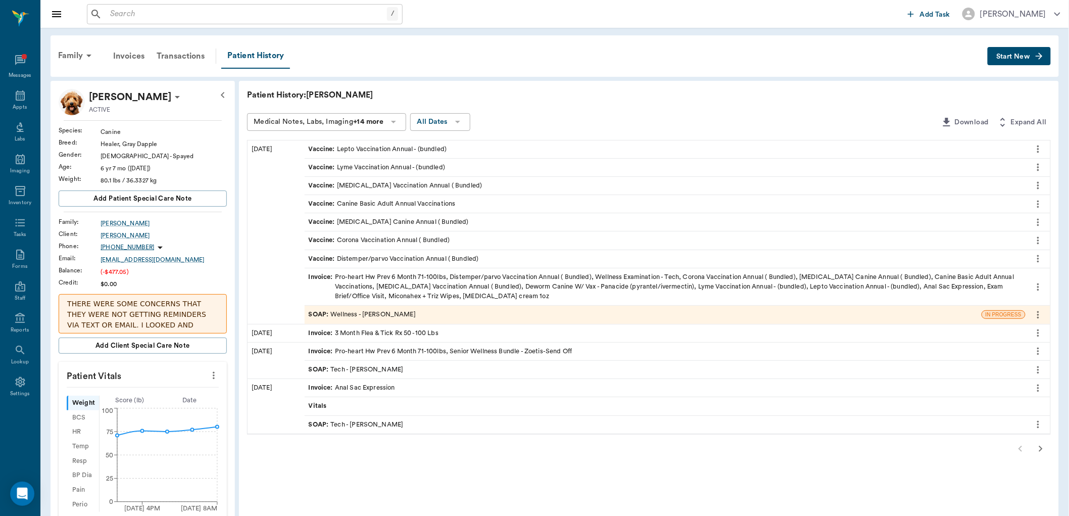
click at [367, 310] on div "SOAP : Wellness - [PERSON_NAME]" at bounding box center [362, 315] width 107 height 10
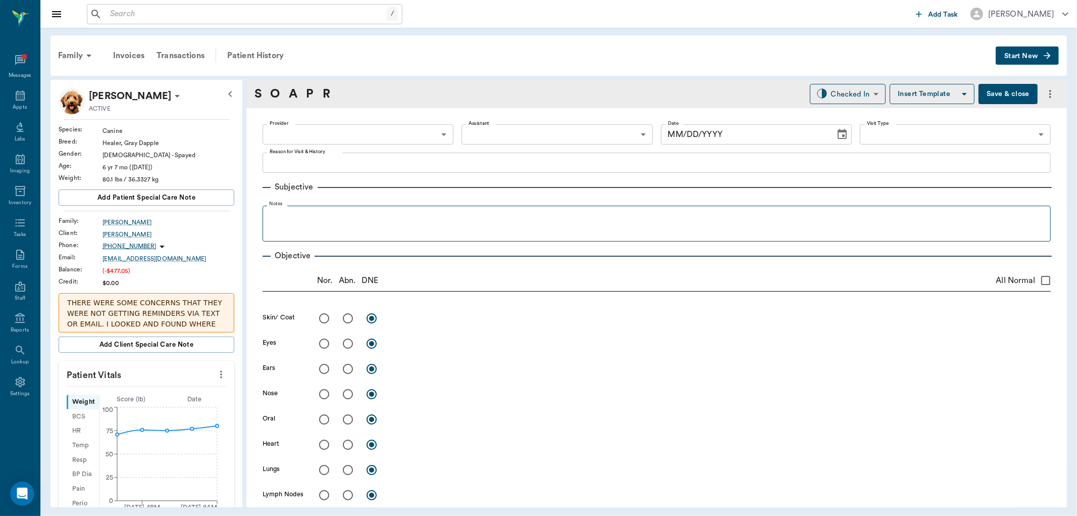
type input "63ec2f075fda476ae8351a4d"
type input "65d2be4f46e3a538d89b8c14"
type textarea "NEED EARS CHECK AND POSSIBLE [MEDICAL_DATA] EXPRESSON, BASIC ADULT [PERSON_NAME]"
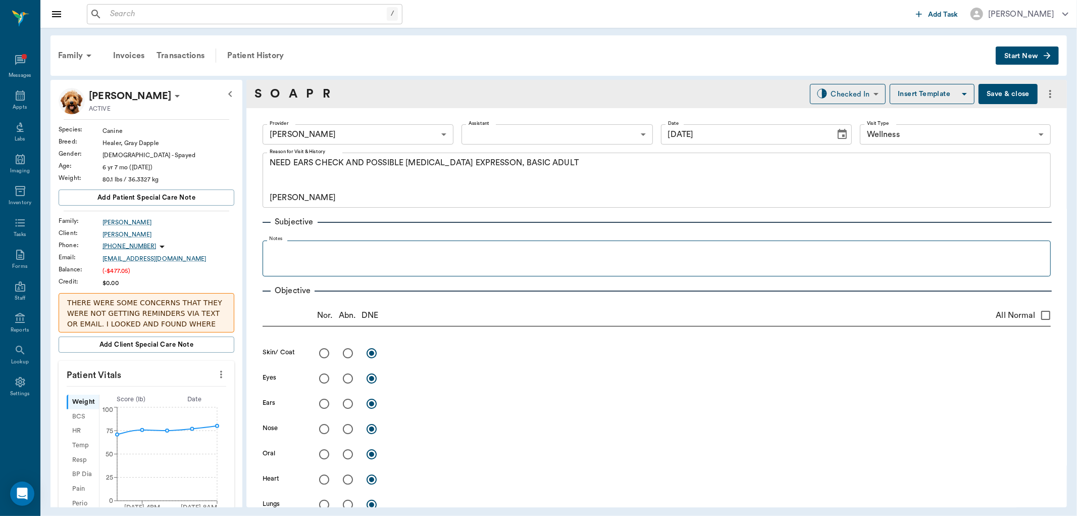
type input "[DATE]"
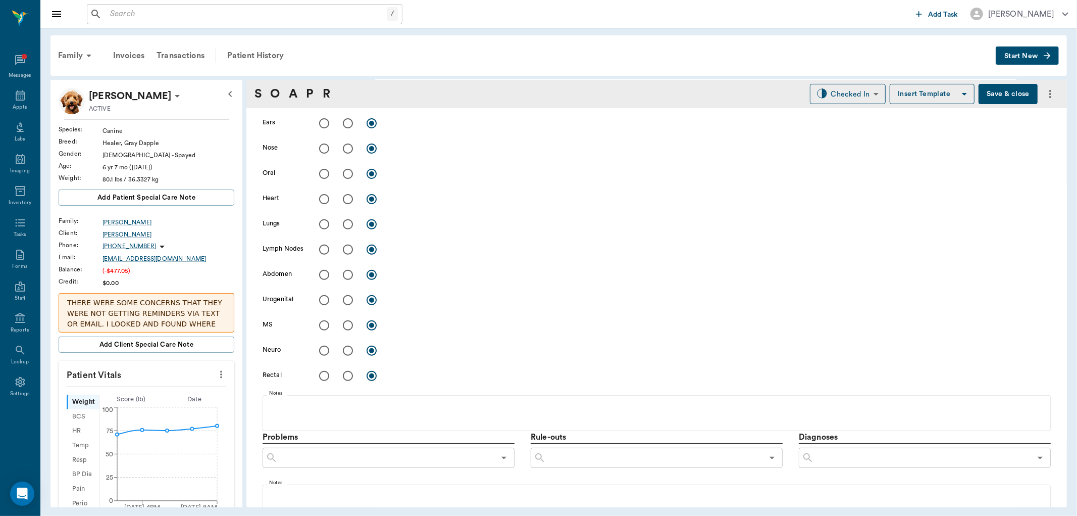
scroll to position [168, 0]
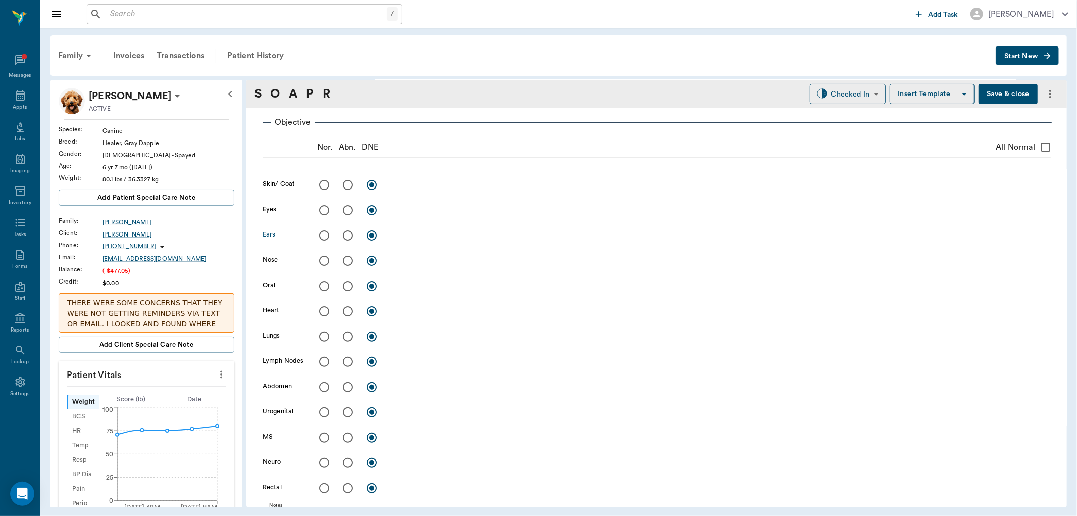
click at [346, 233] on input "radio" at bounding box center [347, 235] width 21 height 21
radio input "true"
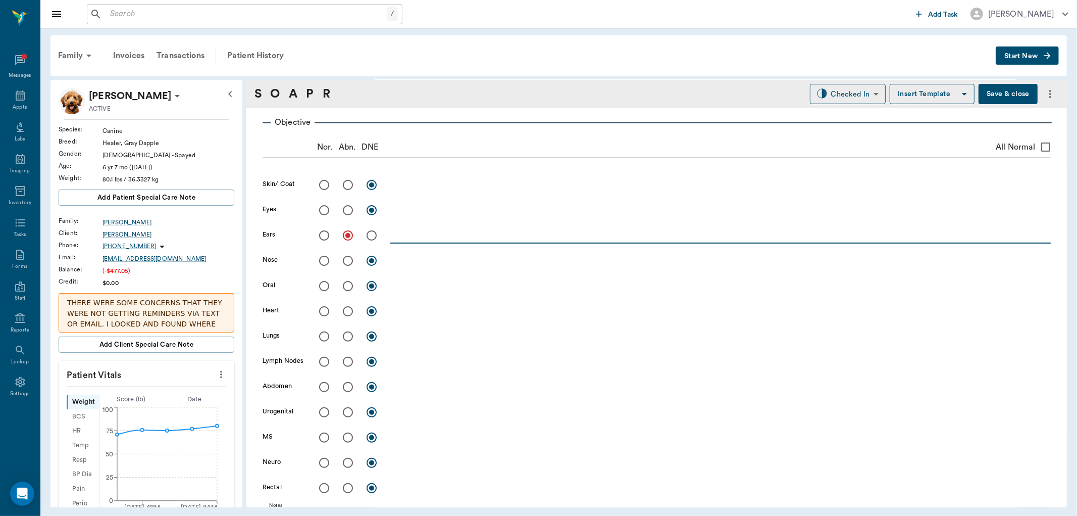
click at [425, 239] on textarea at bounding box center [720, 235] width 661 height 12
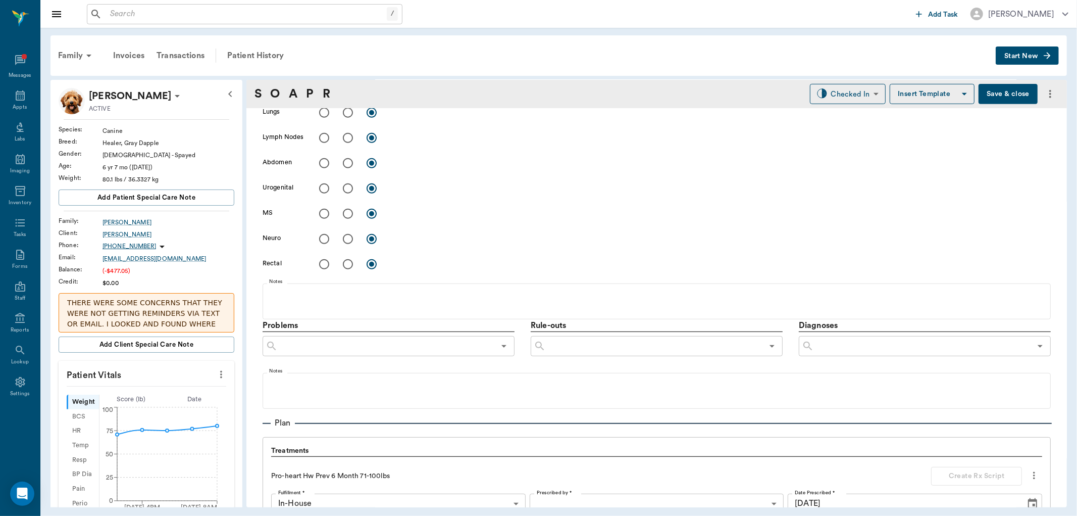
scroll to position [392, 0]
click at [859, 352] on div "​" at bounding box center [925, 345] width 252 height 20
type textarea "Canals look good. Been cleaning weekly. Pinnaes show [MEDICAL_DATA] R>L. Rec: m…"
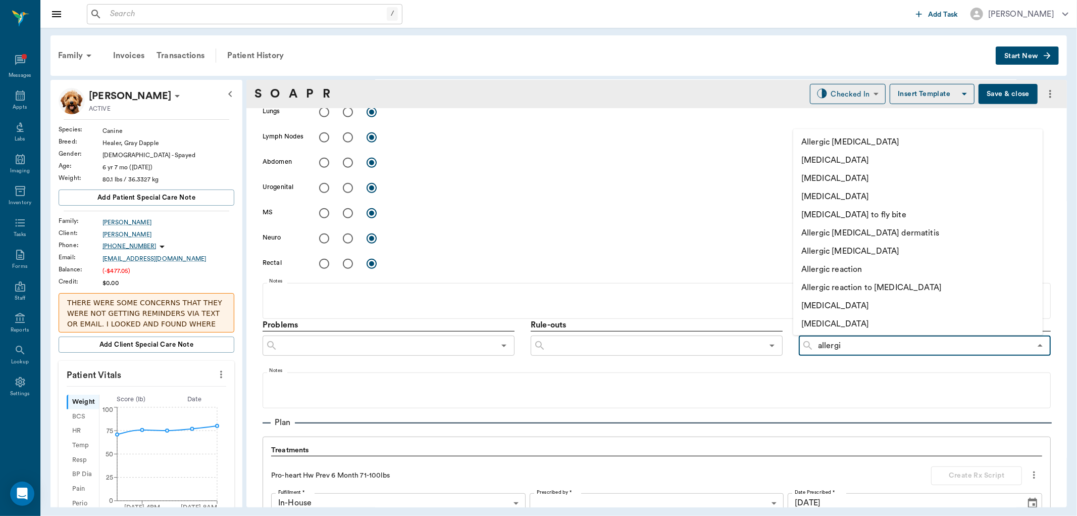
type input "allergic"
click at [849, 198] on li "[MEDICAL_DATA]" at bounding box center [906, 196] width 227 height 18
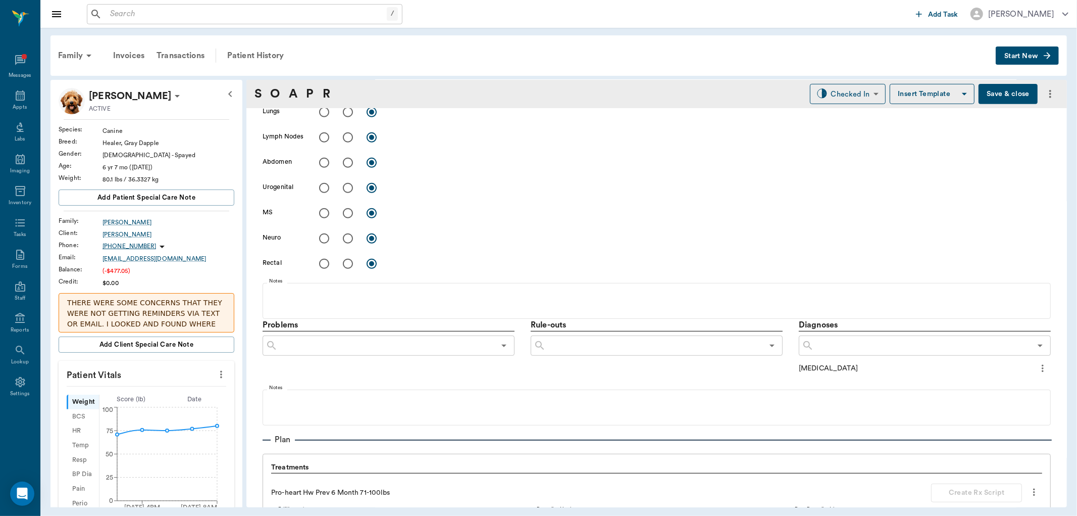
click at [840, 344] on input "text" at bounding box center [922, 345] width 217 height 14
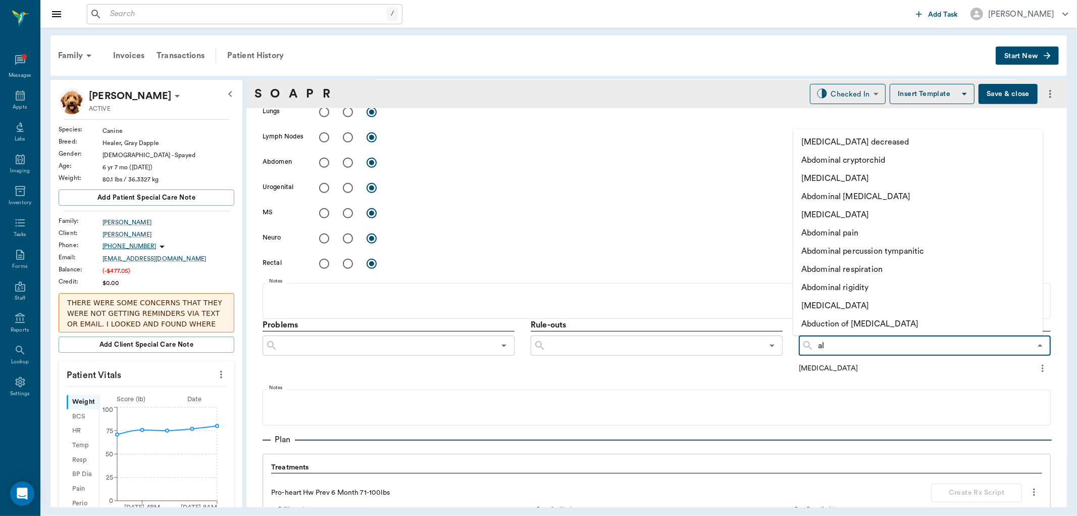
type input "all"
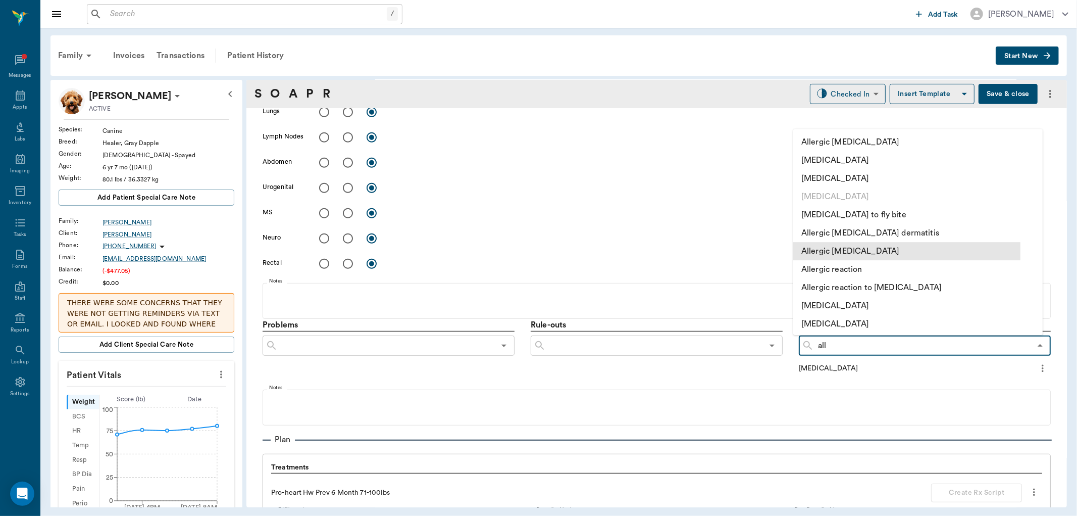
click at [870, 246] on li "Allergic [MEDICAL_DATA]" at bounding box center [906, 251] width 227 height 18
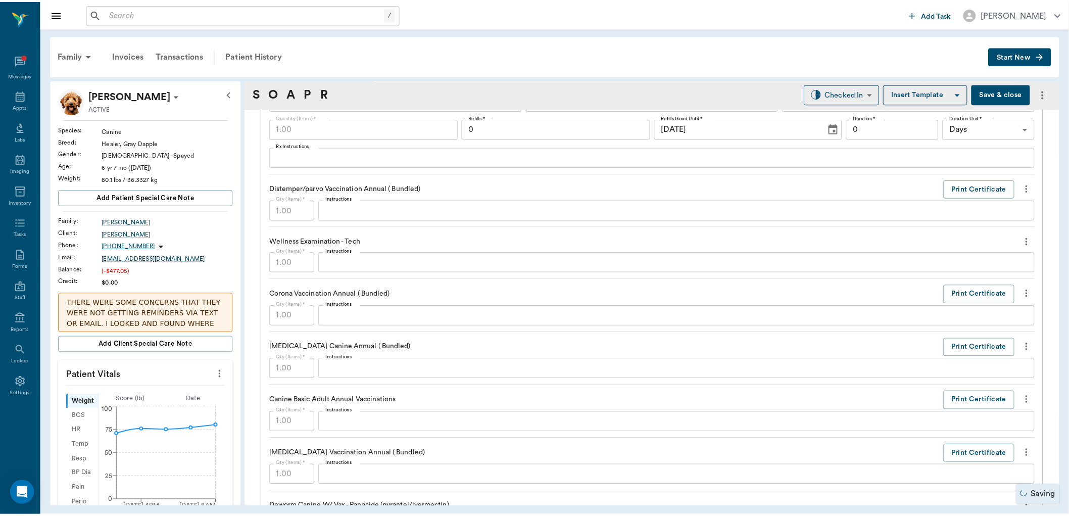
scroll to position [841, 0]
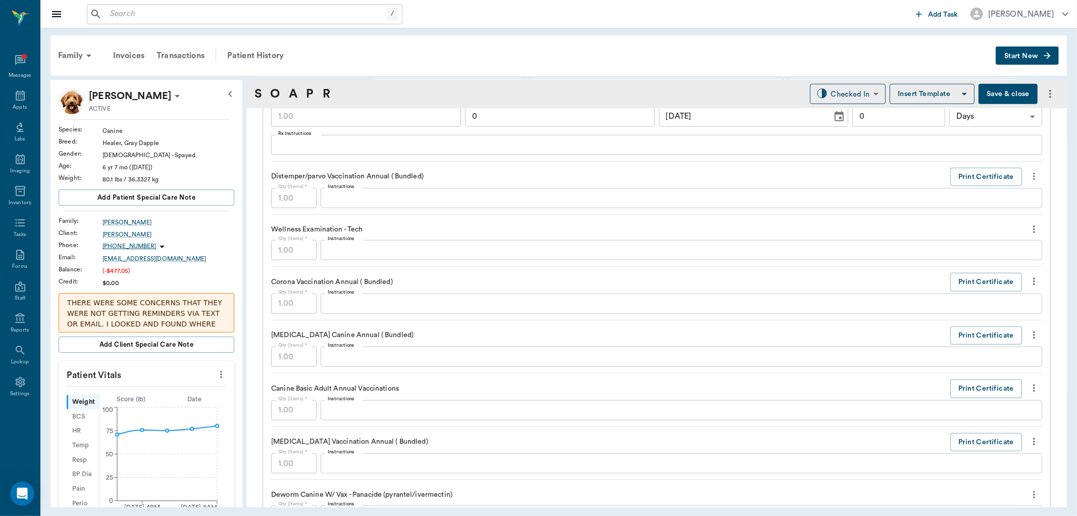
click at [1006, 89] on button "Save & close" at bounding box center [1008, 94] width 59 height 20
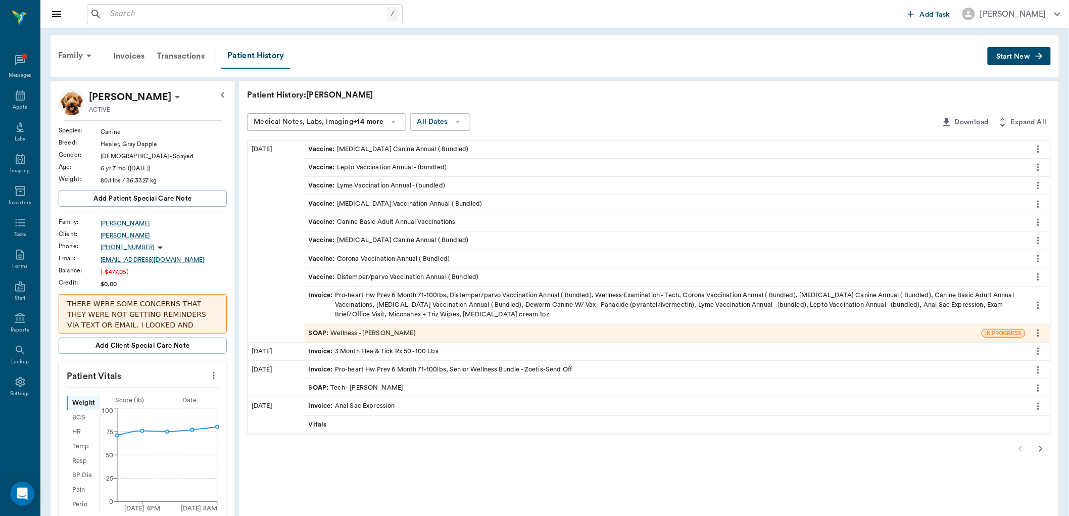
click at [215, 370] on icon "more" at bounding box center [213, 375] width 11 height 12
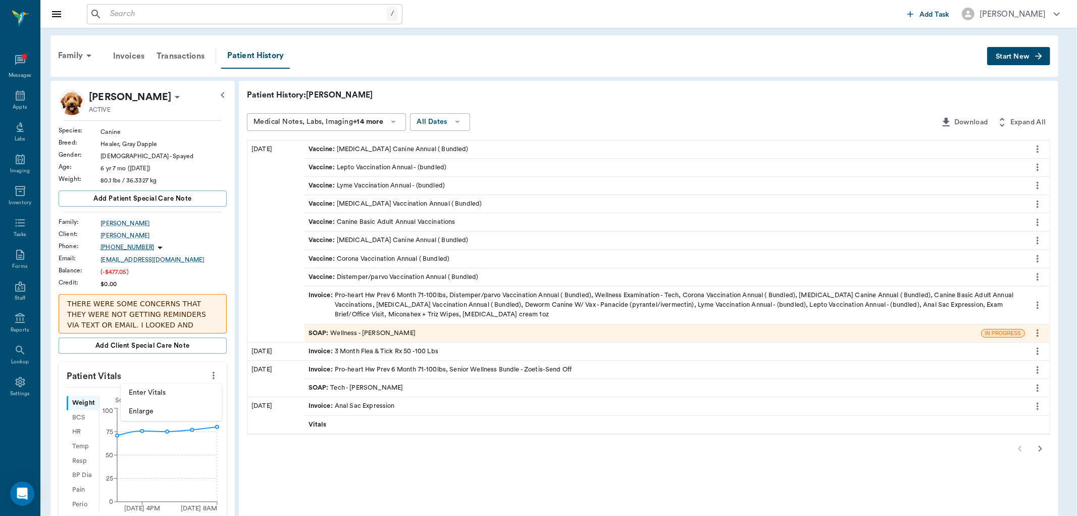
click at [171, 386] on li "Enter Vitals" at bounding box center [171, 392] width 101 height 19
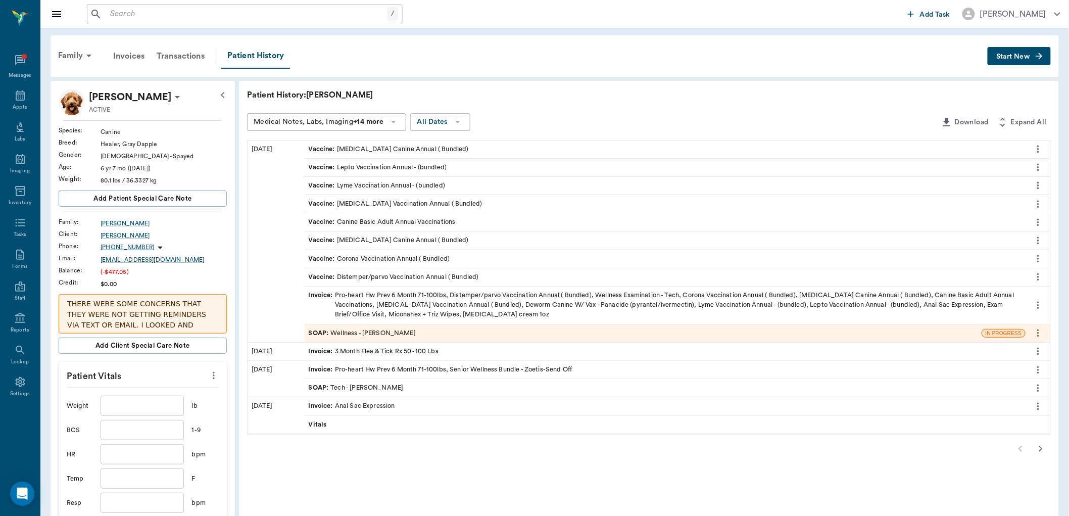
click at [164, 405] on input "text" at bounding box center [142, 405] width 83 height 20
type input "81.1"
click at [153, 477] on input "text" at bounding box center [142, 478] width 83 height 20
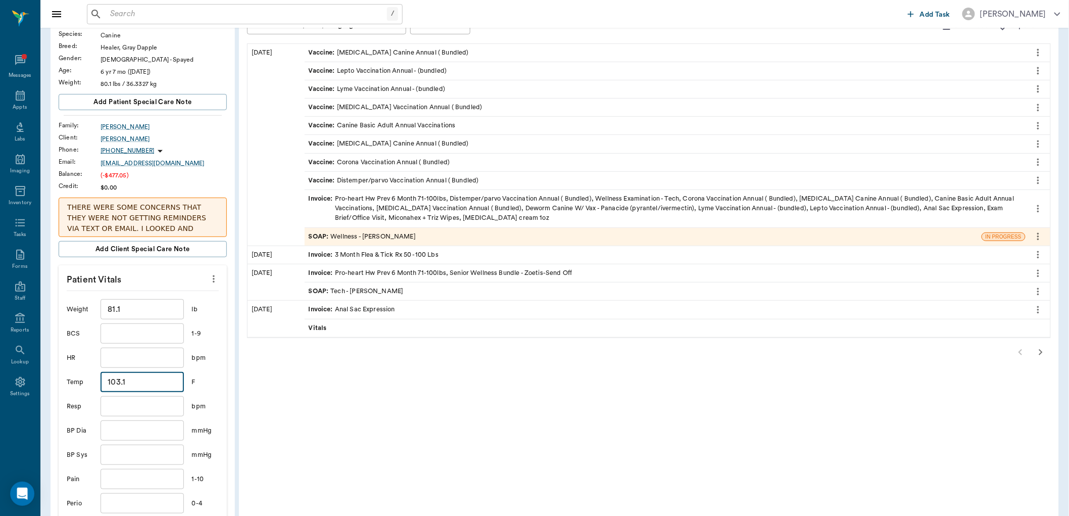
scroll to position [112, 0]
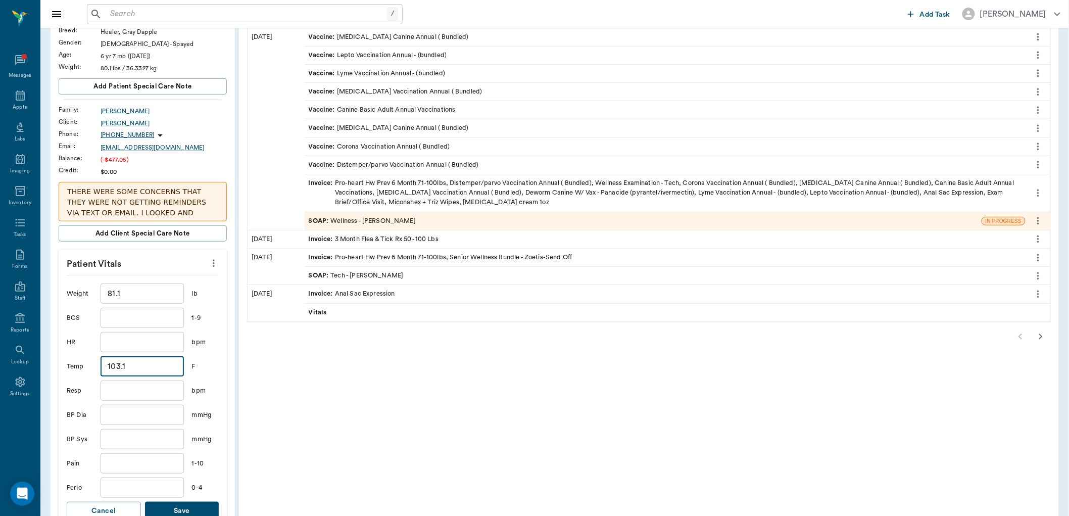
type input "103.1"
click at [187, 506] on button "Save" at bounding box center [182, 511] width 74 height 19
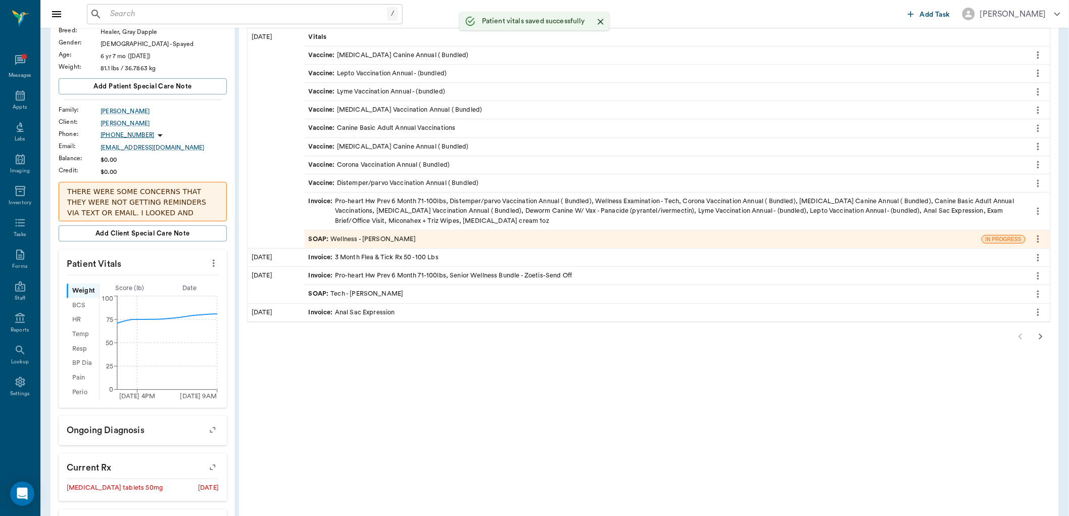
scroll to position [0, 0]
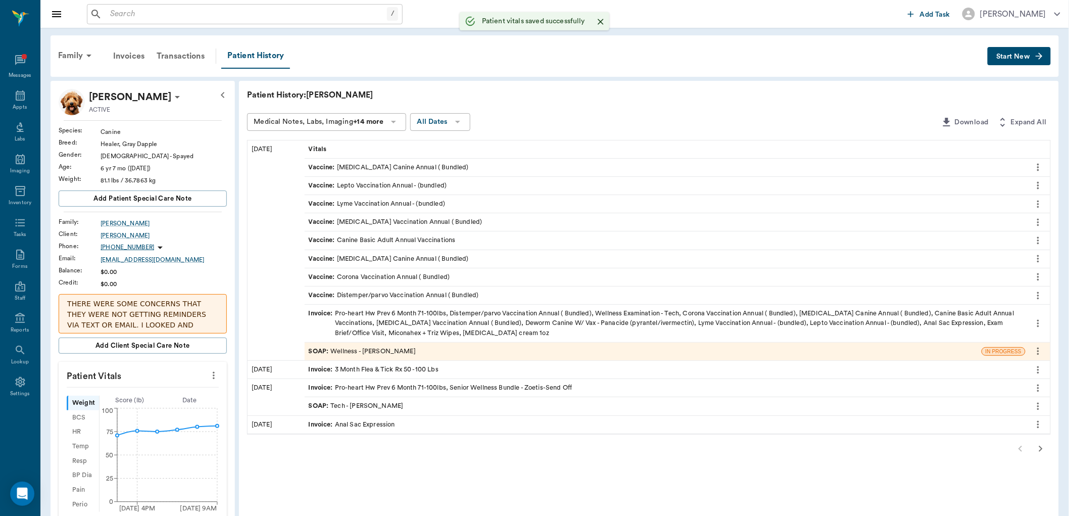
click at [382, 350] on div "SOAP : Wellness - [PERSON_NAME]" at bounding box center [362, 351] width 107 height 10
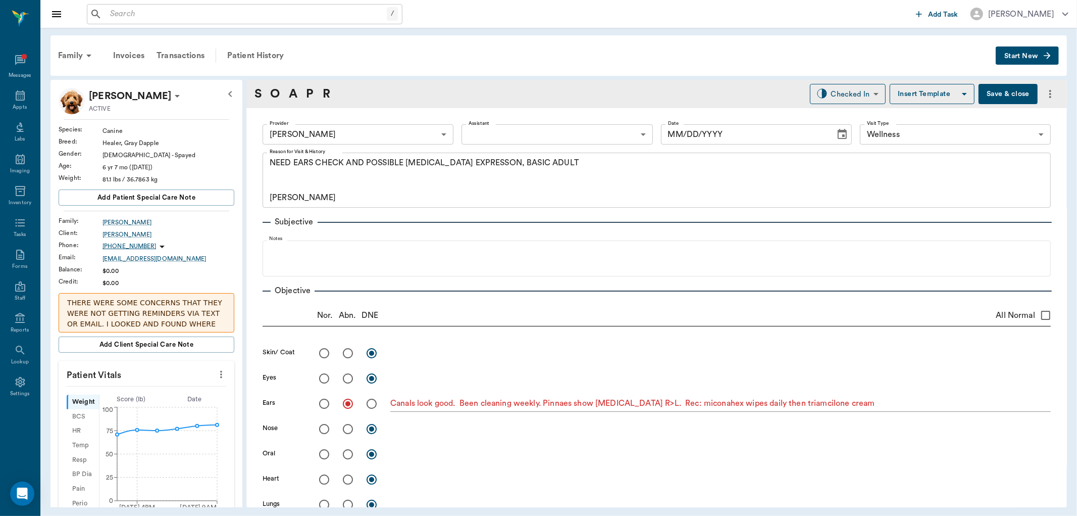
type input "63ec2f075fda476ae8351a4d"
type input "65d2be4f46e3a538d89b8c14"
type textarea "NEED EARS CHECK AND POSSIBLE [MEDICAL_DATA] EXPRESSON, BASIC ADULT [PERSON_NAME]"
radio input "true"
type textarea "Canals look good. Been cleaning weekly. Pinnaes show [MEDICAL_DATA] R>L. Rec: m…"
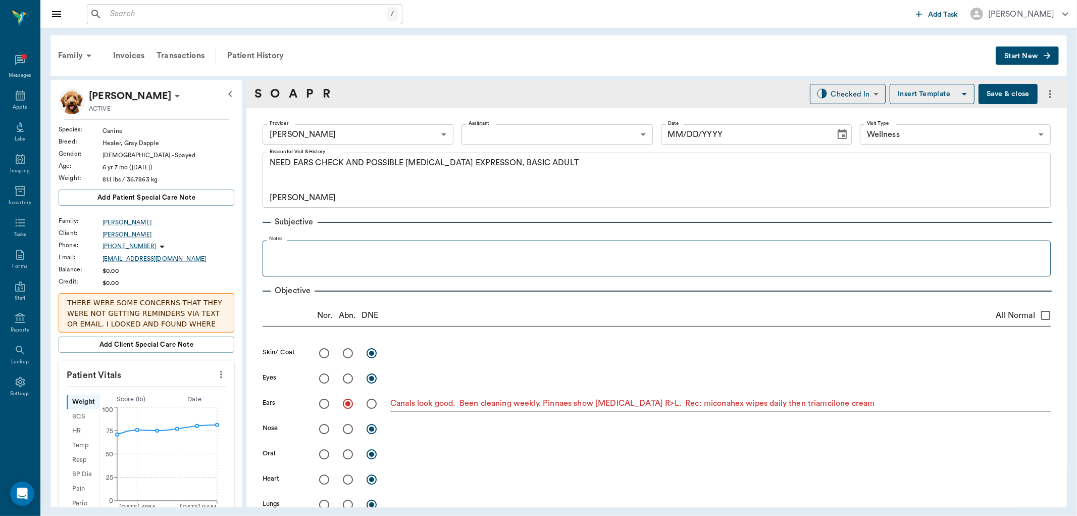
type input "[DATE]"
type input "CHECKED_OUT"
click at [344, 243] on fieldset "Notes" at bounding box center [657, 256] width 788 height 40
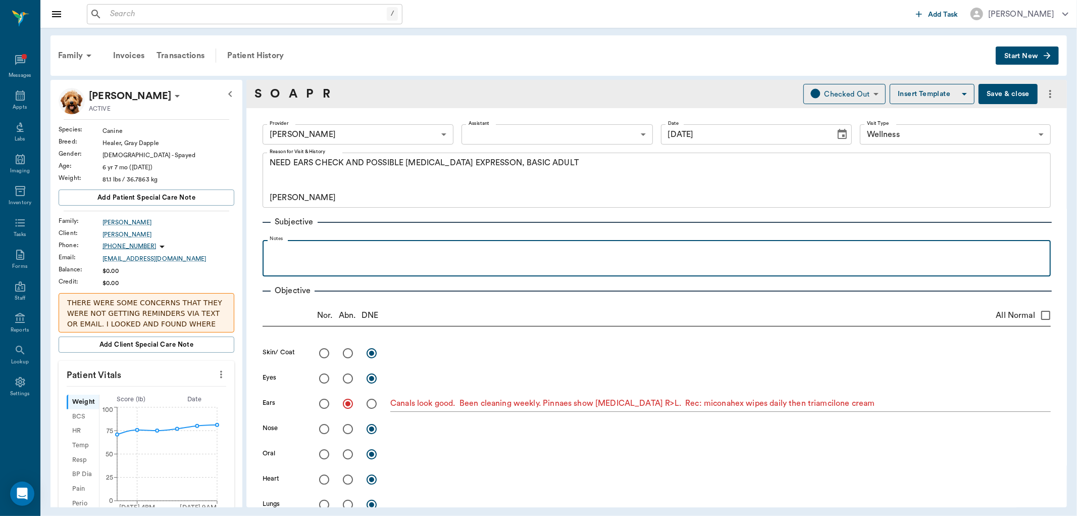
click at [336, 255] on p at bounding box center [657, 251] width 778 height 12
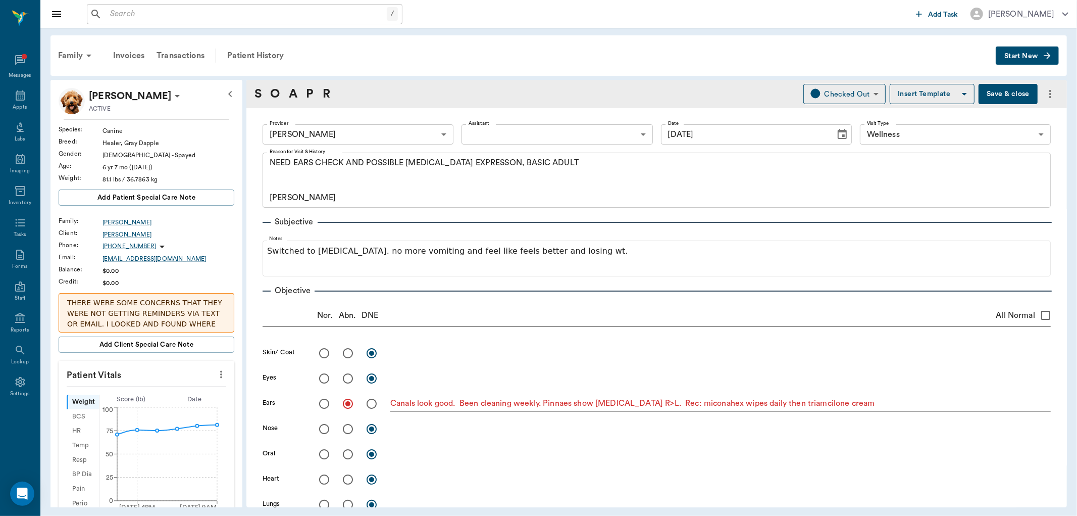
click at [351, 354] on input "radio" at bounding box center [347, 352] width 21 height 21
radio input "true"
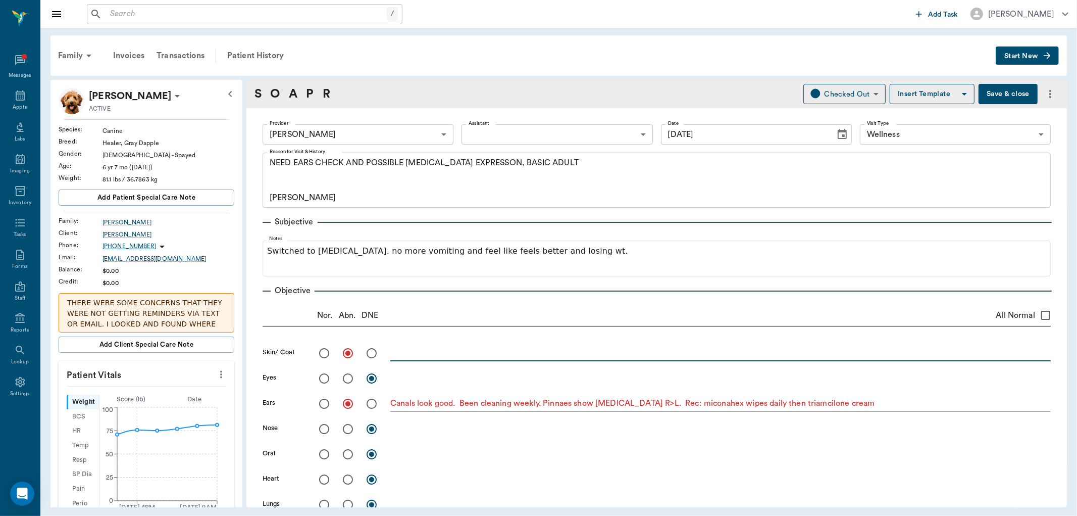
click at [419, 357] on textarea at bounding box center [720, 353] width 661 height 12
type textarea "Did not see spot on belly that looked like a rash"
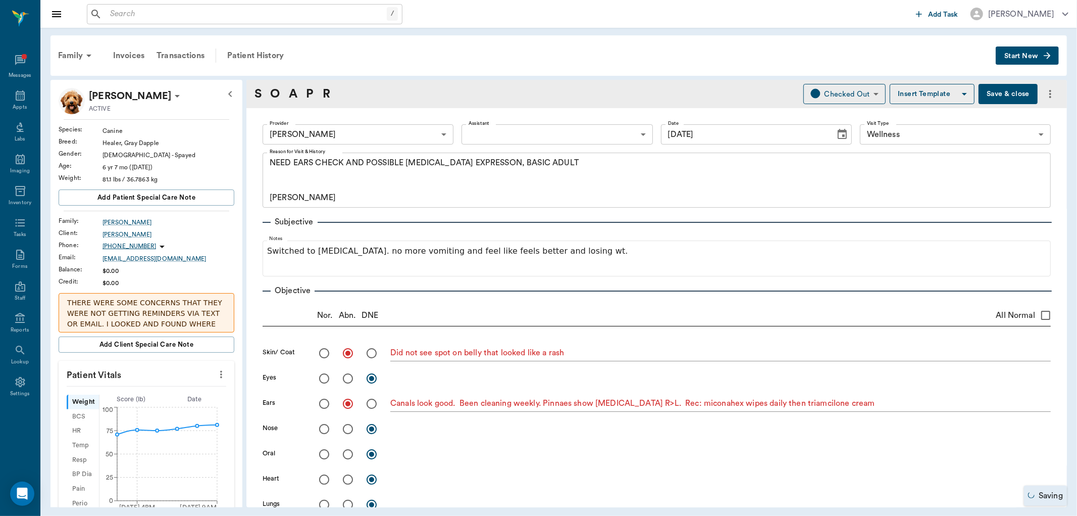
click at [986, 91] on button "Save & close" at bounding box center [1008, 94] width 59 height 20
